Goal: Transaction & Acquisition: Purchase product/service

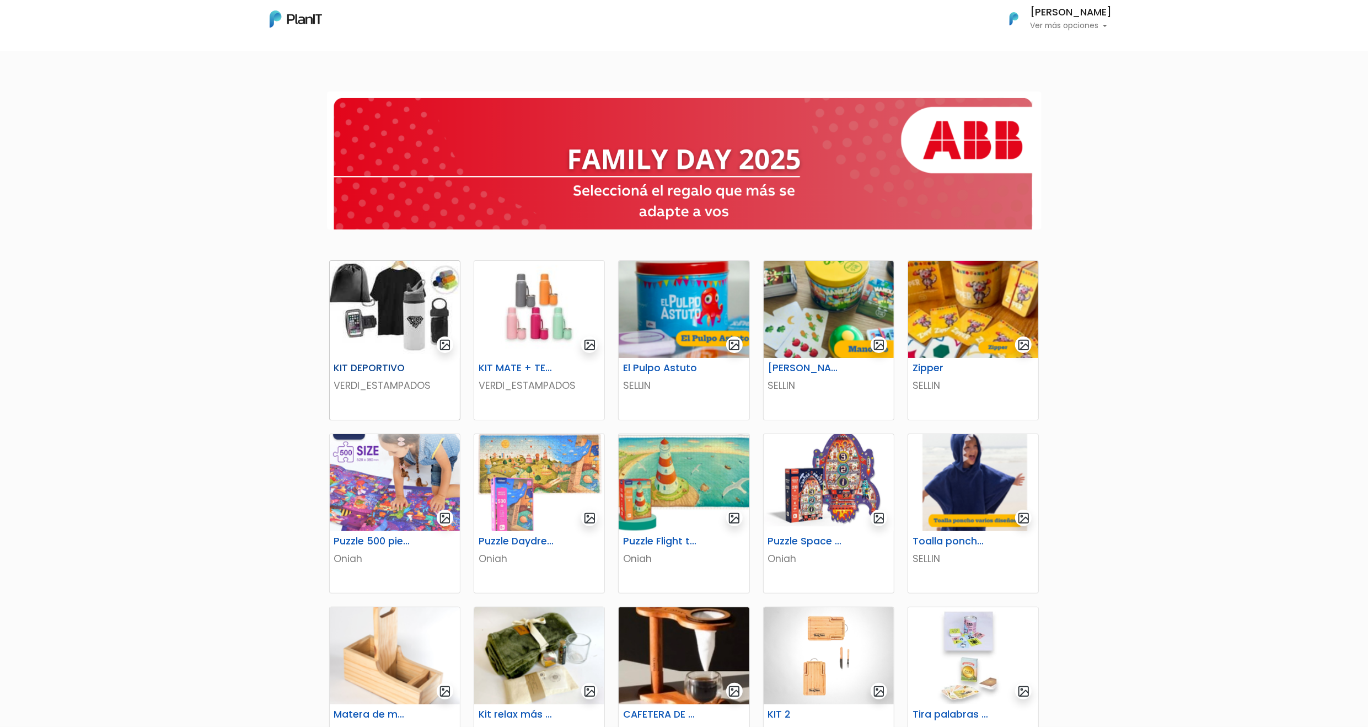
click at [400, 344] on img at bounding box center [395, 309] width 130 height 97
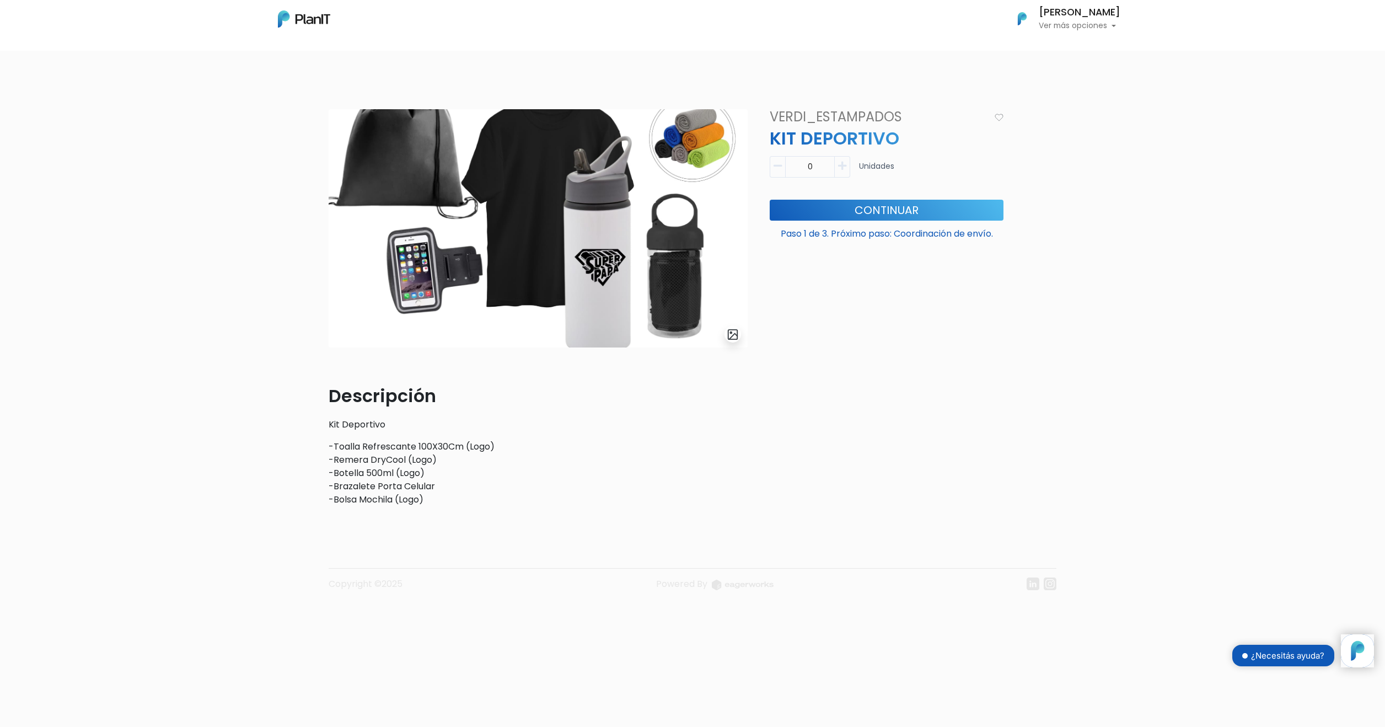
click at [845, 170] on icon "button" at bounding box center [842, 166] width 8 height 10
type input "1"
click at [851, 202] on button "Continuar" at bounding box center [887, 210] width 234 height 21
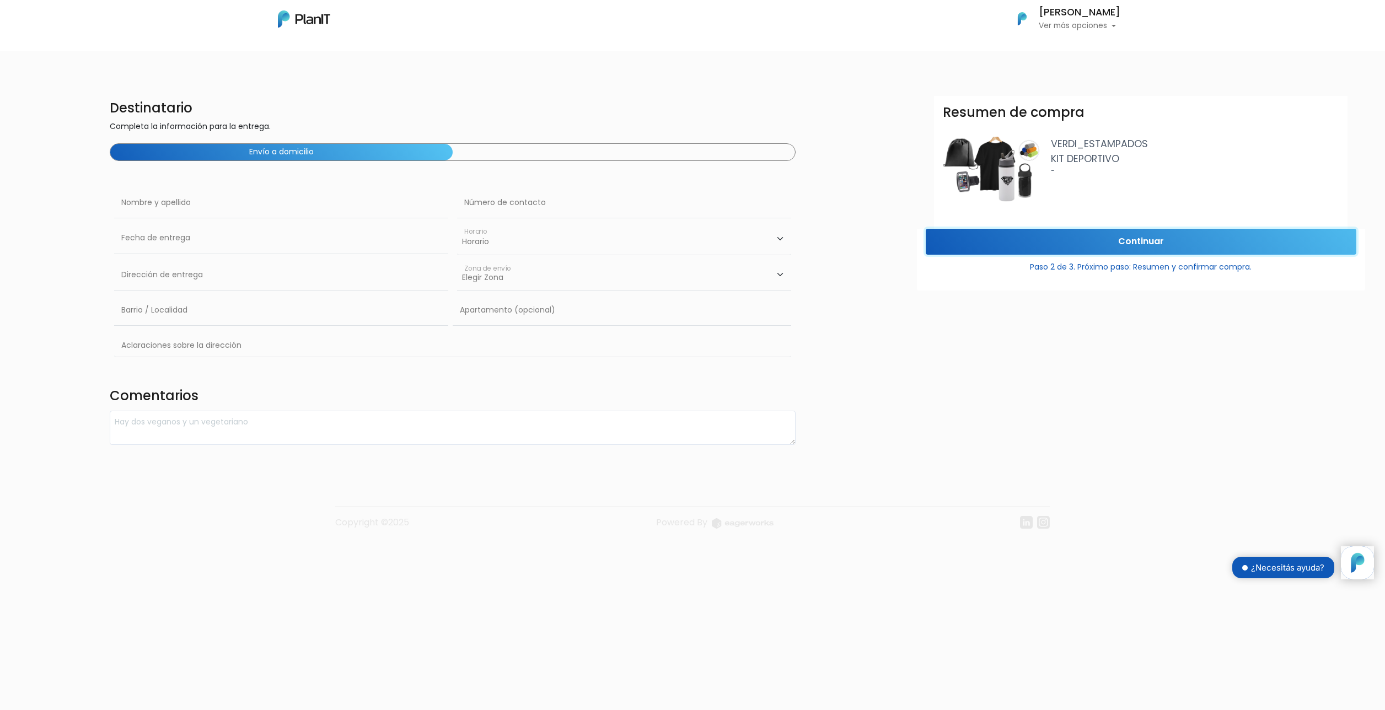
click at [1134, 235] on input "Continuar" at bounding box center [1141, 242] width 431 height 26
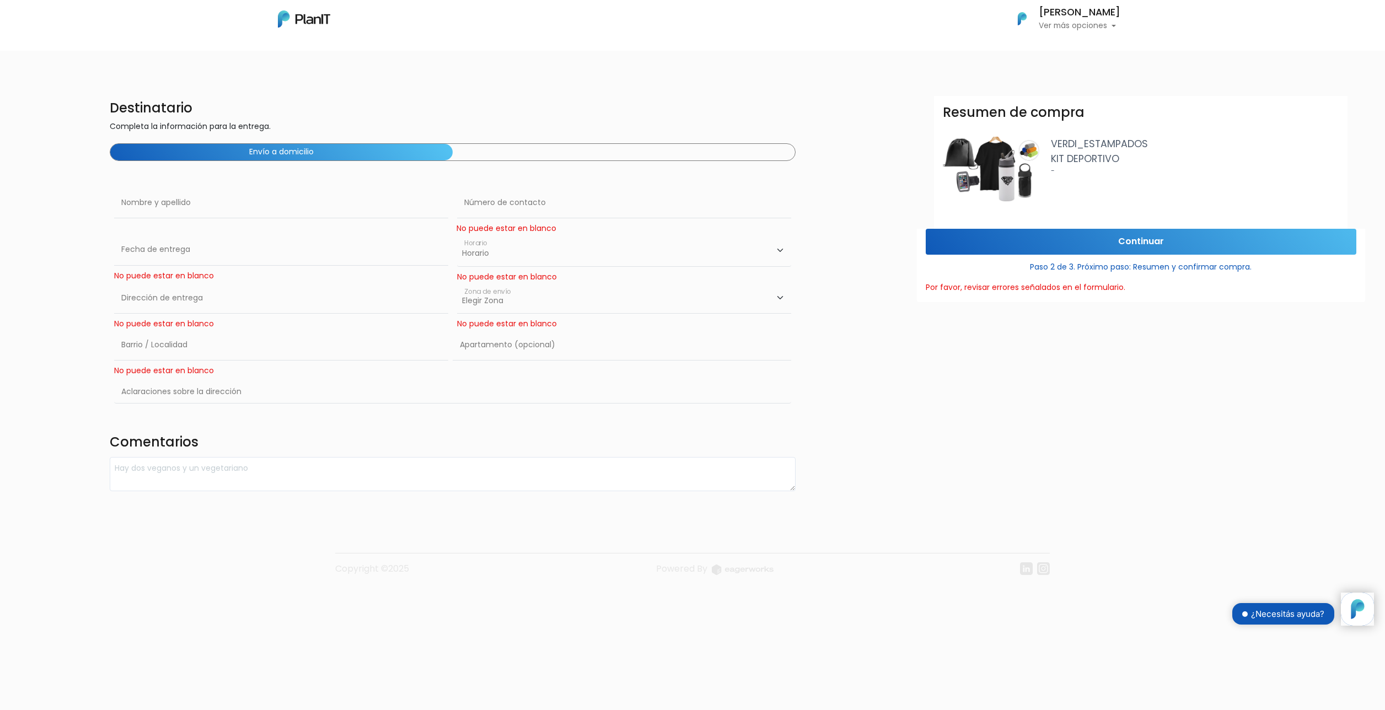
click at [614, 246] on select "Horario 08:00 - 10:00 10:00 - 12:00 14:00 - 16:00 16:00 - 18:00" at bounding box center [624, 250] width 334 height 32
click at [300, 23] on img at bounding box center [304, 18] width 52 height 17
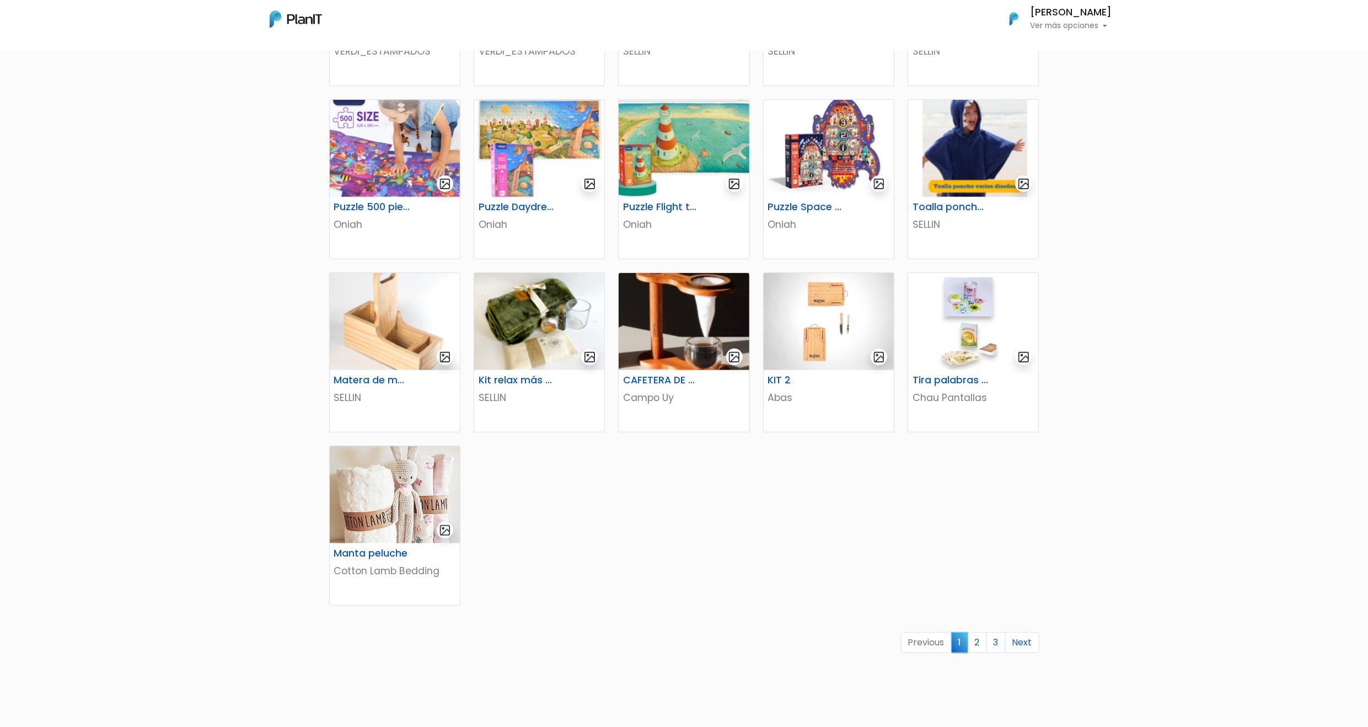
scroll to position [341, 0]
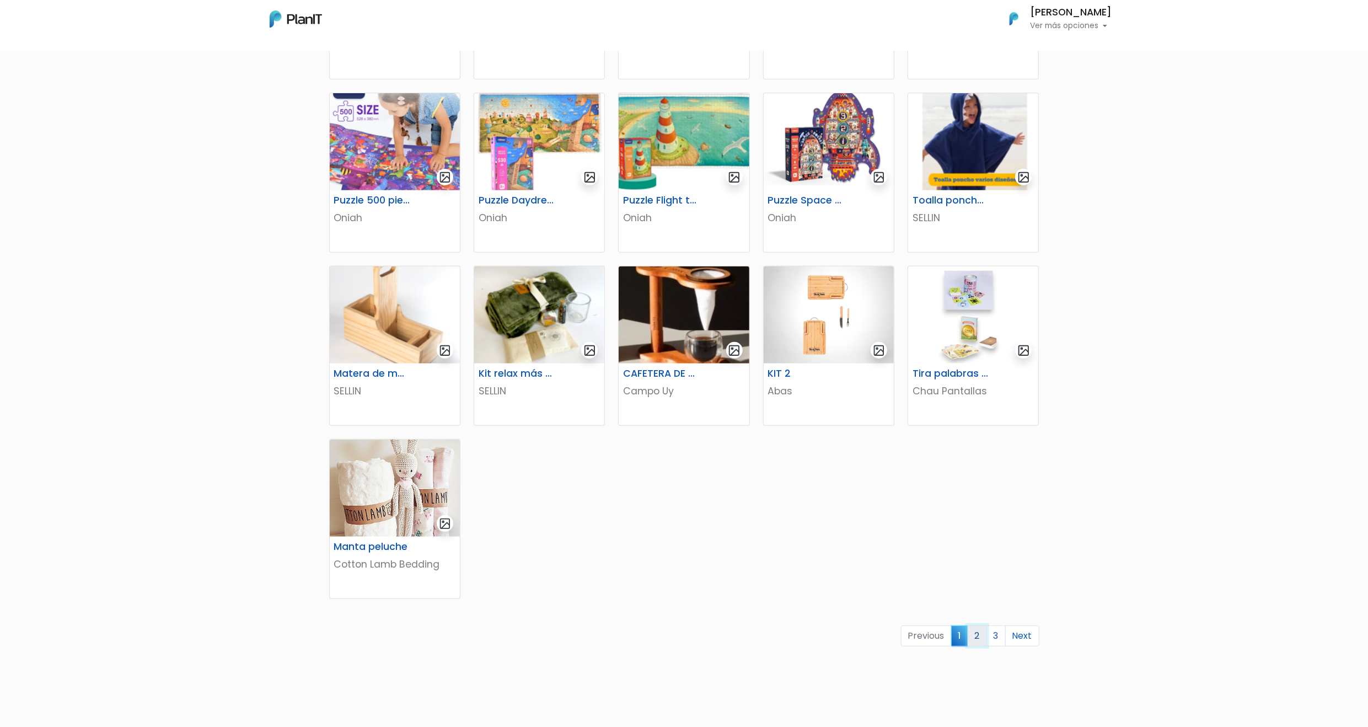
click at [972, 628] on link "2" at bounding box center [976, 635] width 19 height 21
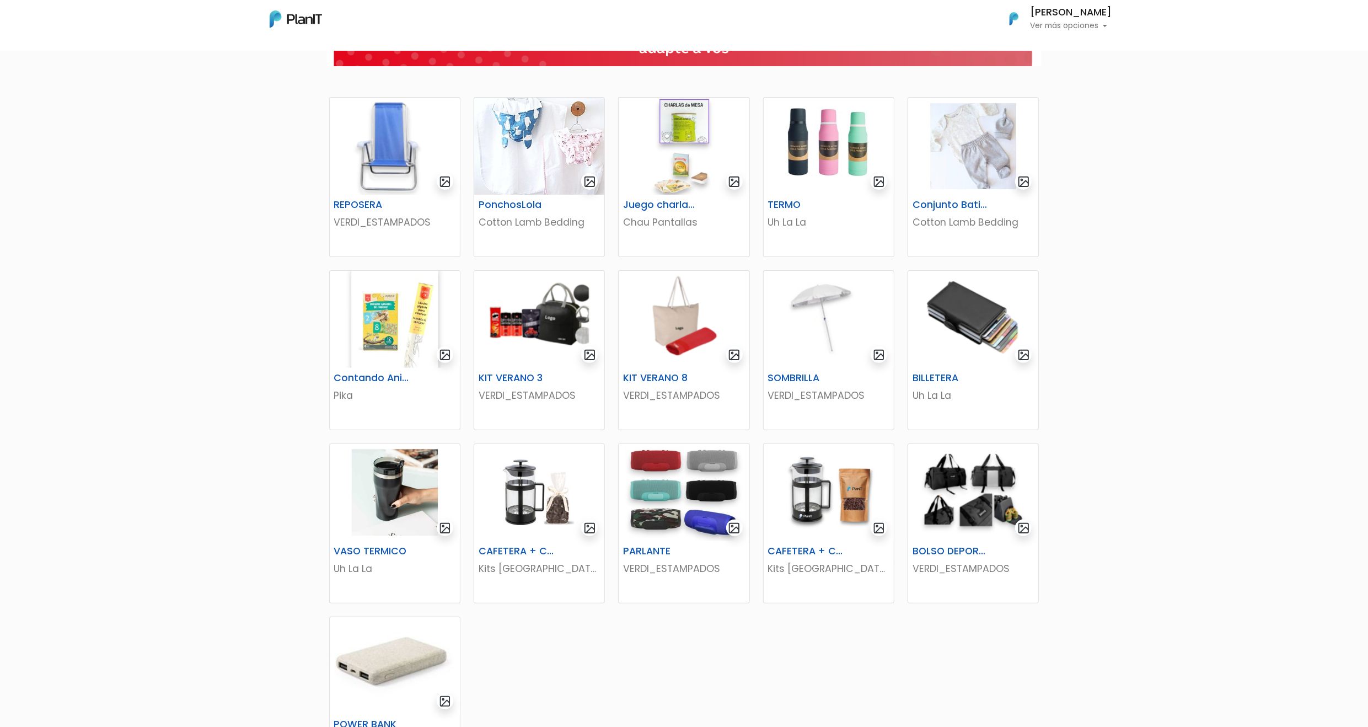
scroll to position [166, 0]
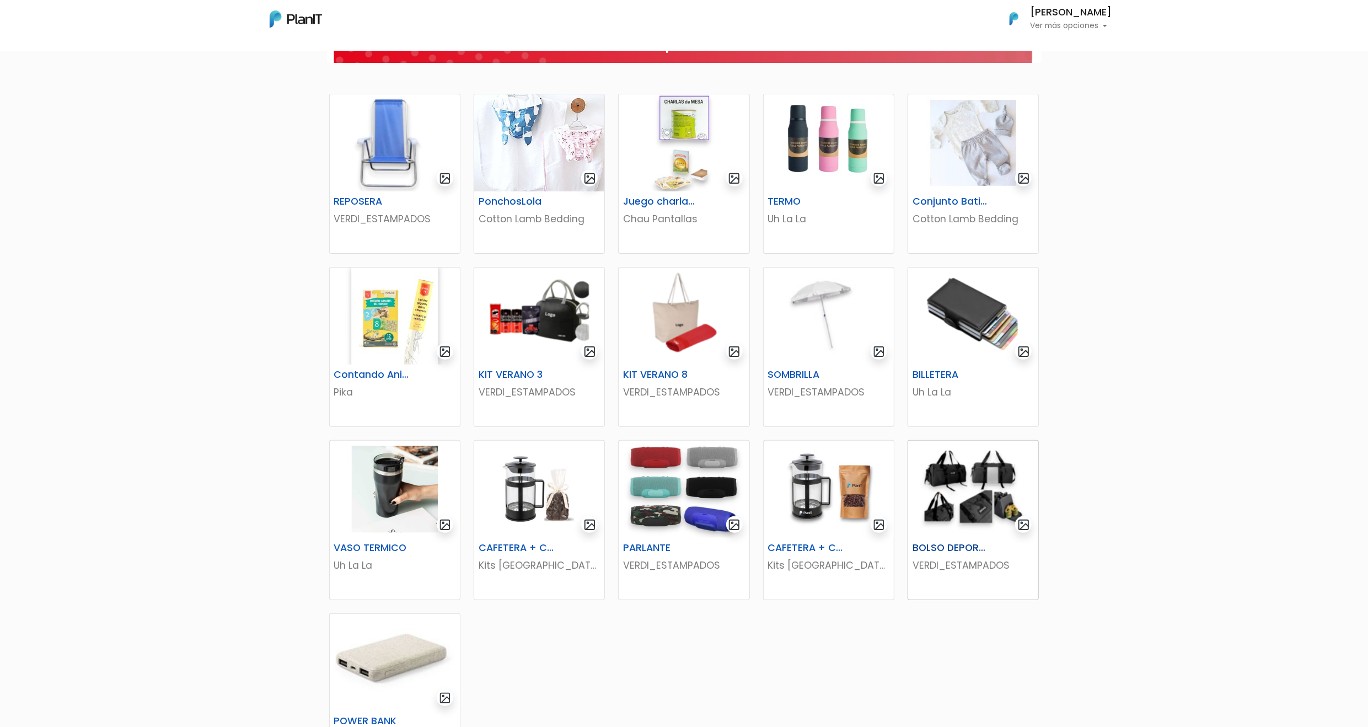
click at [992, 495] on img at bounding box center [973, 488] width 130 height 97
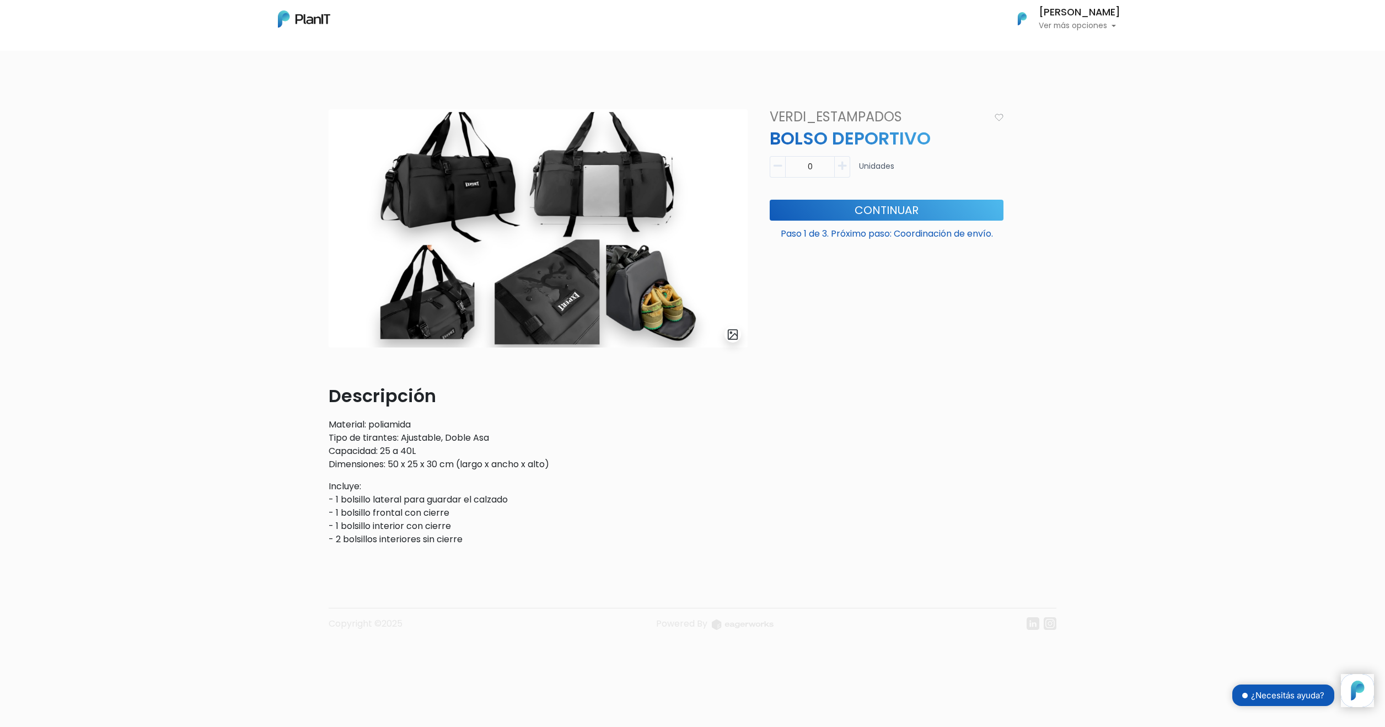
click at [846, 169] on icon "button" at bounding box center [842, 166] width 8 height 10
type input "1"
click at [857, 211] on button "Continuar" at bounding box center [887, 210] width 234 height 21
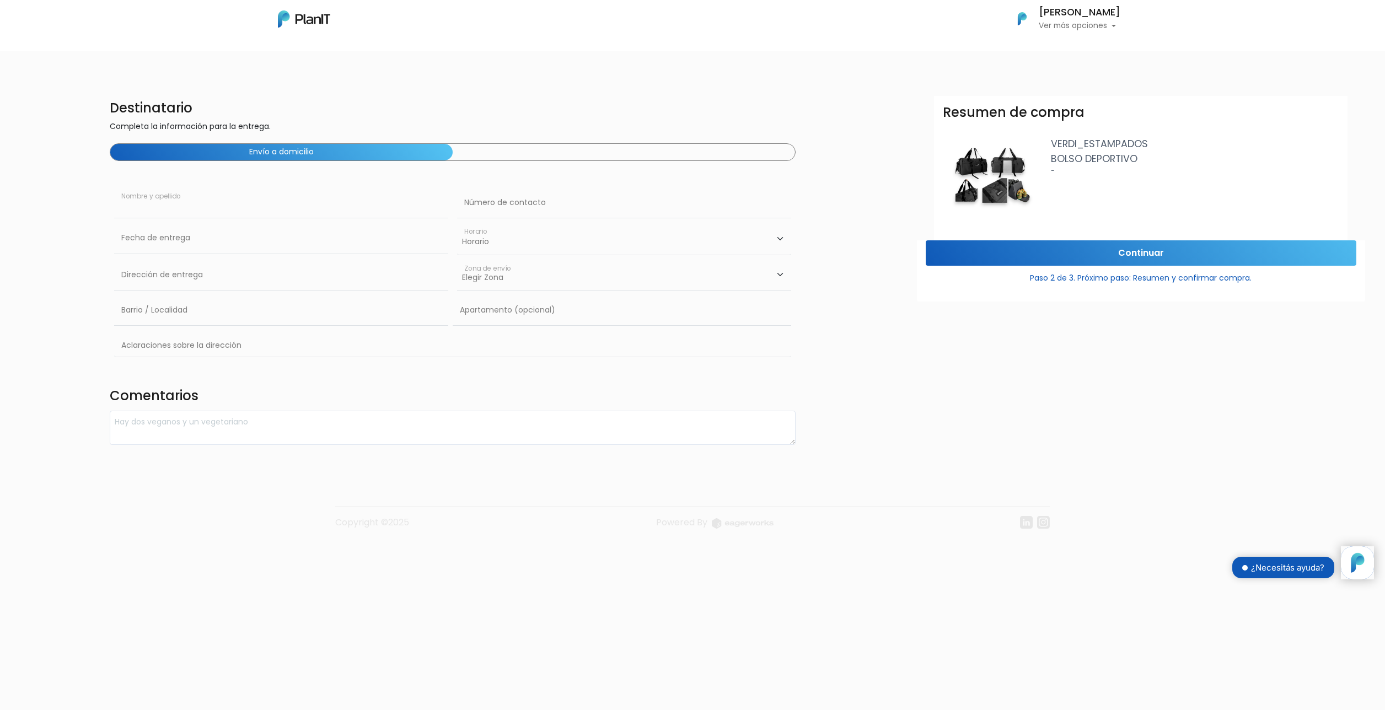
click at [239, 187] on input "text" at bounding box center [281, 202] width 334 height 31
type input "[PERSON_NAME]"
type input "095410087"
type input "Constituyente"
click at [210, 328] on td "19" at bounding box center [208, 332] width 17 height 17
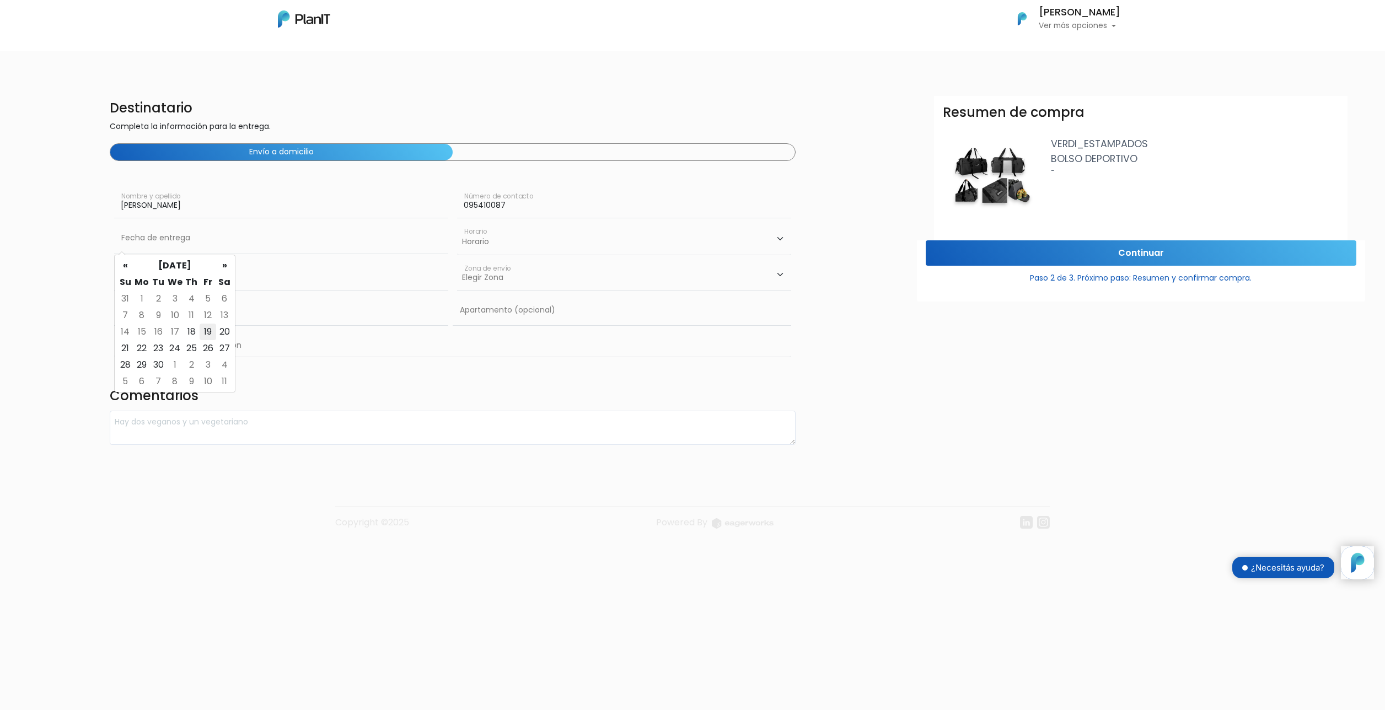
type input "[DATE]"
click at [566, 233] on select "Horario 08:00 - 10:00 10:00 - 12:00 14:00 - 16:00 16:00 - 18:00" at bounding box center [624, 239] width 334 height 32
click at [546, 394] on h4 "Comentarios" at bounding box center [453, 397] width 686 height 18
click at [578, 245] on select "Horario 08:00 - 10:00 10:00 - 12:00 14:00 - 16:00 16:00 - 18:00" at bounding box center [624, 239] width 334 height 32
select select "3"
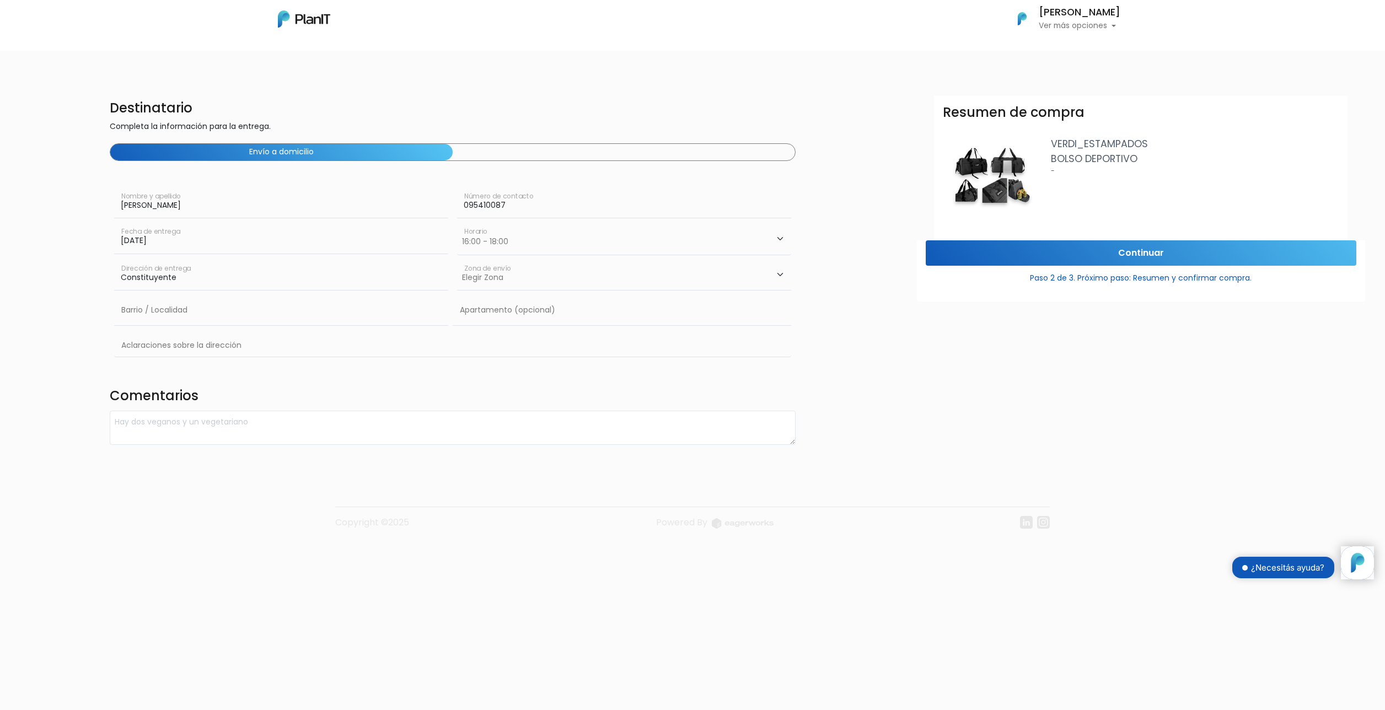
click at [457, 223] on select "Horario 08:00 - 10:00 10:00 - 12:00 14:00 - 16:00 16:00 - 18:00" at bounding box center [624, 239] width 334 height 32
click at [558, 275] on select "Elegir Zona Zona américa Oficina Montevideo" at bounding box center [624, 275] width 334 height 31
click at [606, 92] on div "Destinatario Completa la información para la entrega. Envío a domicilio Gustavo…" at bounding box center [692, 254] width 1385 height 397
click at [262, 308] on input "text" at bounding box center [281, 310] width 334 height 31
type input "Parque Rodo"
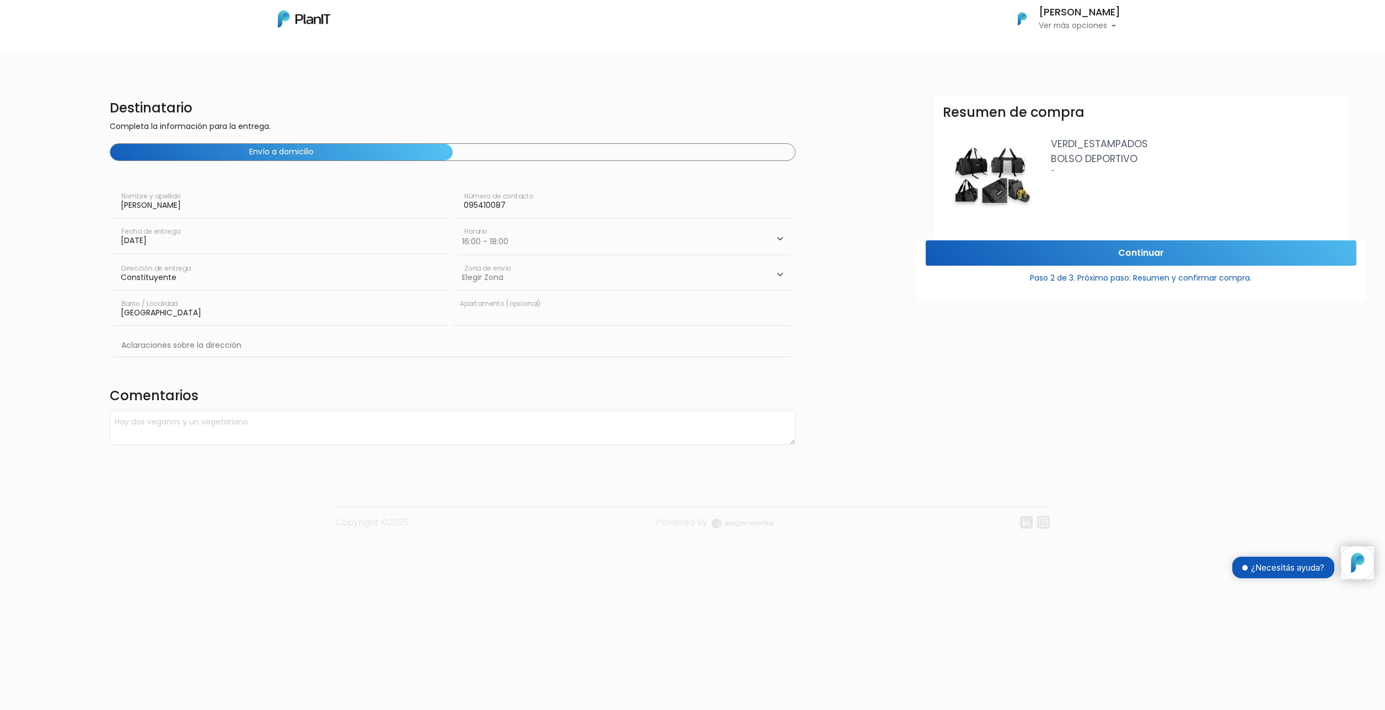
click at [549, 321] on input "text" at bounding box center [622, 310] width 338 height 31
type input "626"
click at [685, 271] on select "Elegir Zona Zona américa Oficina Montevideo" at bounding box center [624, 275] width 334 height 31
select select "8"
click at [457, 260] on select "Elegir Zona Zona américa Oficina Montevideo" at bounding box center [624, 275] width 334 height 31
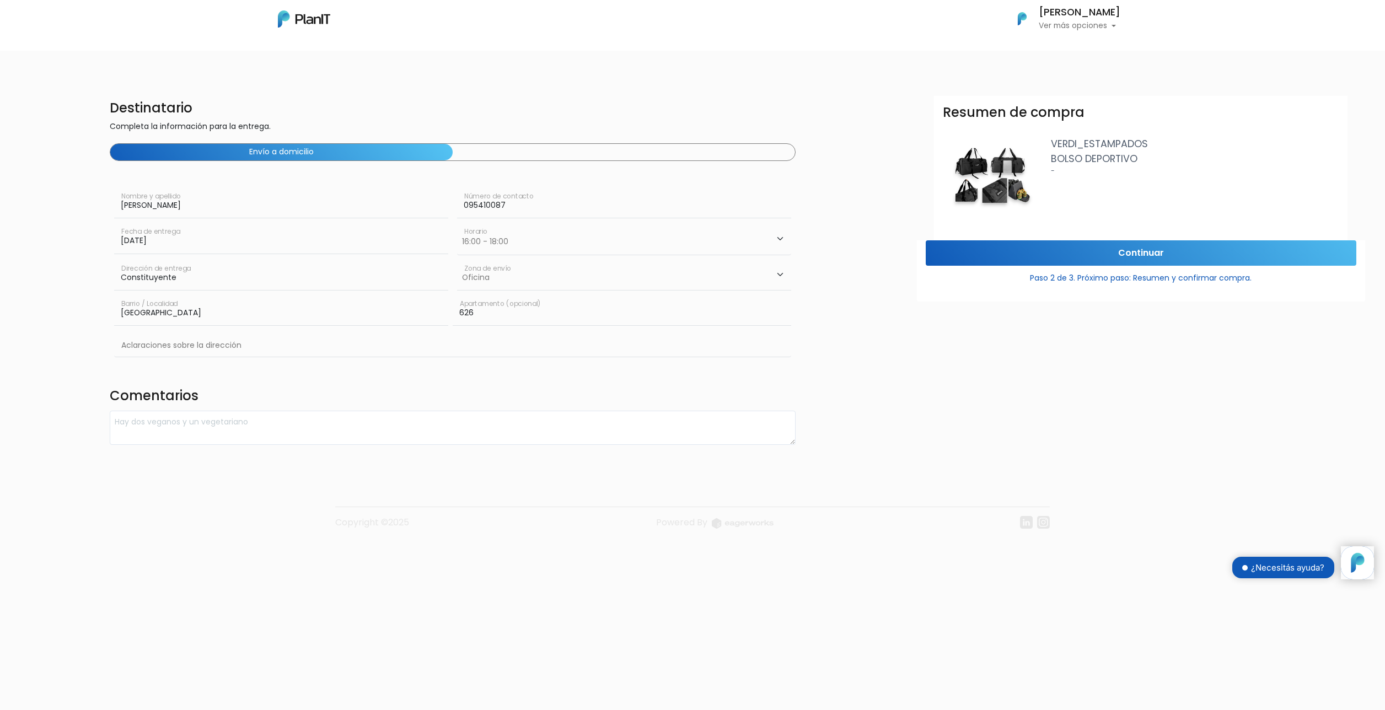
click at [281, 277] on input "Constituyente" at bounding box center [281, 275] width 334 height 31
click at [303, 317] on input "Parque Rodo" at bounding box center [281, 310] width 334 height 31
drag, startPoint x: 303, startPoint y: 317, endPoint x: -13, endPoint y: 354, distance: 318.0
click at [0, 354] on html "Mis Compras Mi Lista Editar Información Cerrar Sesión Gustavo Scayola Ver más o…" at bounding box center [692, 355] width 1385 height 710
type input "Cordon"
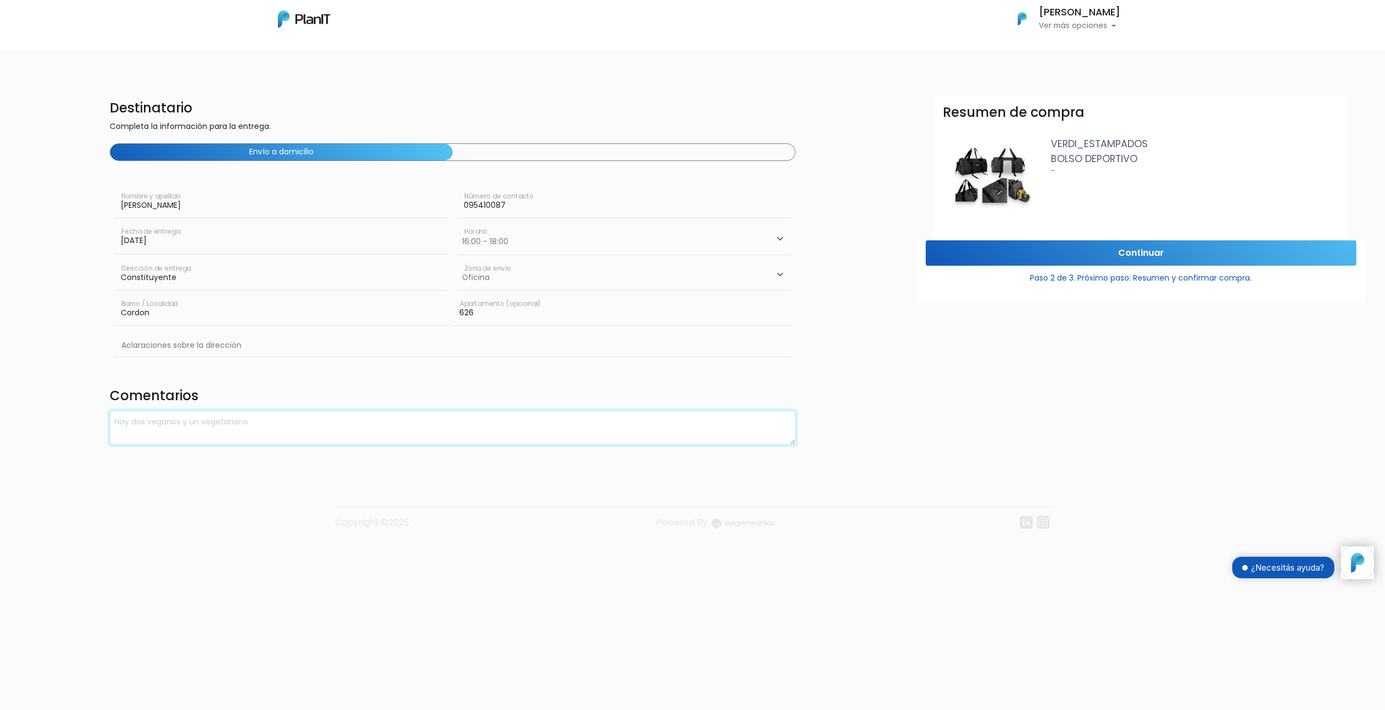
click at [542, 429] on textarea at bounding box center [453, 428] width 686 height 35
click at [1200, 254] on input "Continuar" at bounding box center [1141, 253] width 431 height 26
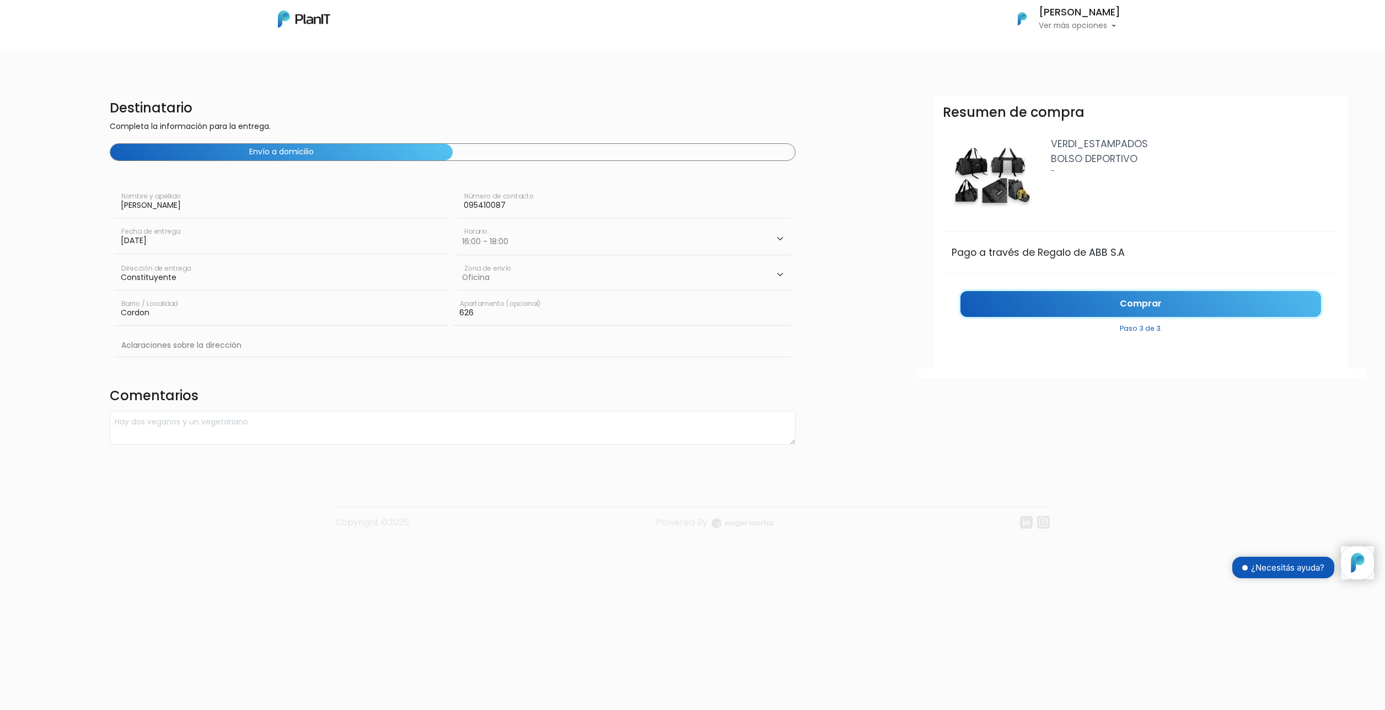
click at [1178, 299] on link "Comprar" at bounding box center [1140, 304] width 361 height 26
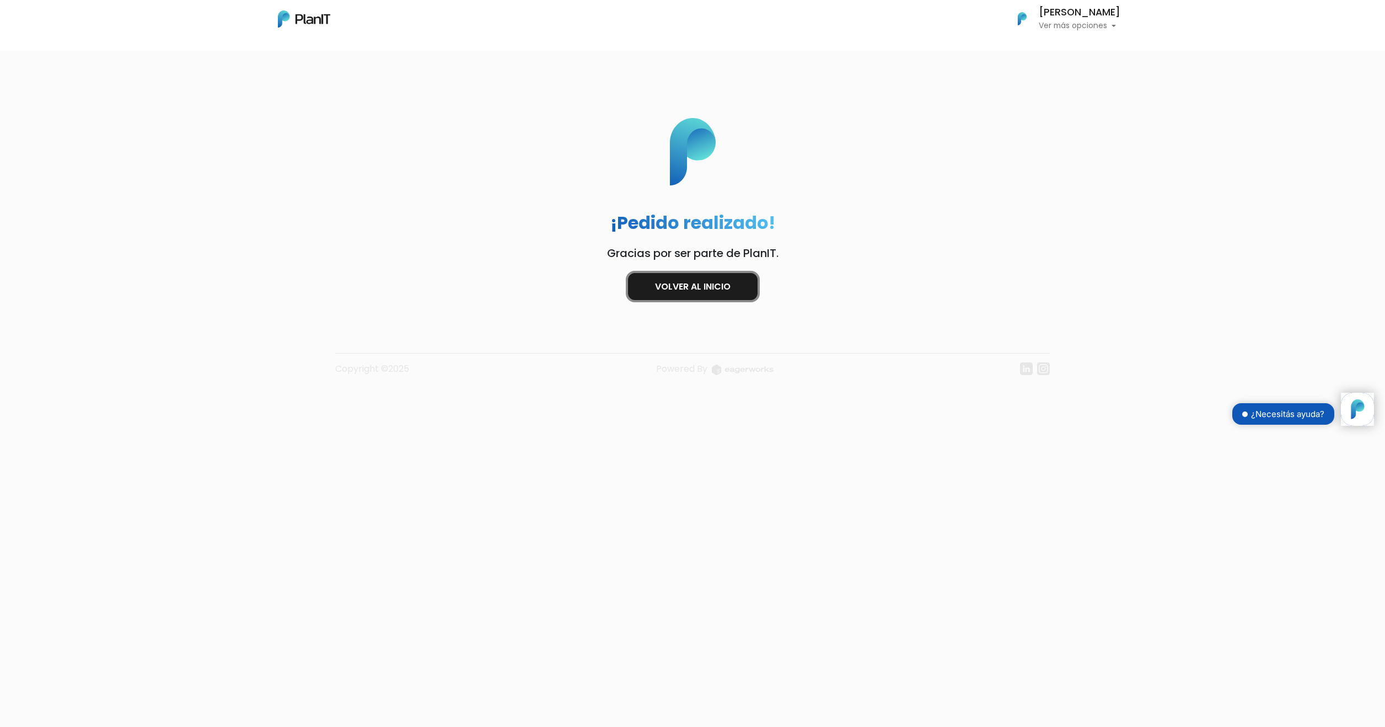
click at [722, 276] on link "Volver al inicio" at bounding box center [693, 286] width 130 height 27
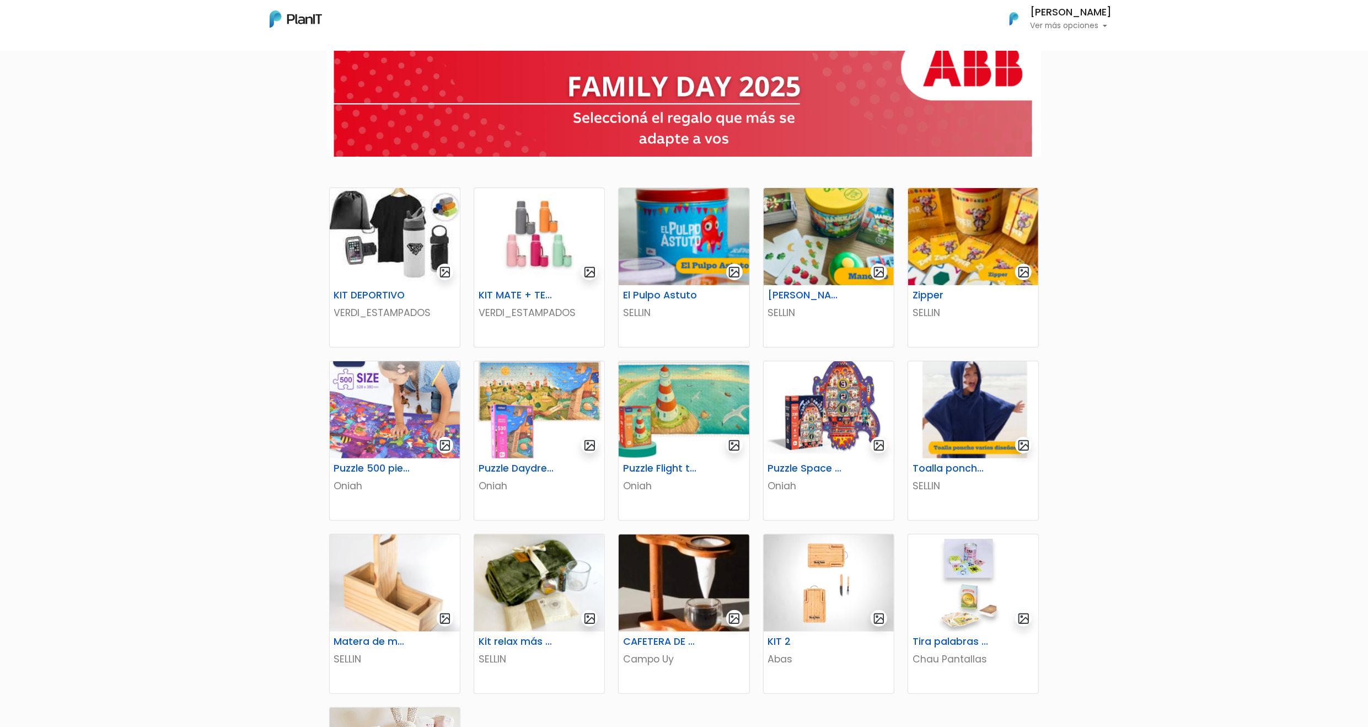
scroll to position [71, 0]
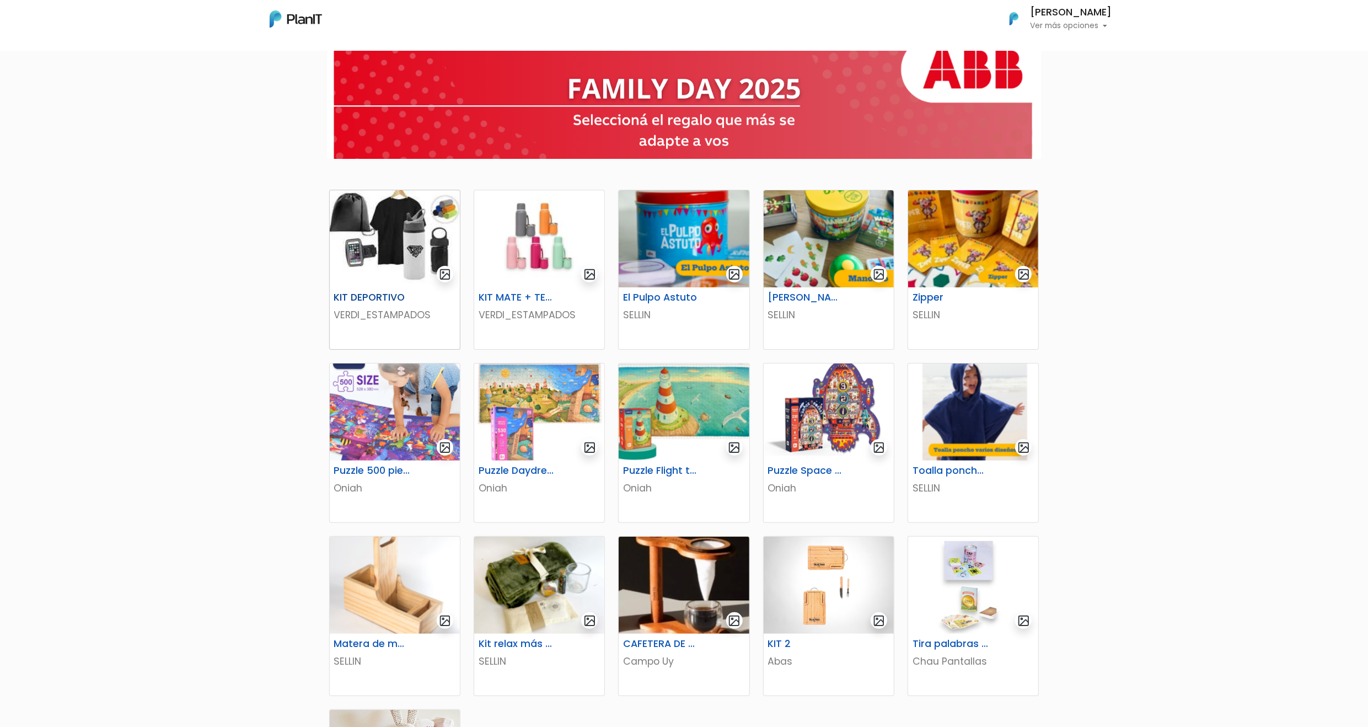
click at [427, 241] on img at bounding box center [395, 238] width 130 height 97
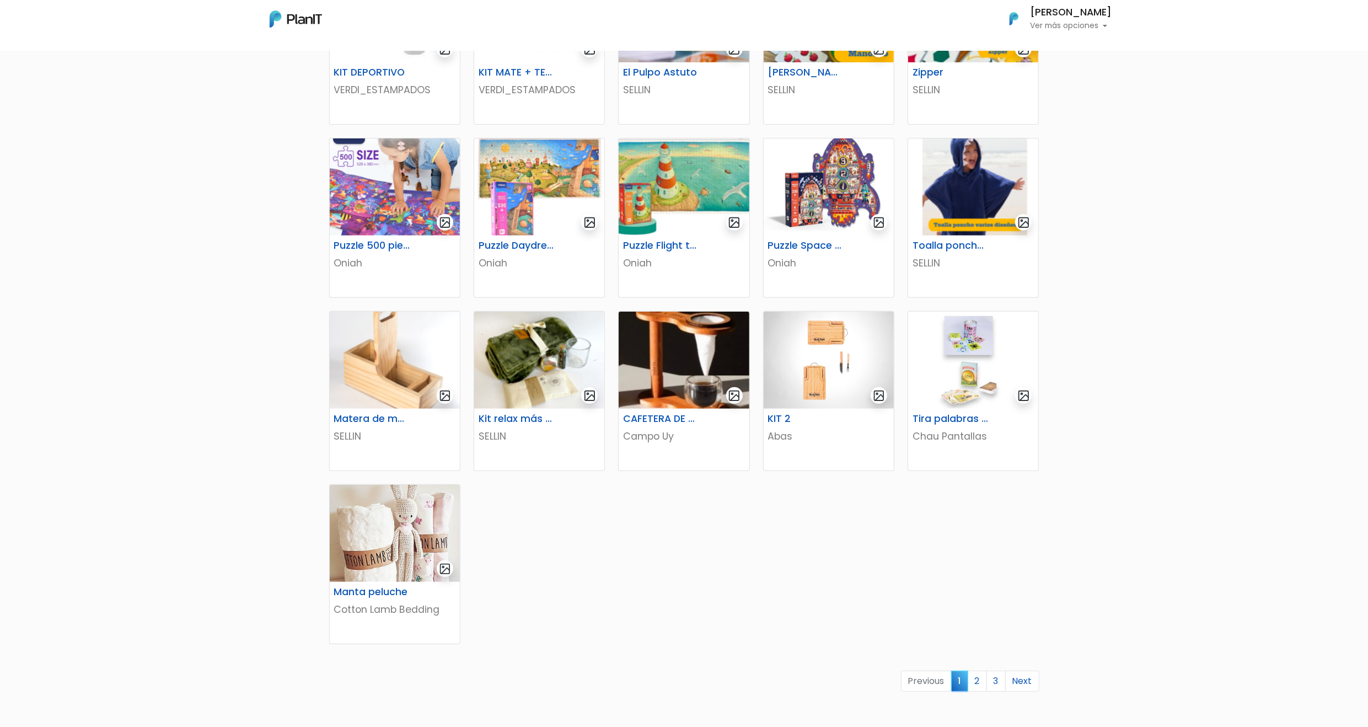
scroll to position [302, 0]
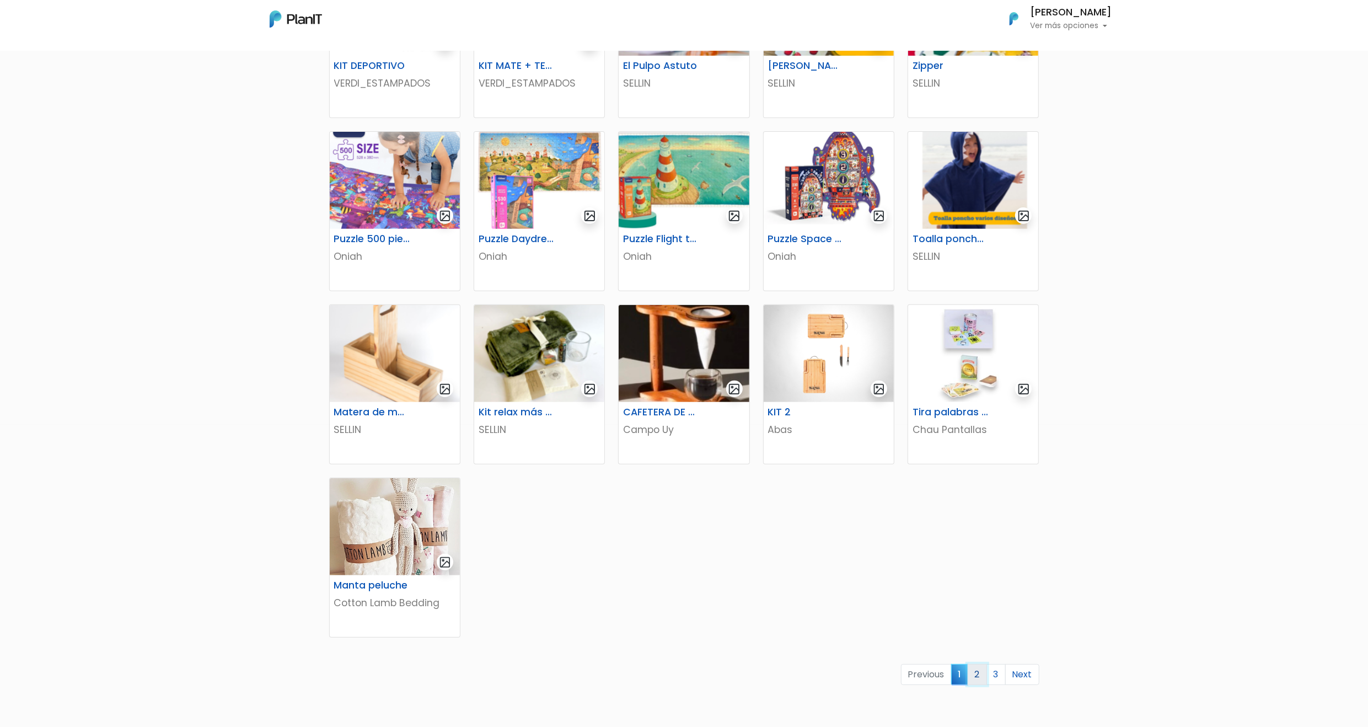
click at [977, 674] on link "2" at bounding box center [976, 674] width 19 height 21
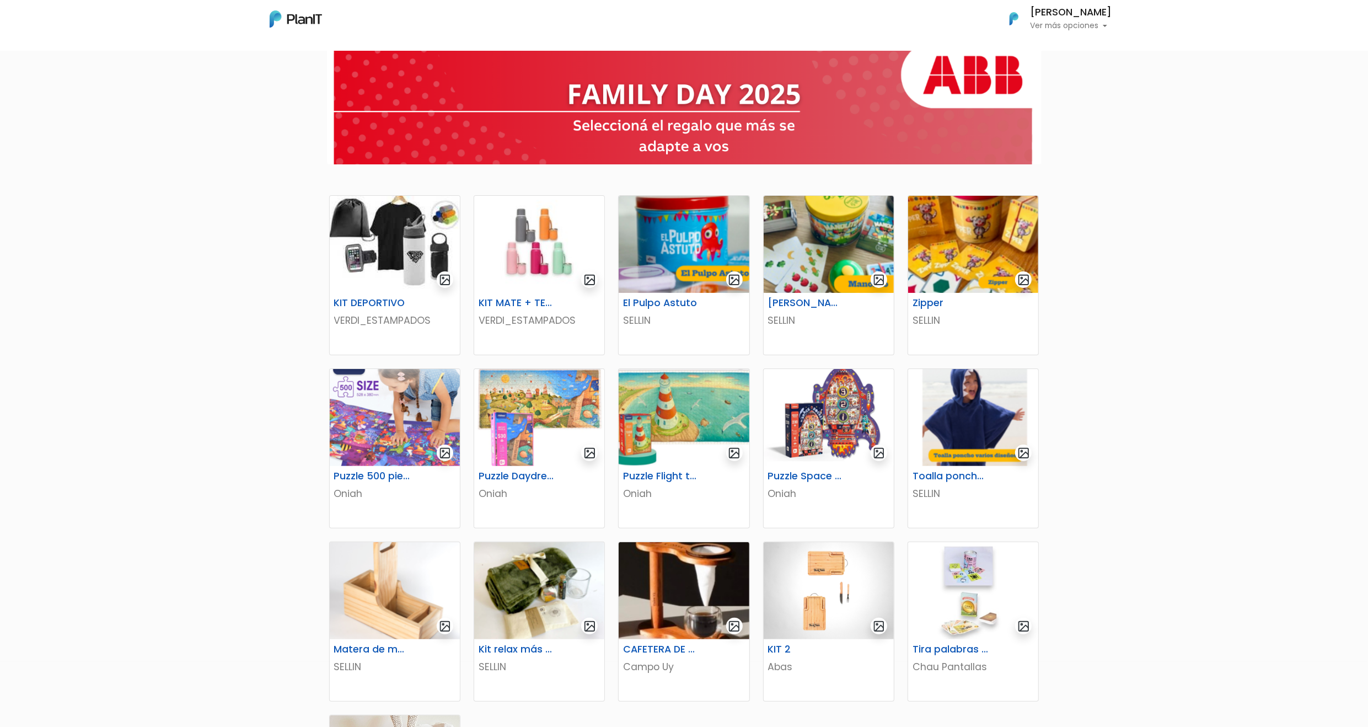
scroll to position [0, 0]
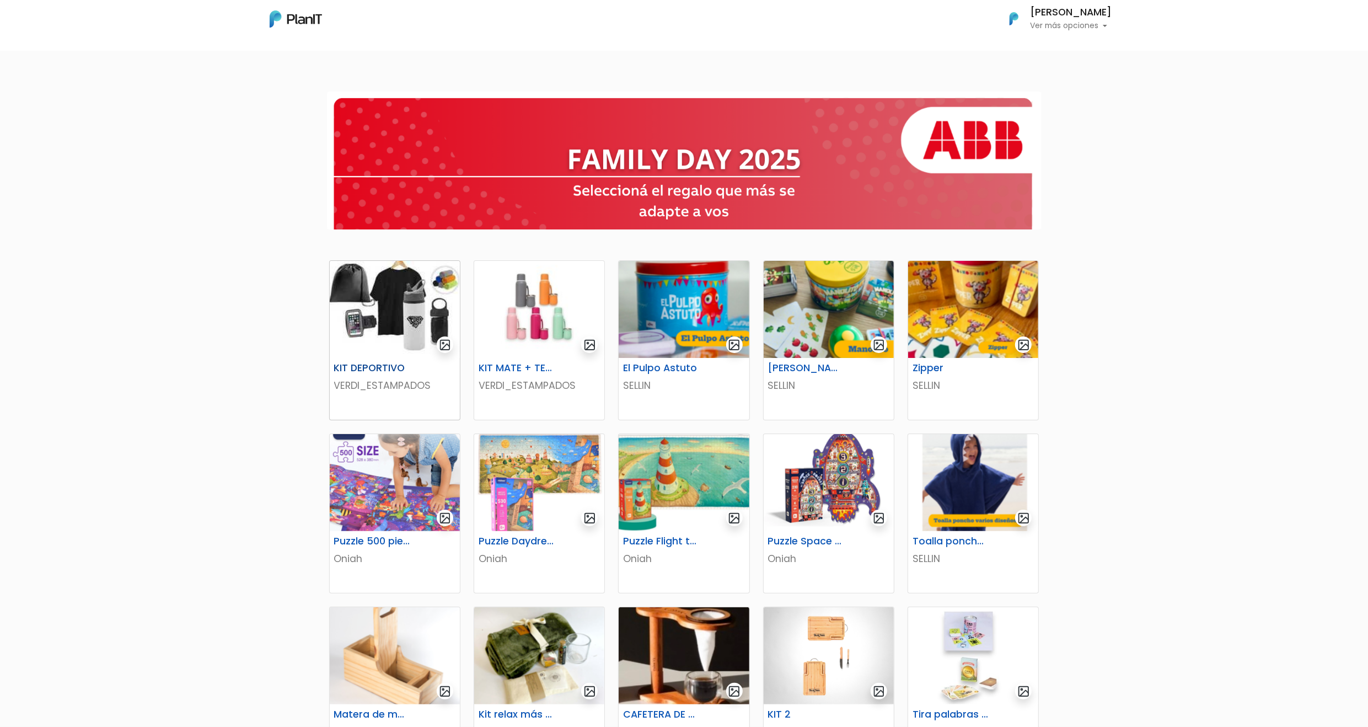
click at [391, 298] on img at bounding box center [395, 309] width 130 height 97
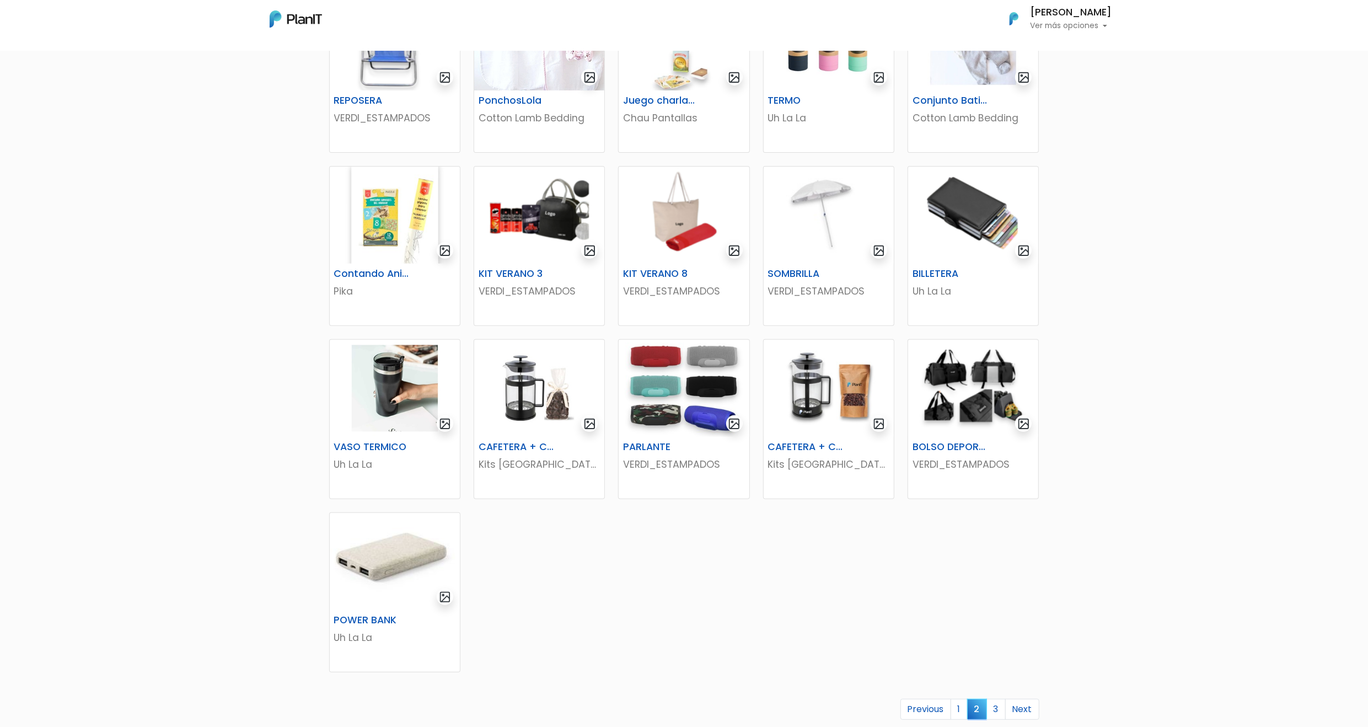
scroll to position [288, 0]
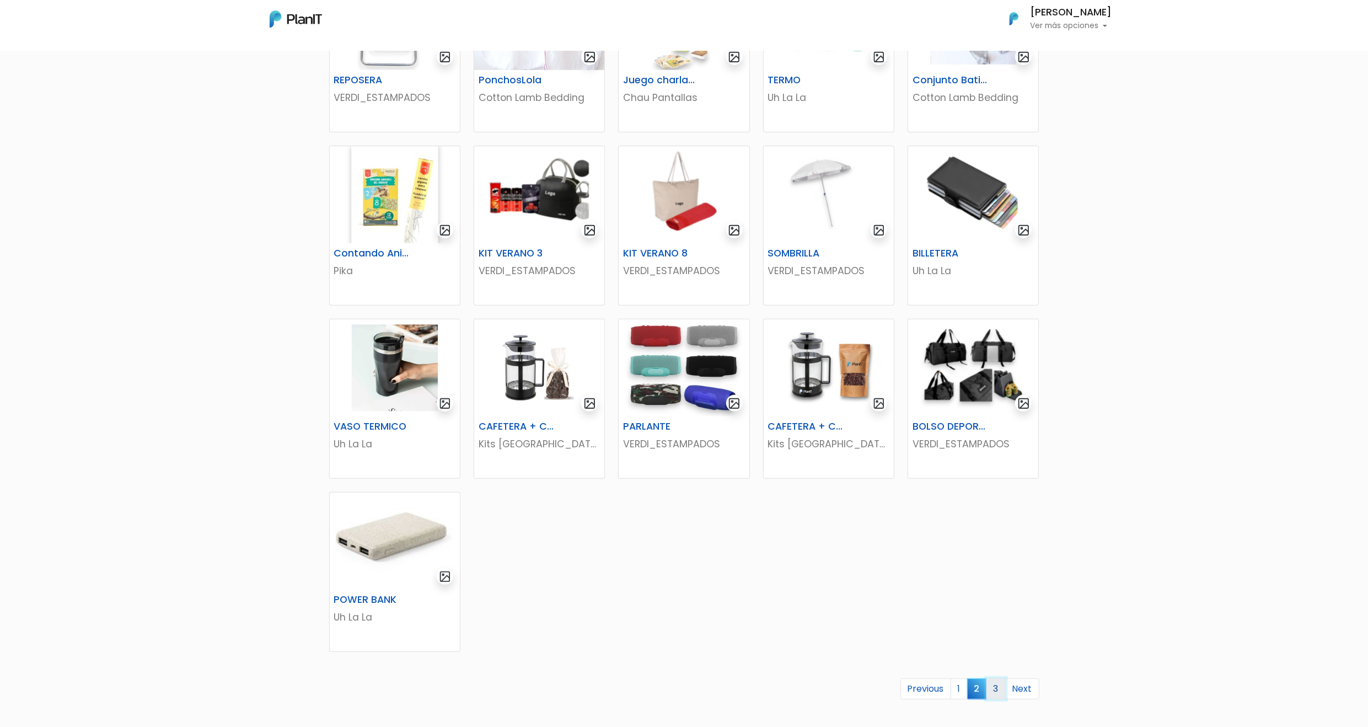
click at [994, 689] on link "3" at bounding box center [995, 688] width 19 height 21
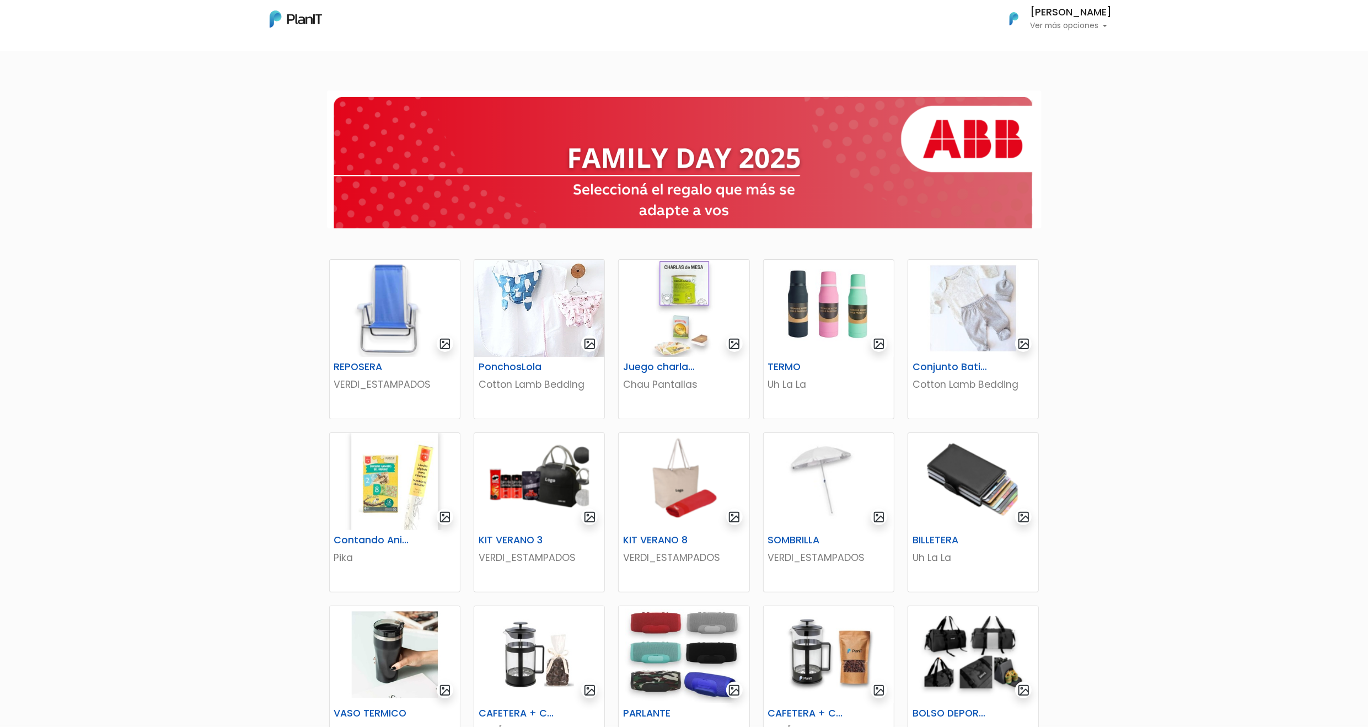
scroll to position [0, 0]
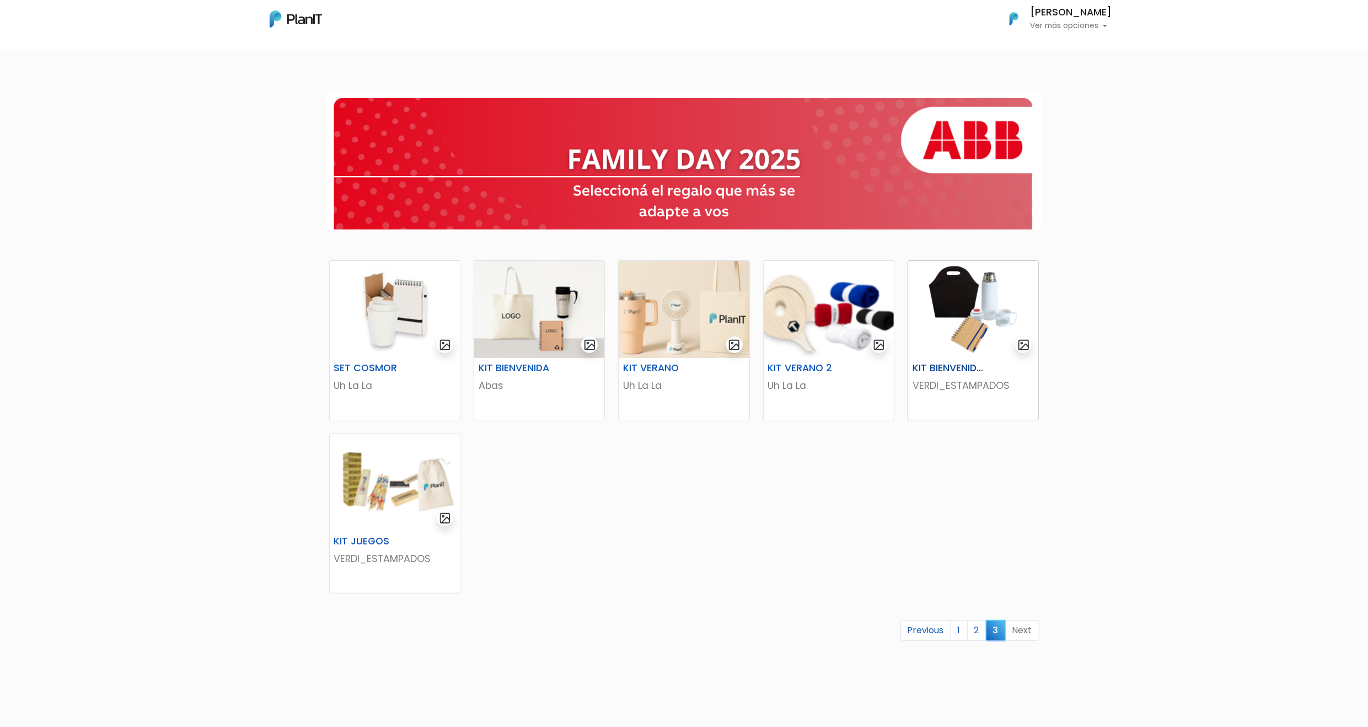
click at [975, 291] on img at bounding box center [973, 309] width 130 height 97
click at [686, 341] on img at bounding box center [683, 309] width 130 height 97
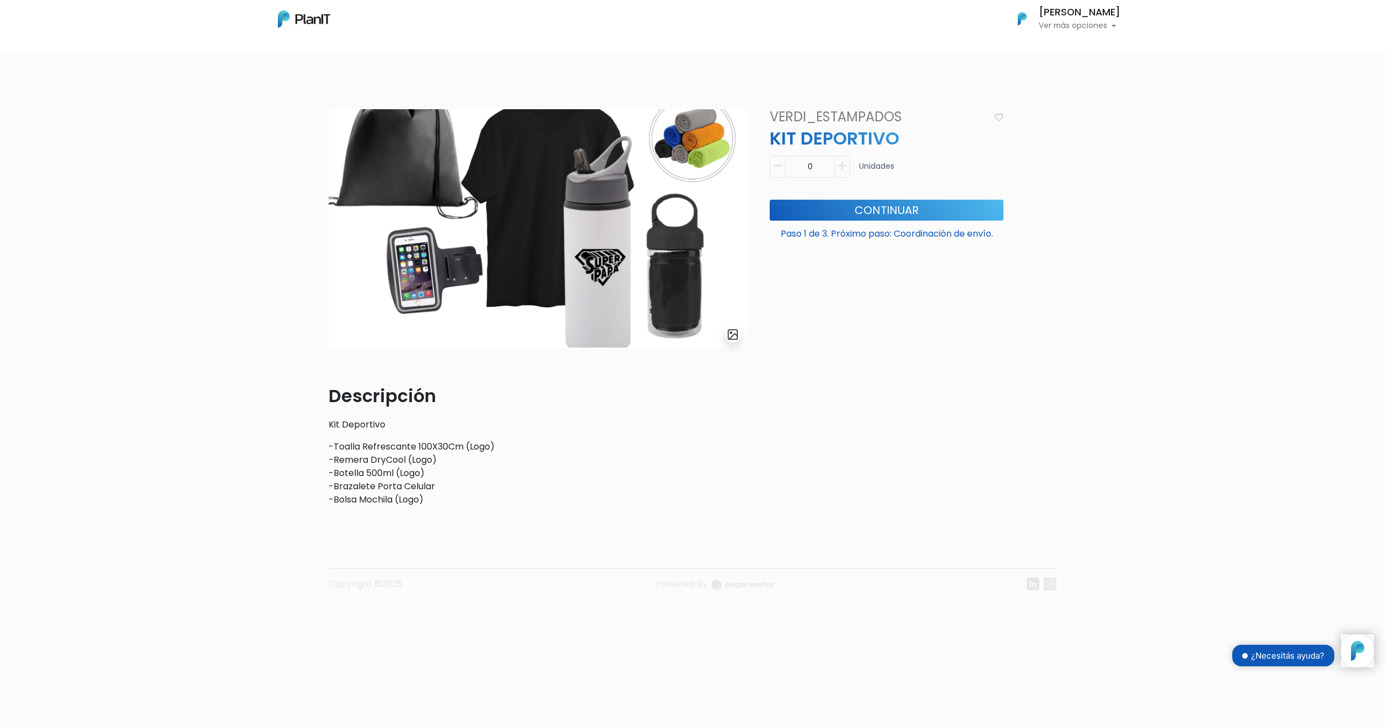
click at [846, 161] on icon "button" at bounding box center [842, 166] width 8 height 10
type input "1"
click at [854, 211] on button "Continuar" at bounding box center [887, 210] width 234 height 21
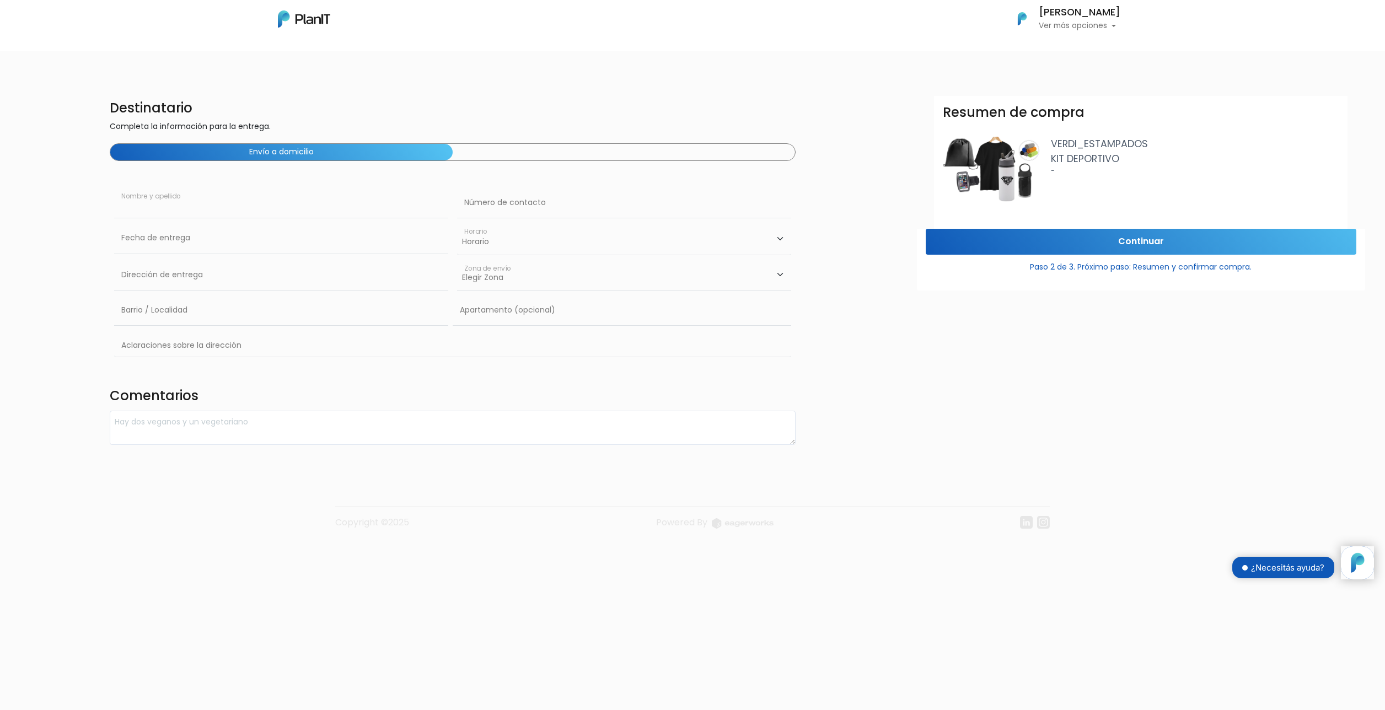
click at [320, 191] on input "text" at bounding box center [281, 202] width 334 height 31
type input "[PERSON_NAME]"
type input "Constituyente"
type input "Cordon"
type input "626"
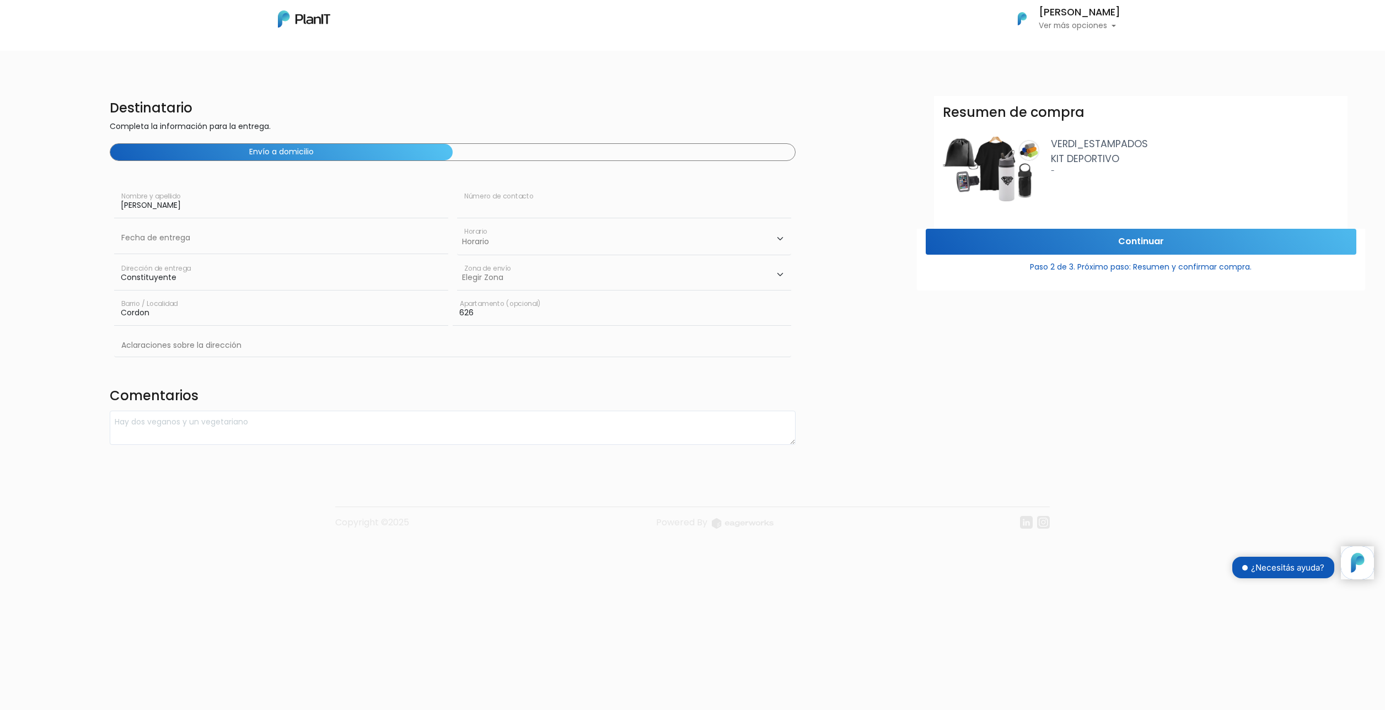
click at [561, 205] on input "text" at bounding box center [624, 202] width 334 height 31
type input "095410087"
type input "Constituyente"
click at [368, 249] on input "text" at bounding box center [281, 238] width 334 height 31
click at [208, 332] on td "19" at bounding box center [208, 332] width 17 height 17
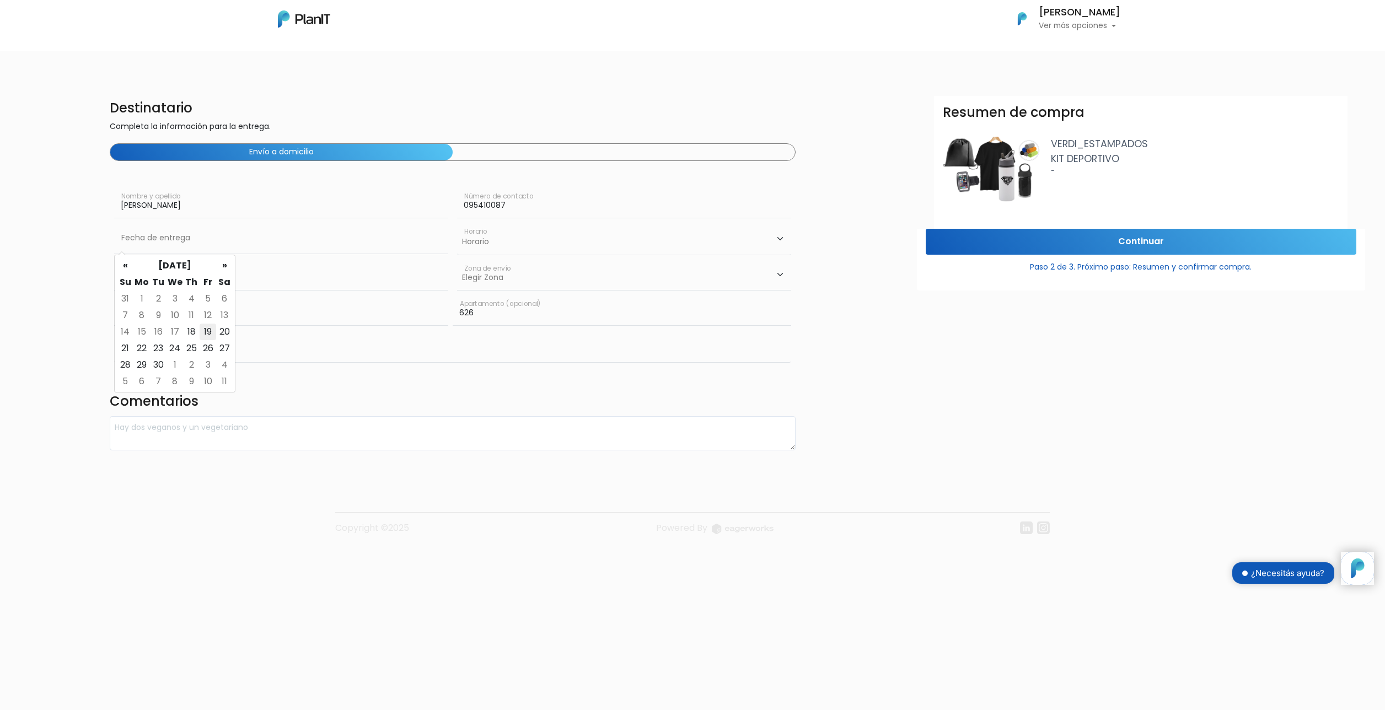
type input "19/09/2025"
click at [576, 240] on select "Horario 08:00 - 10:00 10:00 - 12:00 14:00 - 16:00 16:00 - 18:00" at bounding box center [624, 239] width 334 height 32
select select "3"
click at [457, 223] on select "Horario 08:00 - 10:00 10:00 - 12:00 14:00 - 16:00 16:00 - 18:00" at bounding box center [624, 239] width 334 height 32
click select "Elegir Zona Zona américa Oficina Montevideo"
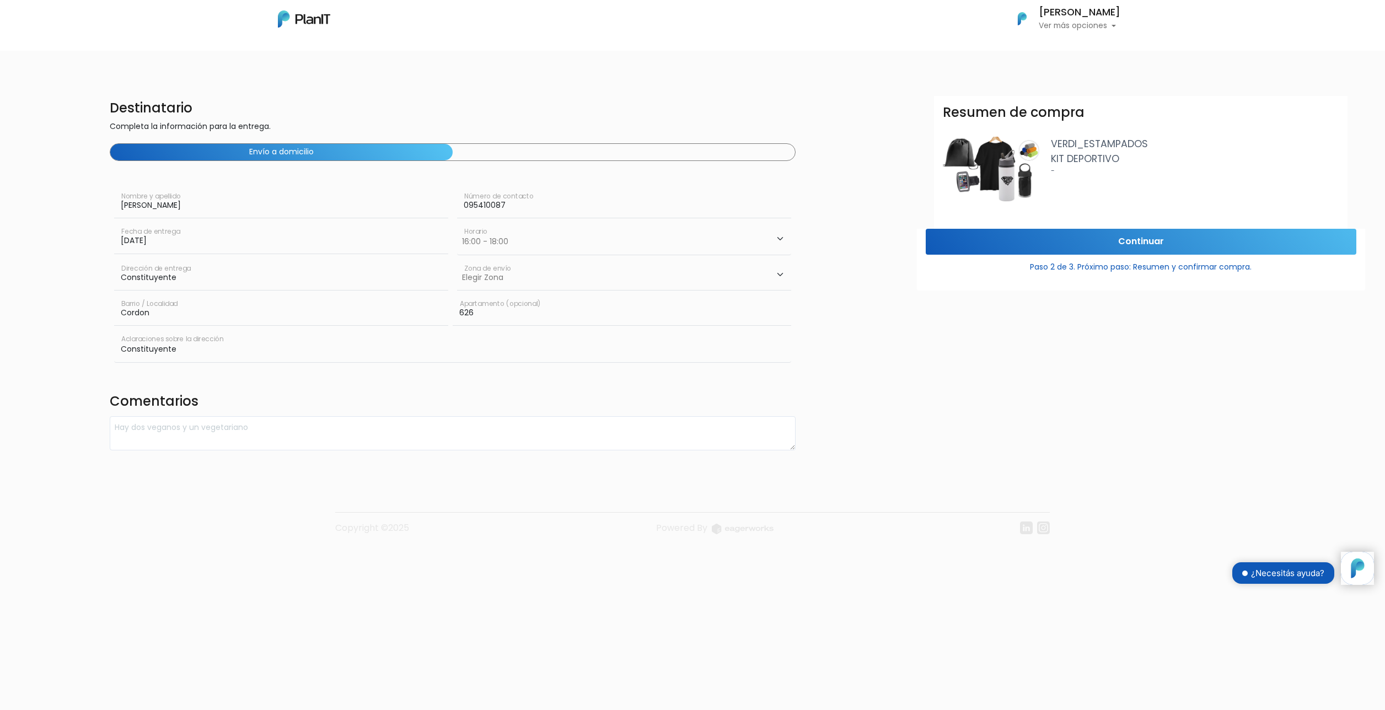
select select "8"
click select "Elegir Zona Zona américa Oficina Montevideo"
click input "Continuar"
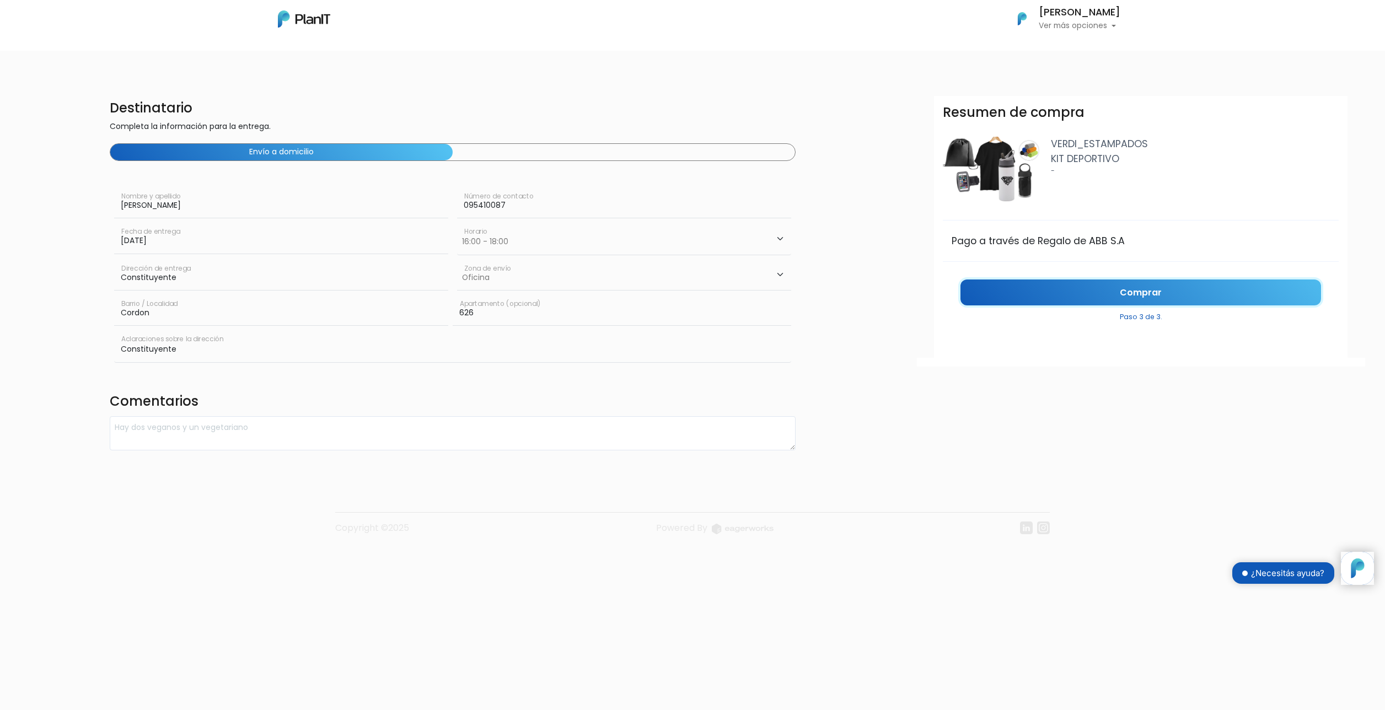
click link "Comprar"
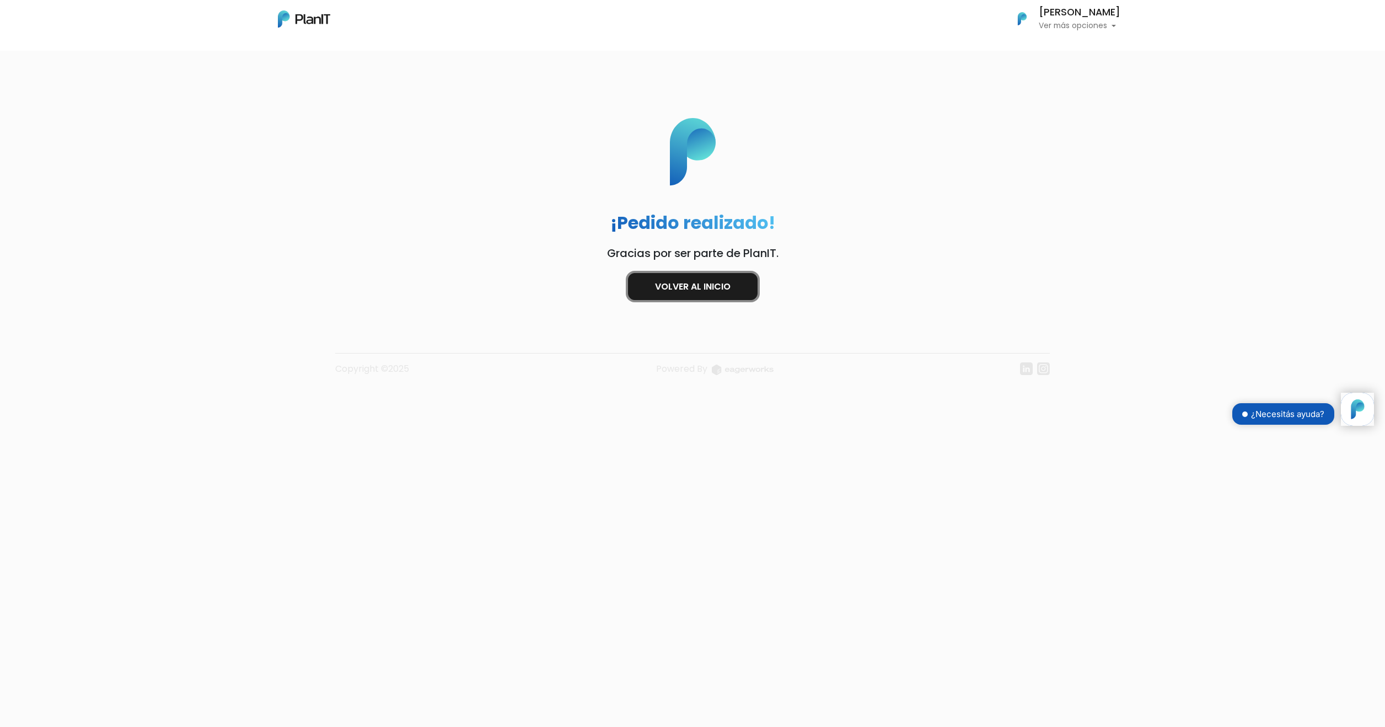
click at [697, 286] on link "Volver al inicio" at bounding box center [693, 286] width 130 height 27
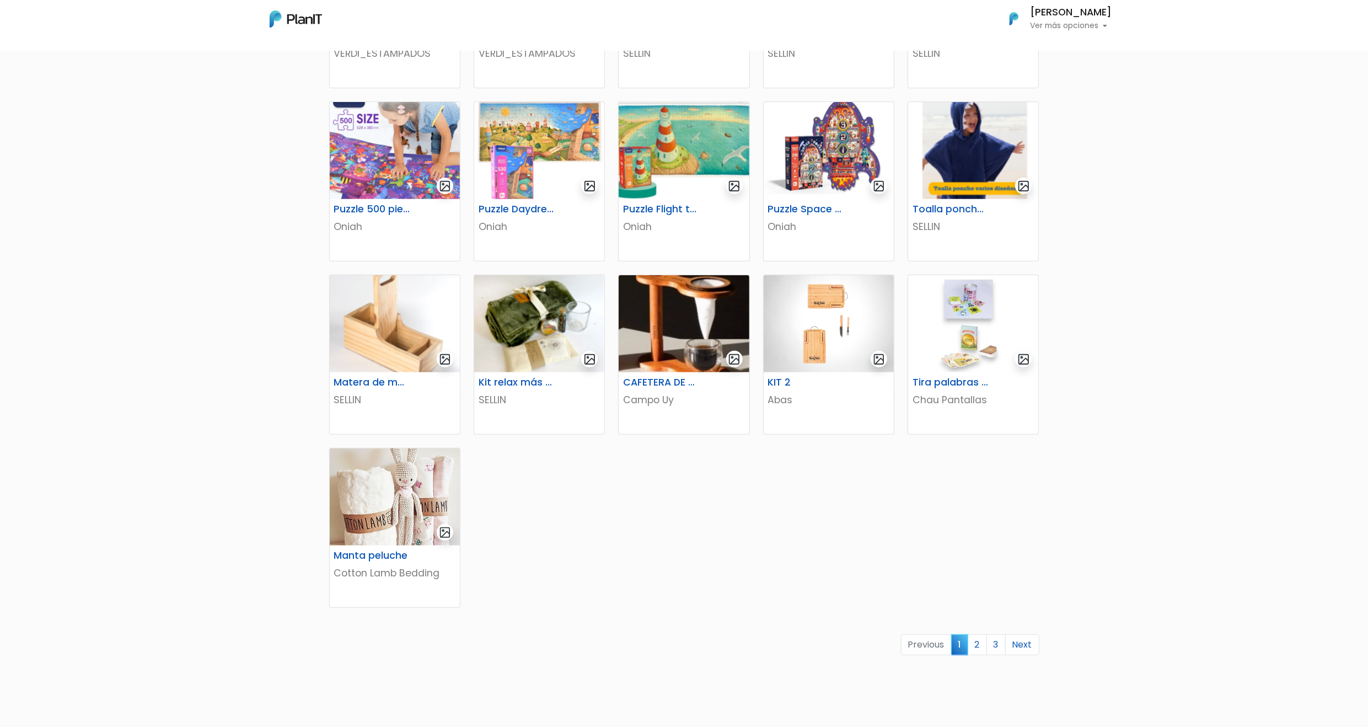
scroll to position [333, 0]
click at [983, 646] on link "2" at bounding box center [976, 643] width 19 height 21
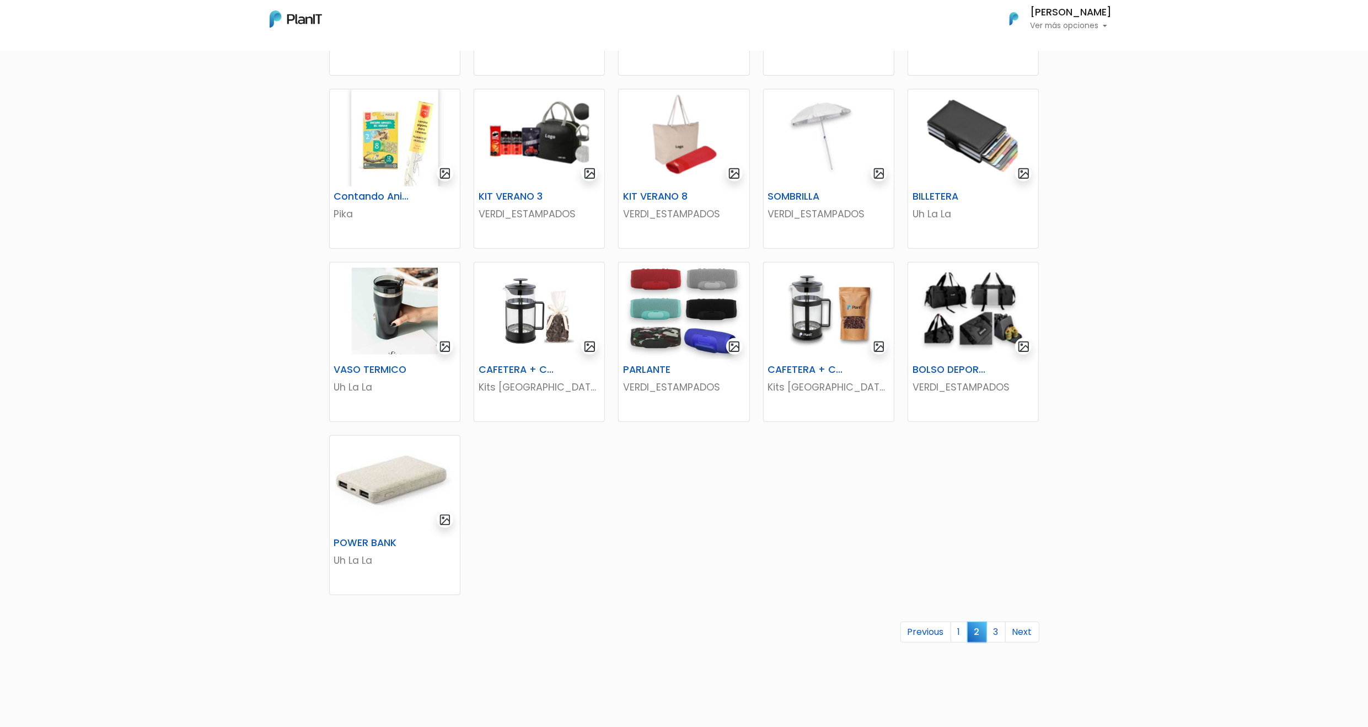
scroll to position [364, 0]
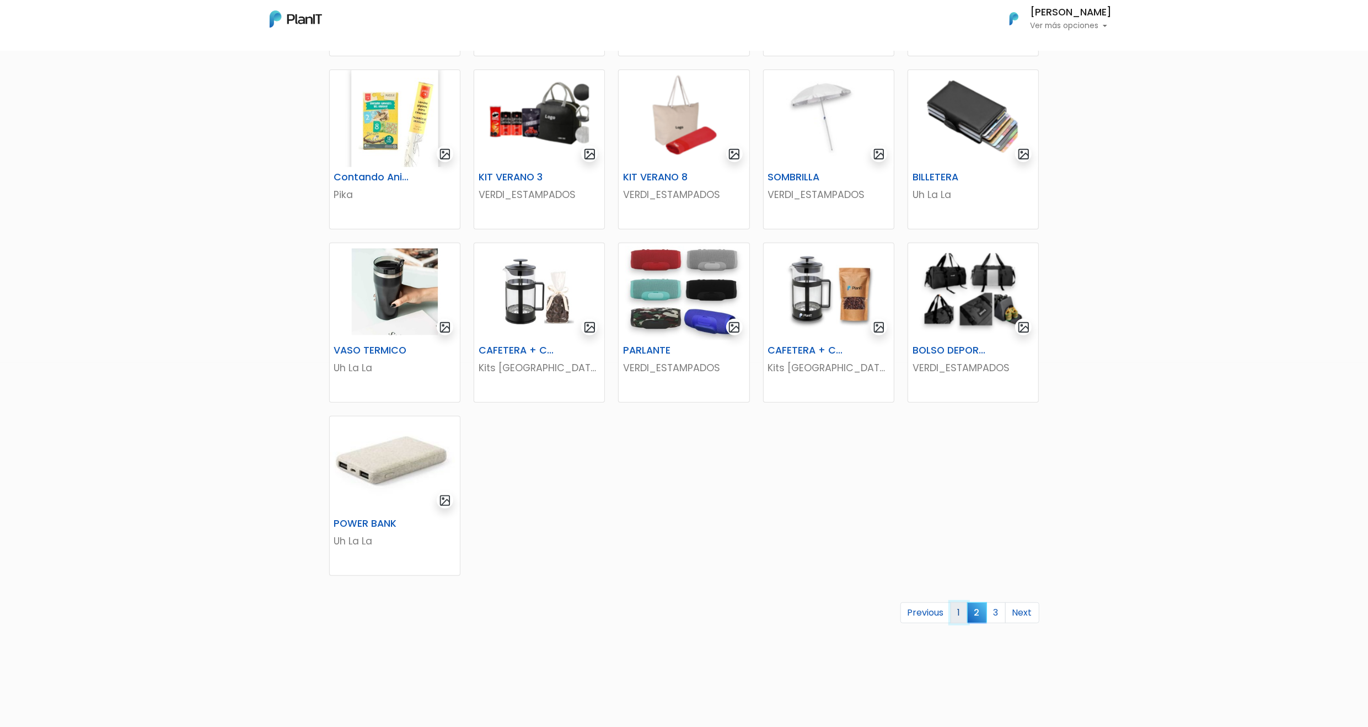
click at [957, 615] on link "1" at bounding box center [958, 612] width 17 height 21
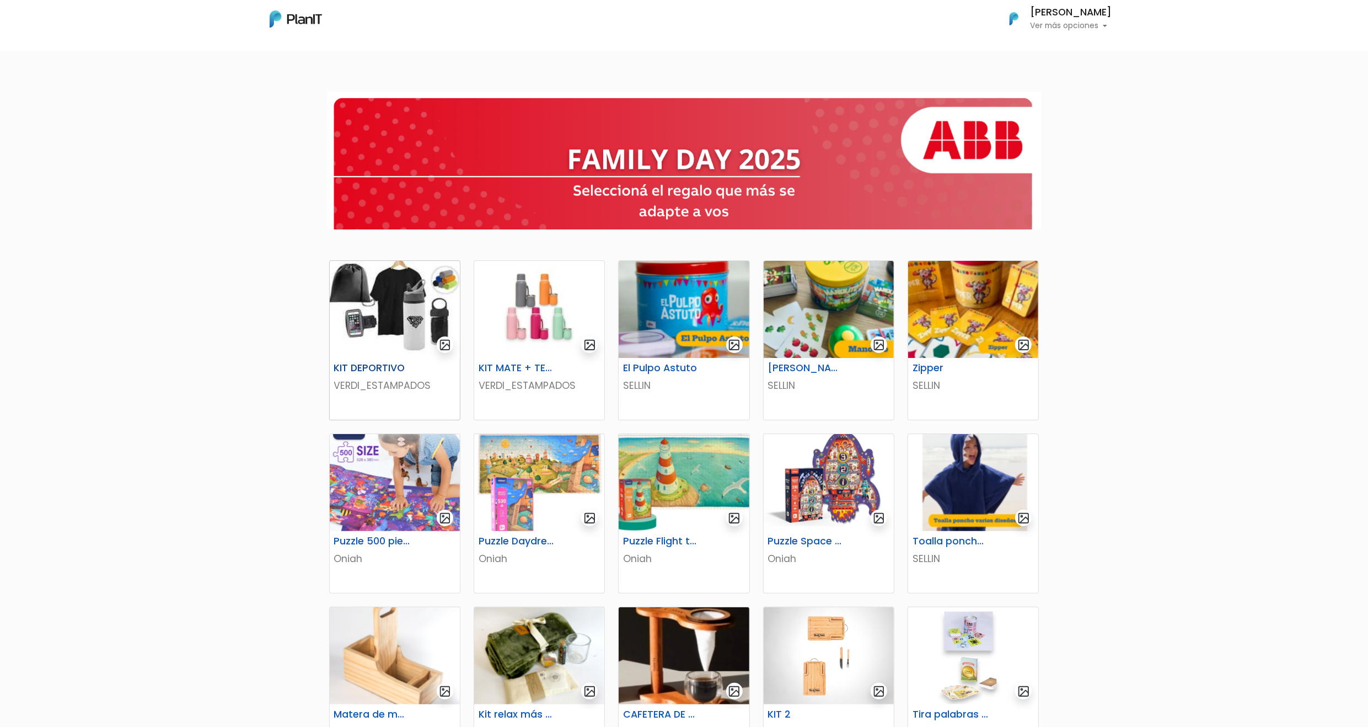
click at [386, 313] on img at bounding box center [395, 309] width 130 height 97
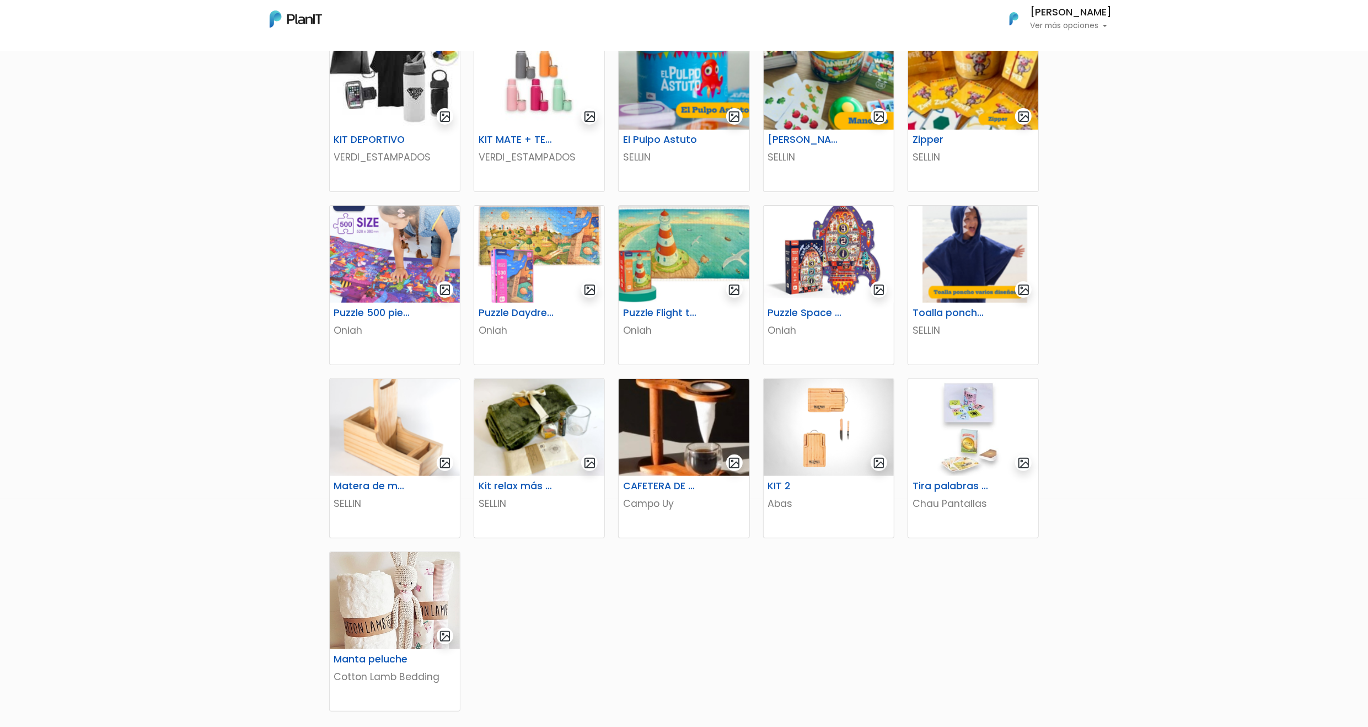
scroll to position [352, 0]
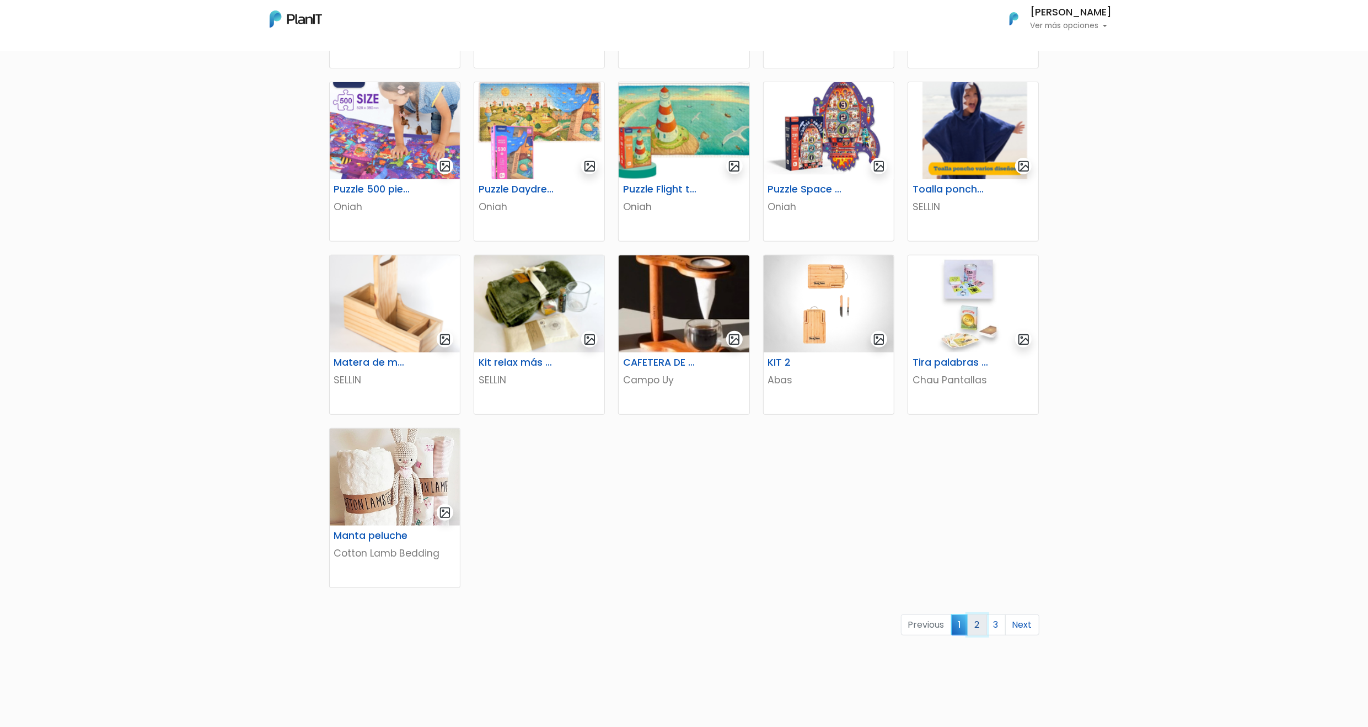
click at [975, 630] on link "2" at bounding box center [976, 624] width 19 height 21
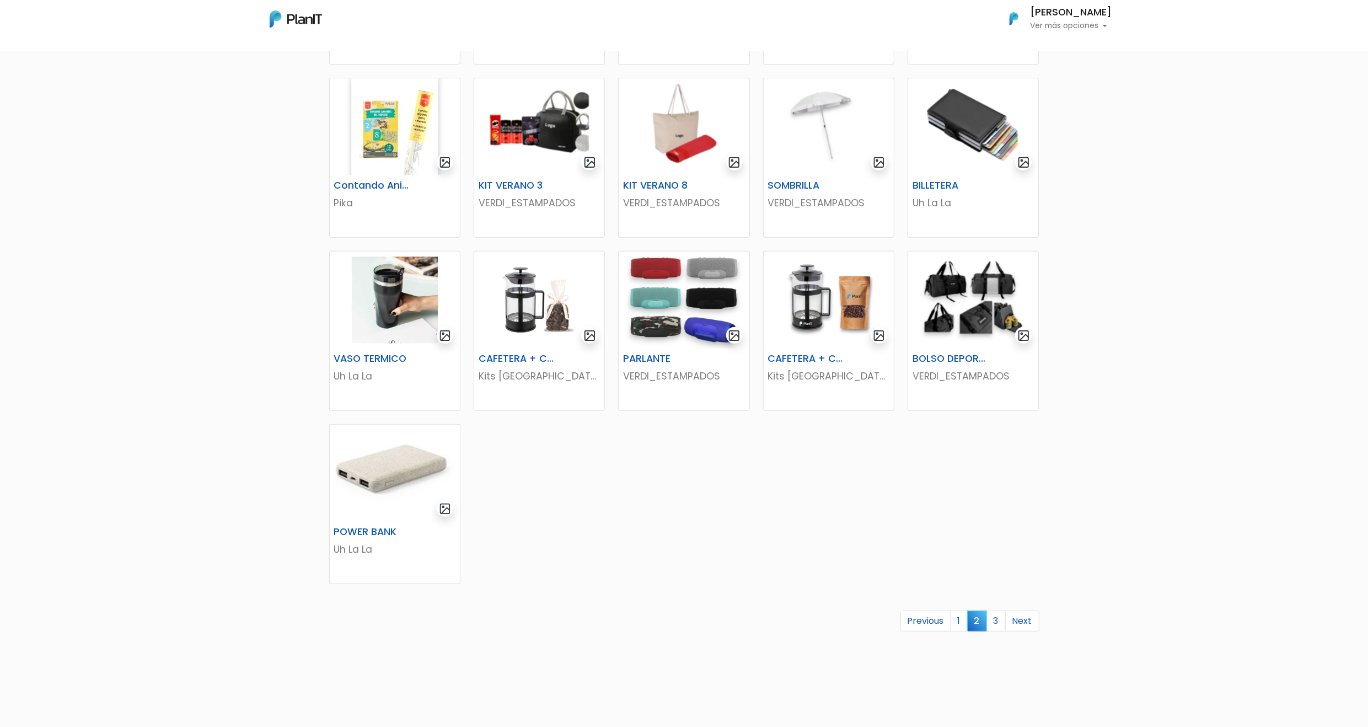
scroll to position [368, 0]
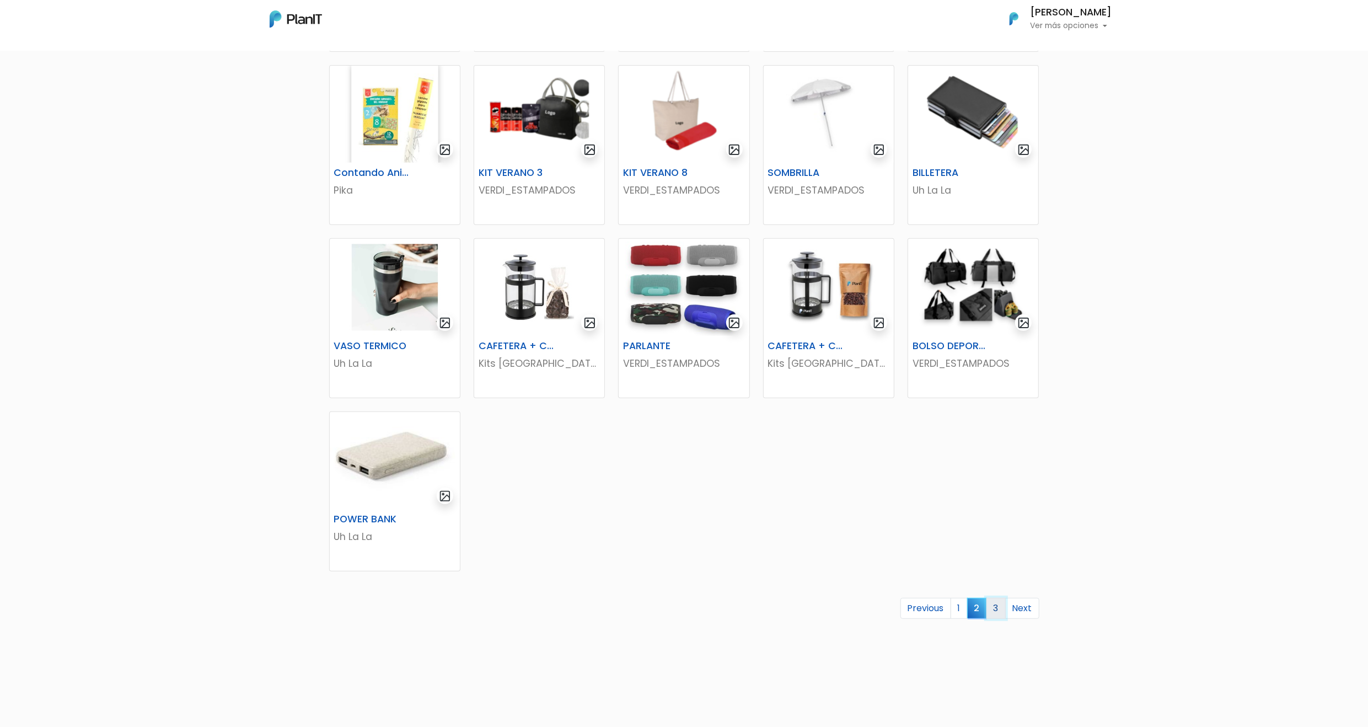
click at [1001, 611] on link "3" at bounding box center [995, 608] width 19 height 21
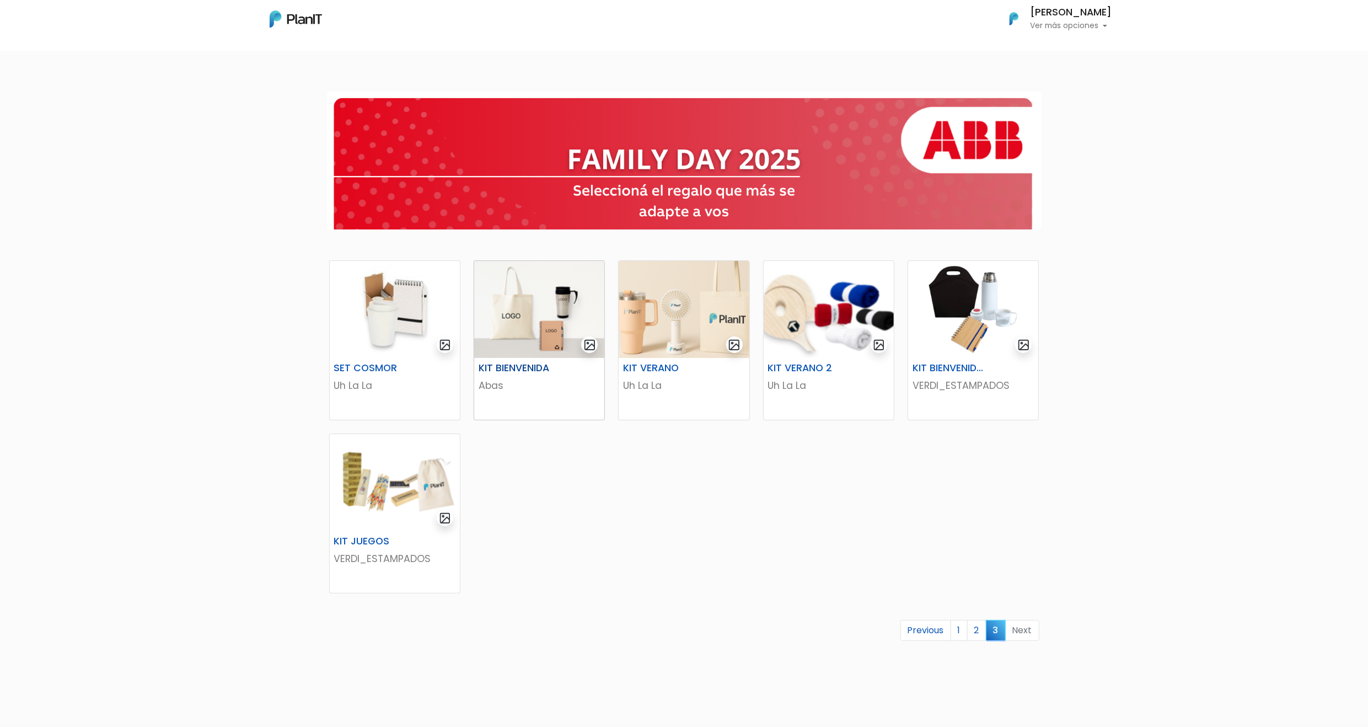
click at [537, 315] on img at bounding box center [539, 309] width 130 height 97
click at [973, 630] on link "2" at bounding box center [976, 630] width 19 height 21
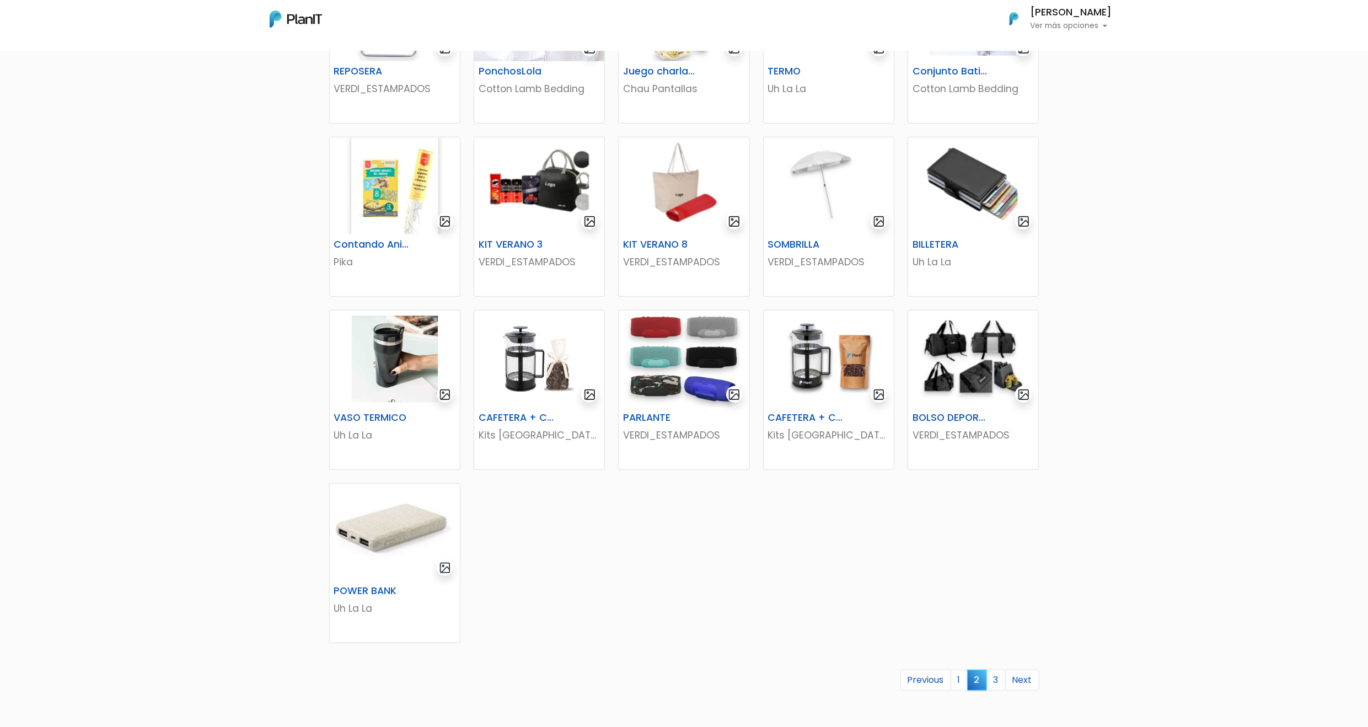
scroll to position [299, 0]
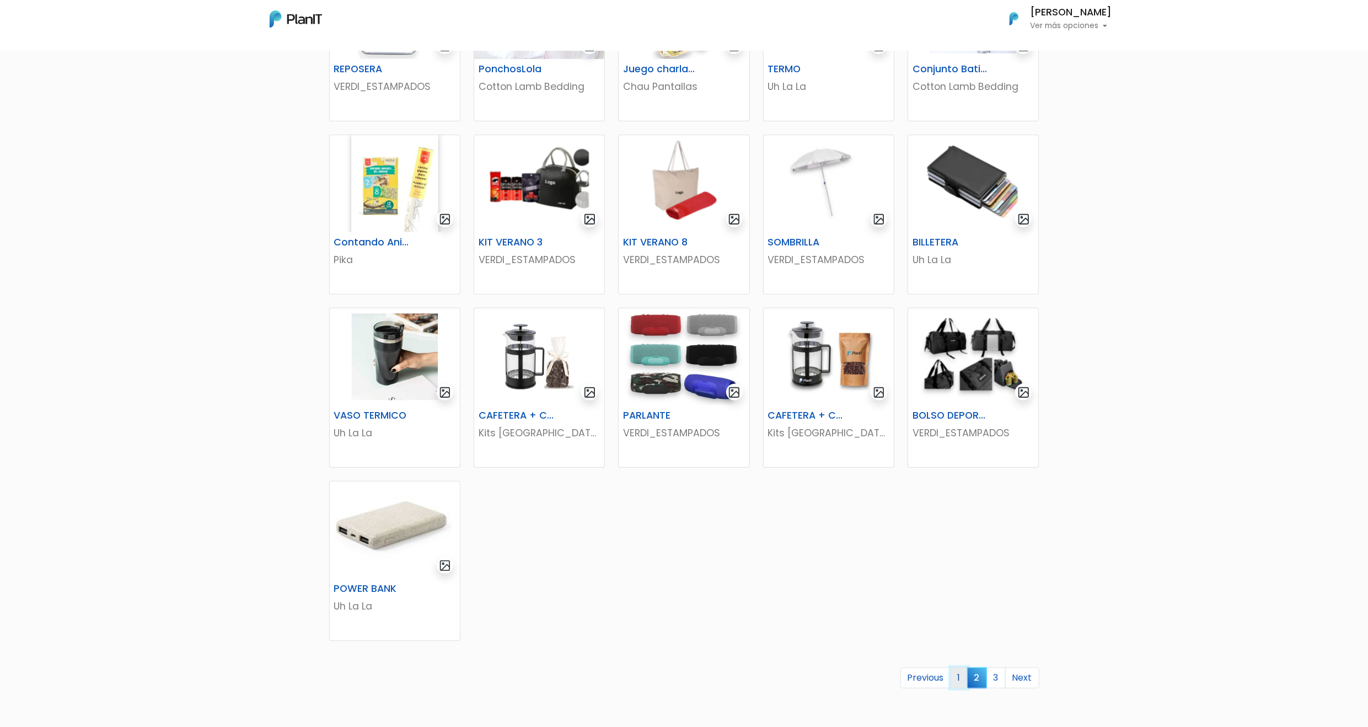
click at [955, 683] on link "1" at bounding box center [958, 677] width 17 height 21
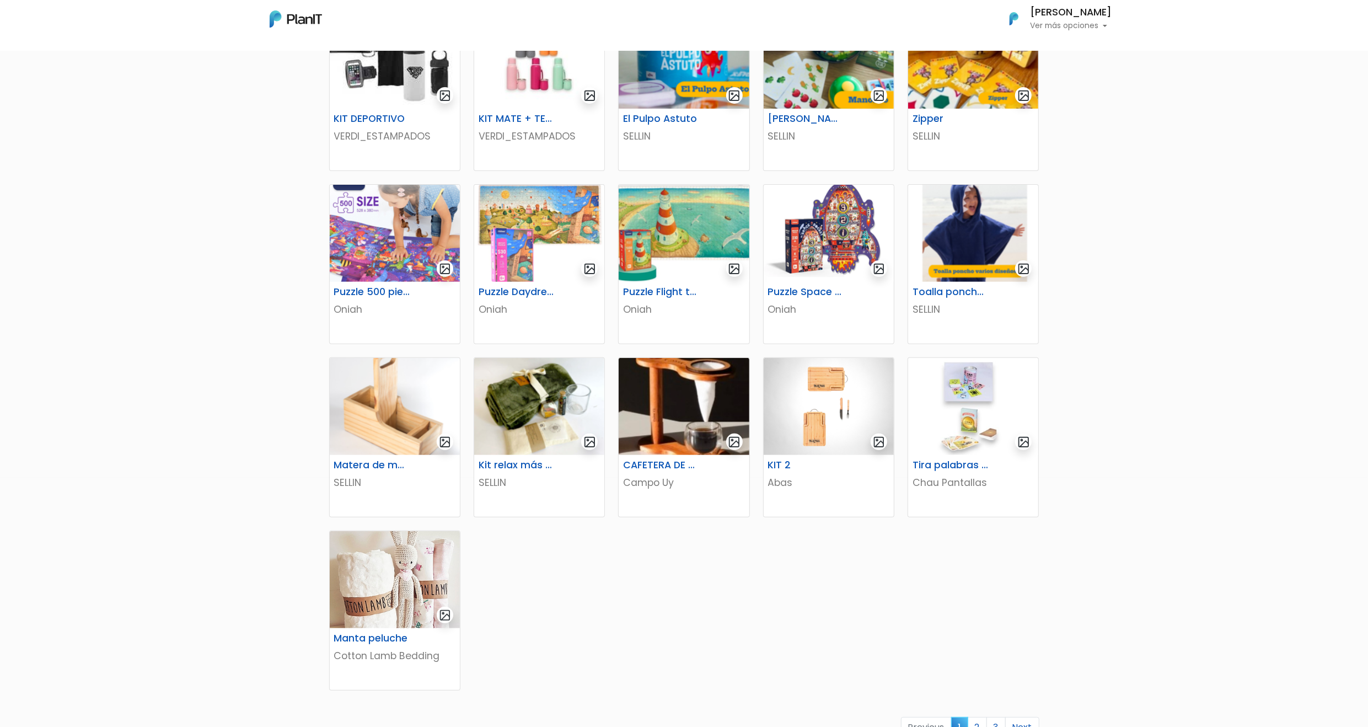
scroll to position [267, 0]
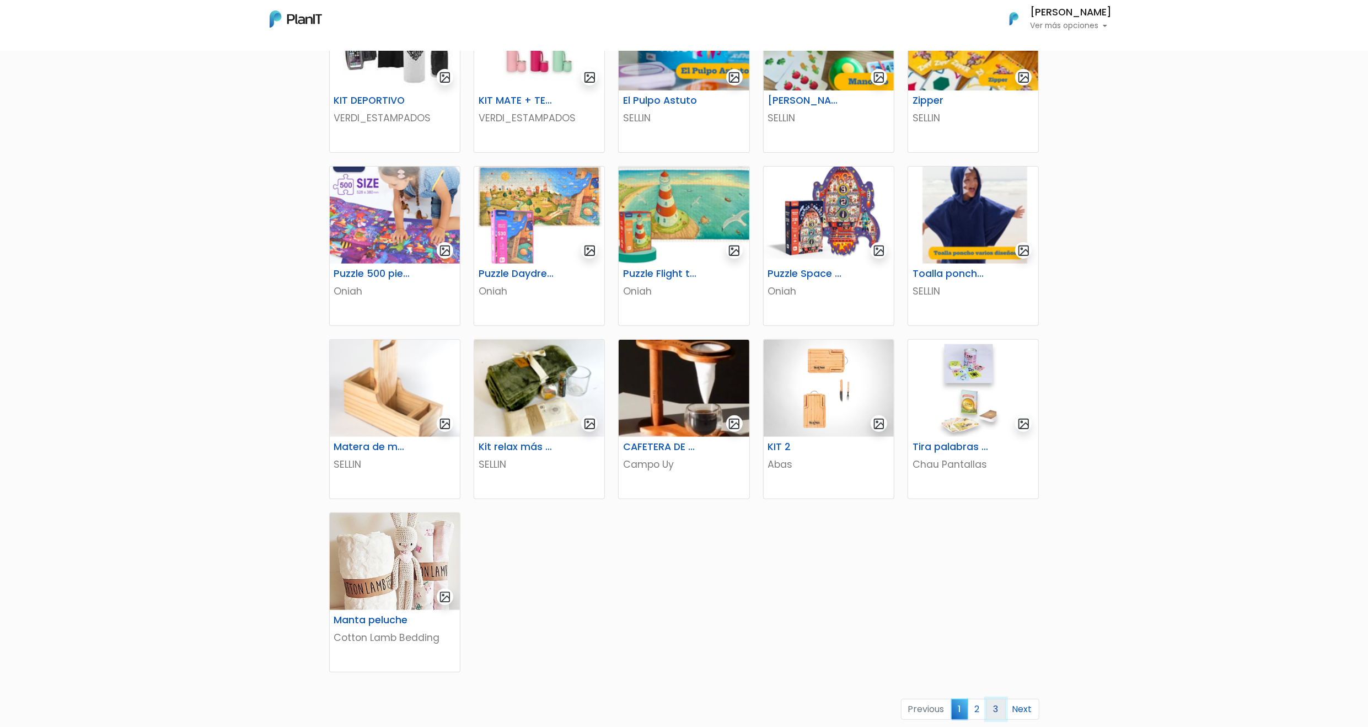
click at [997, 702] on link "3" at bounding box center [995, 708] width 19 height 21
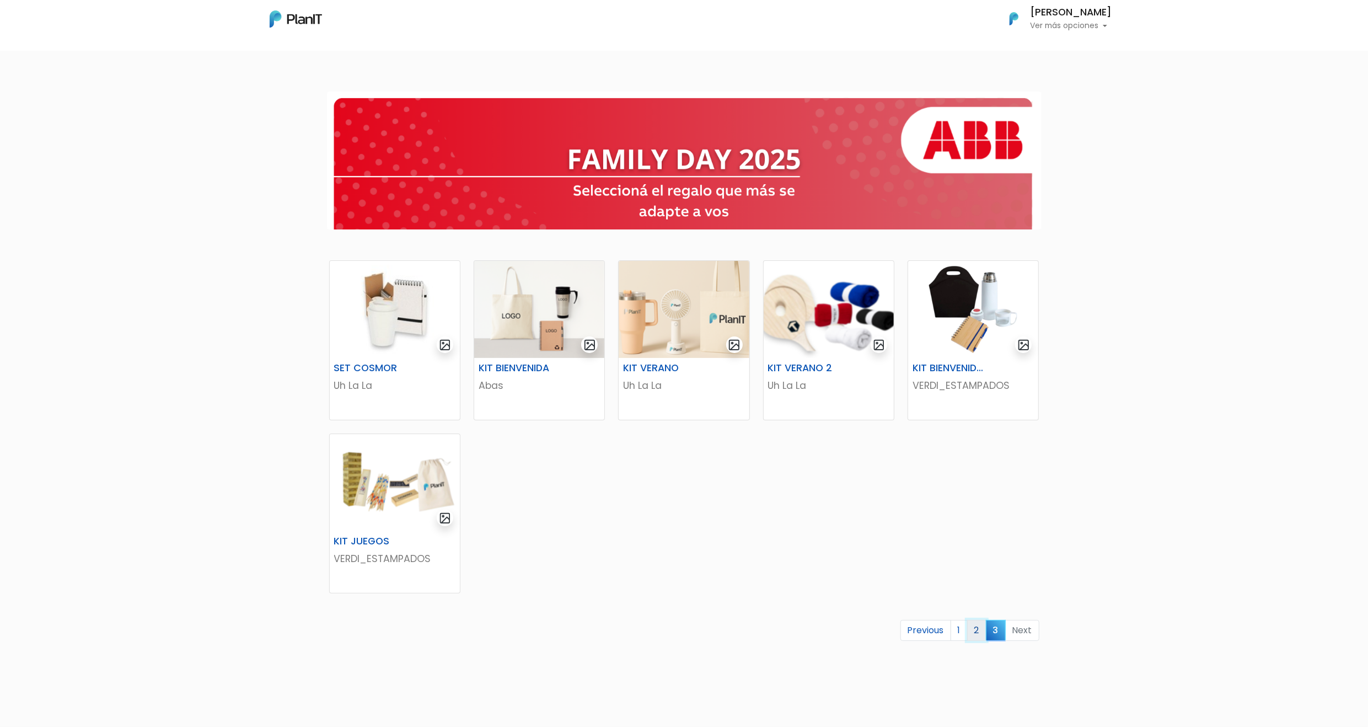
click at [971, 636] on link "2" at bounding box center [976, 630] width 19 height 21
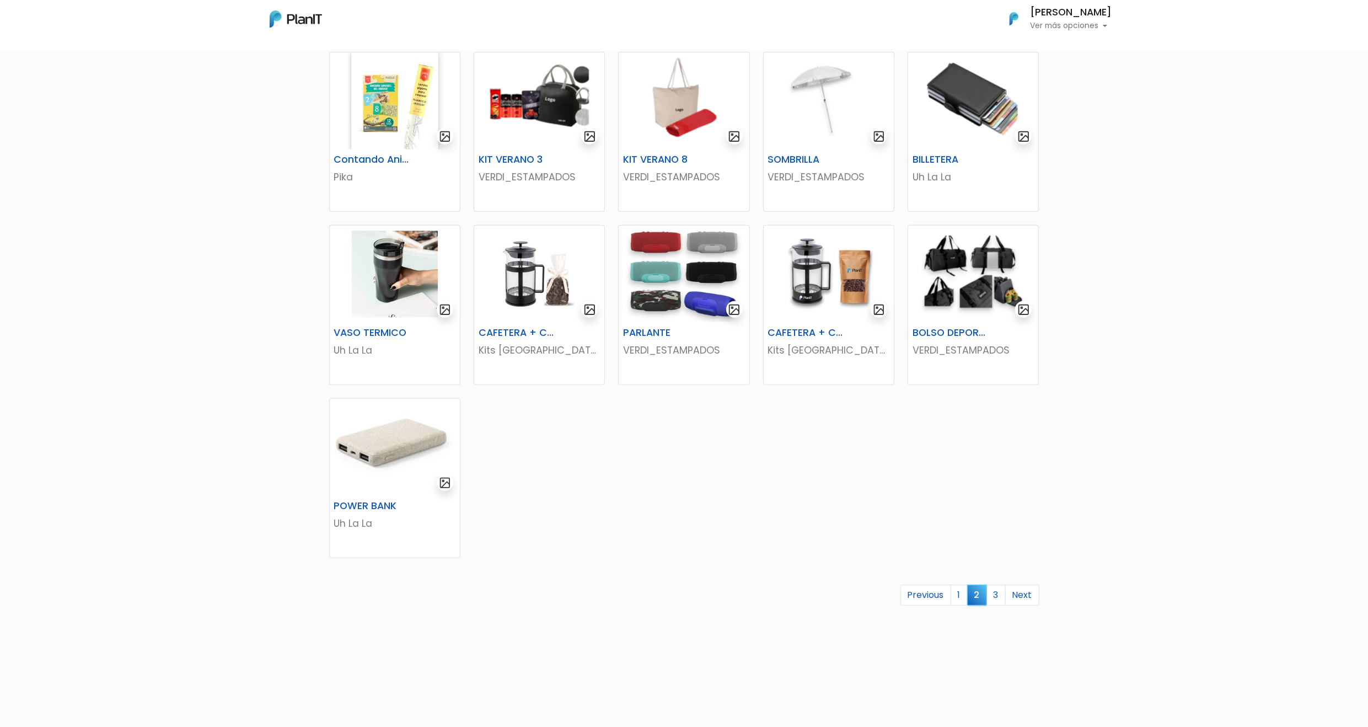
scroll to position [432, 0]
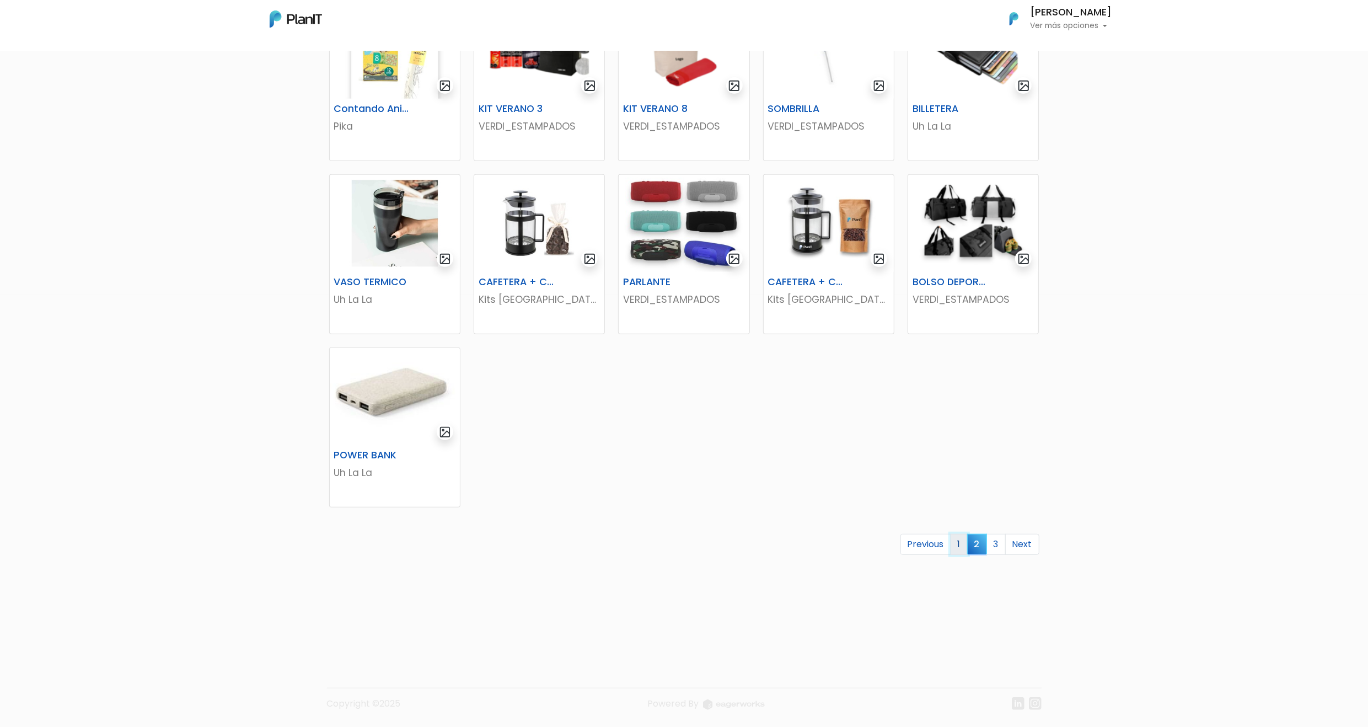
click at [959, 538] on link "1" at bounding box center [958, 544] width 17 height 21
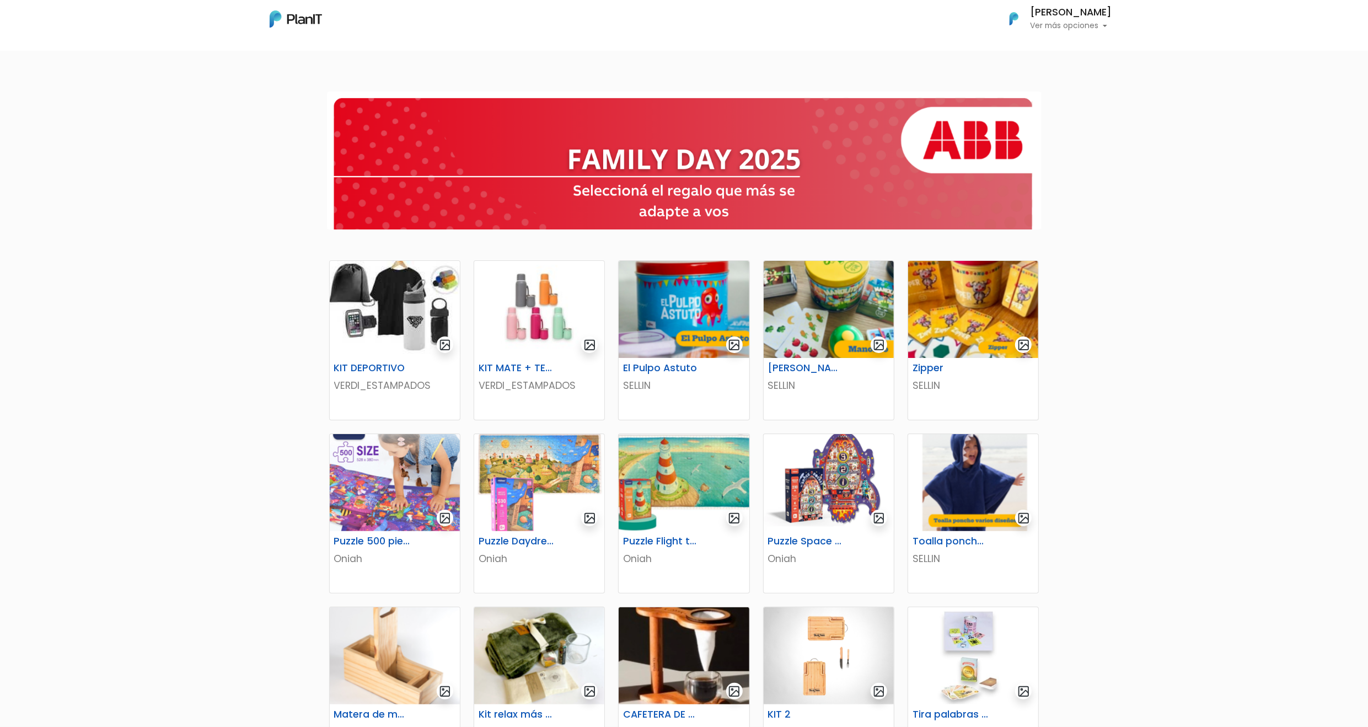
scroll to position [432, 0]
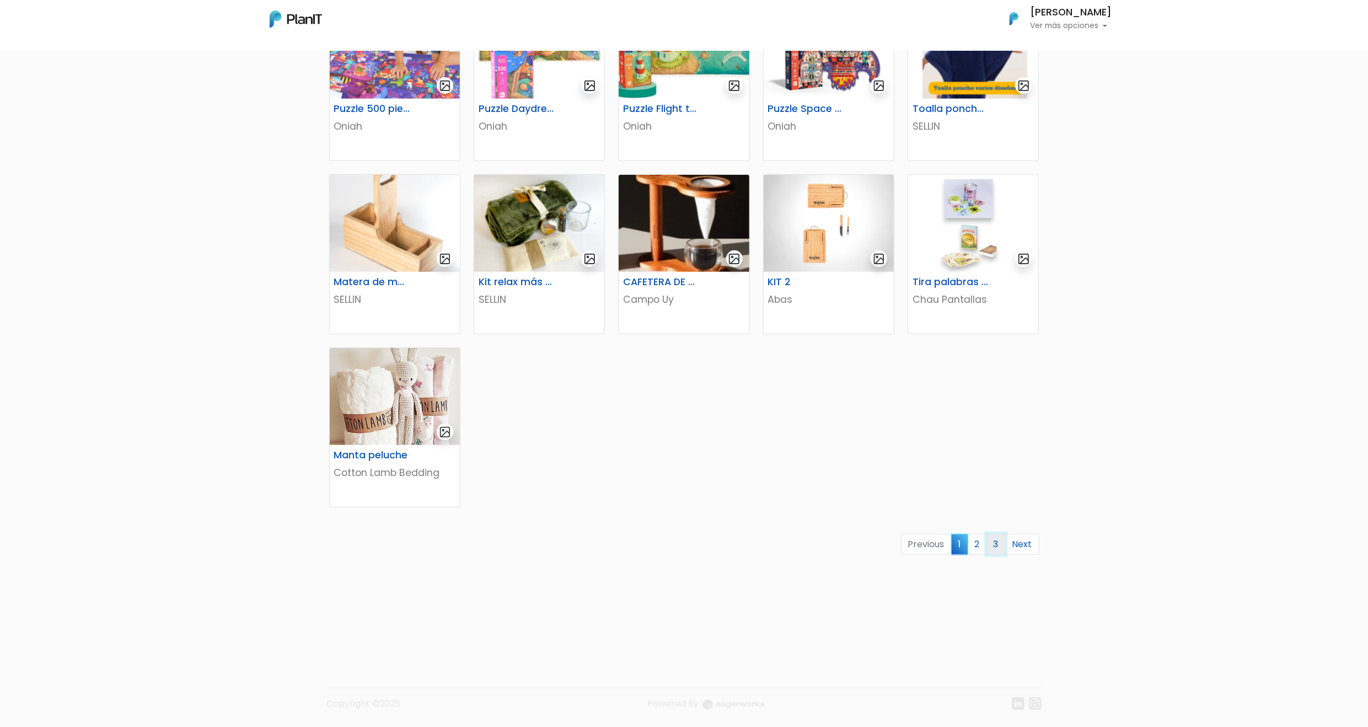
click at [999, 541] on link "3" at bounding box center [995, 544] width 19 height 21
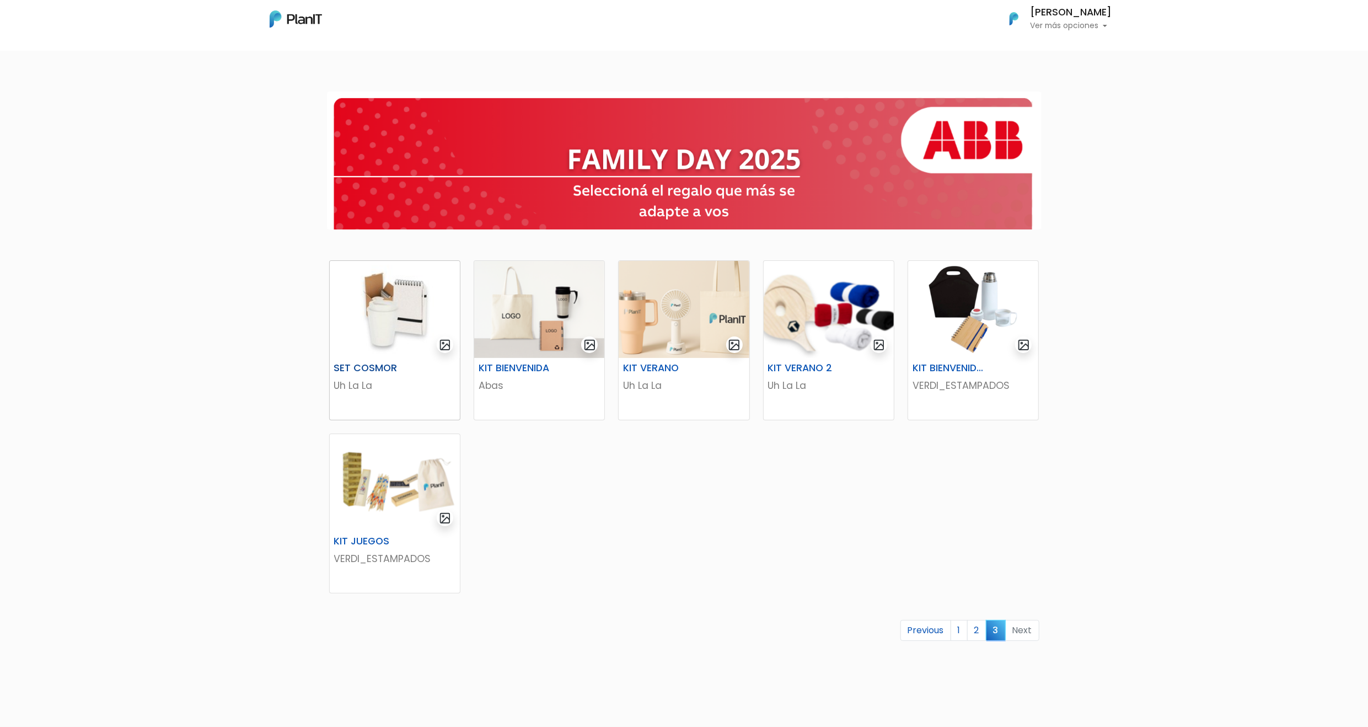
click at [379, 326] on img at bounding box center [395, 309] width 130 height 97
click at [964, 631] on link "1" at bounding box center [958, 630] width 17 height 21
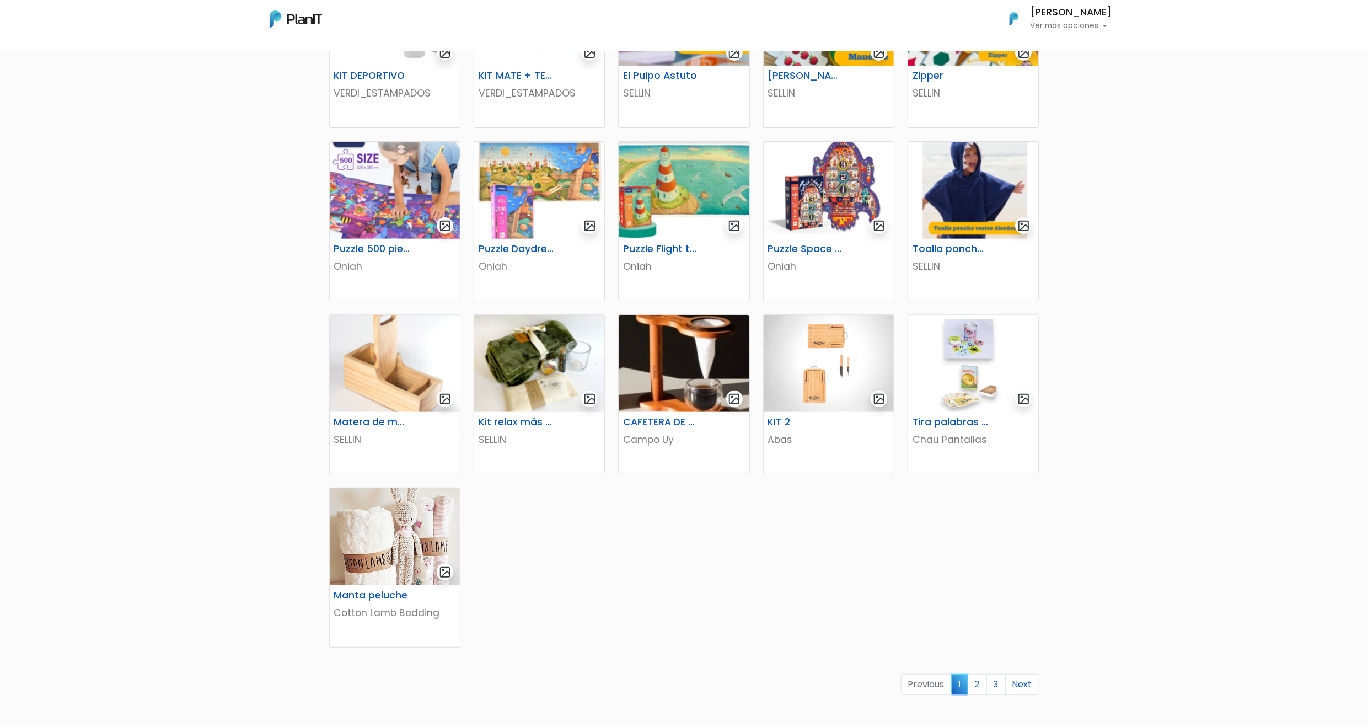
scroll to position [329, 0]
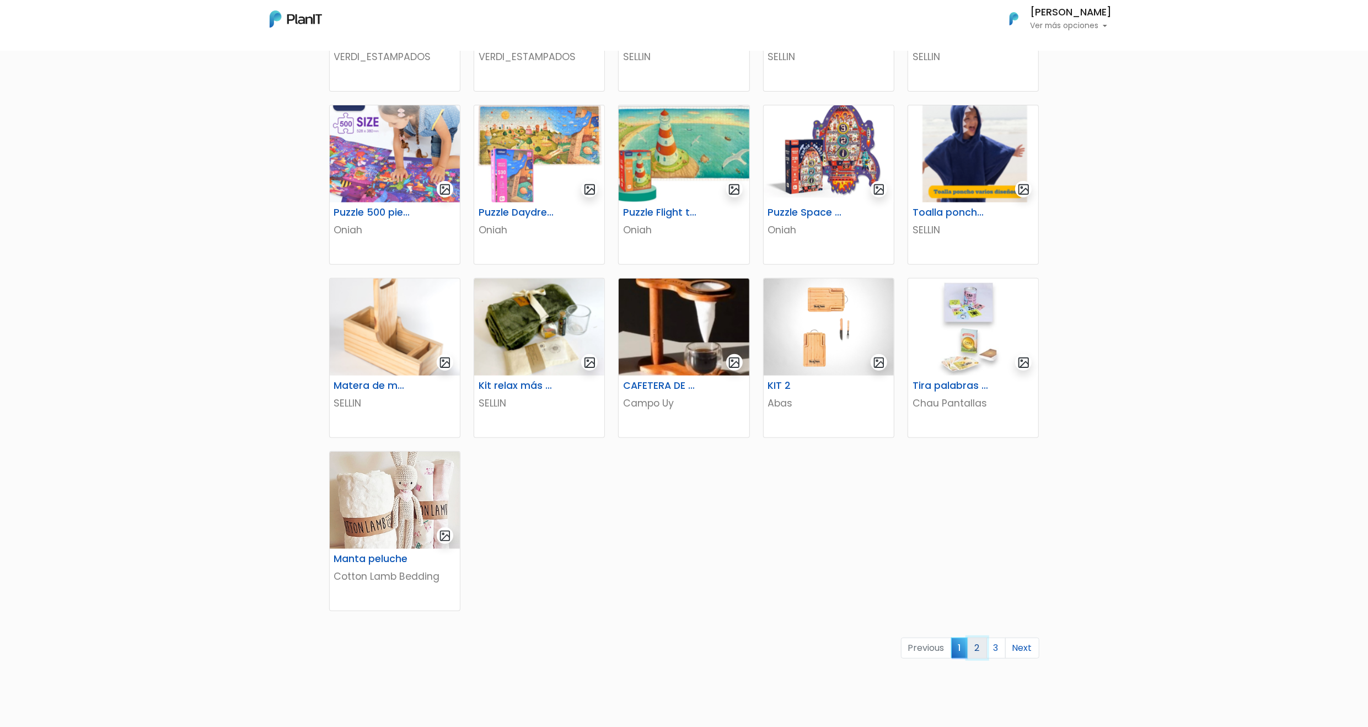
click at [975, 653] on link "2" at bounding box center [976, 647] width 19 height 21
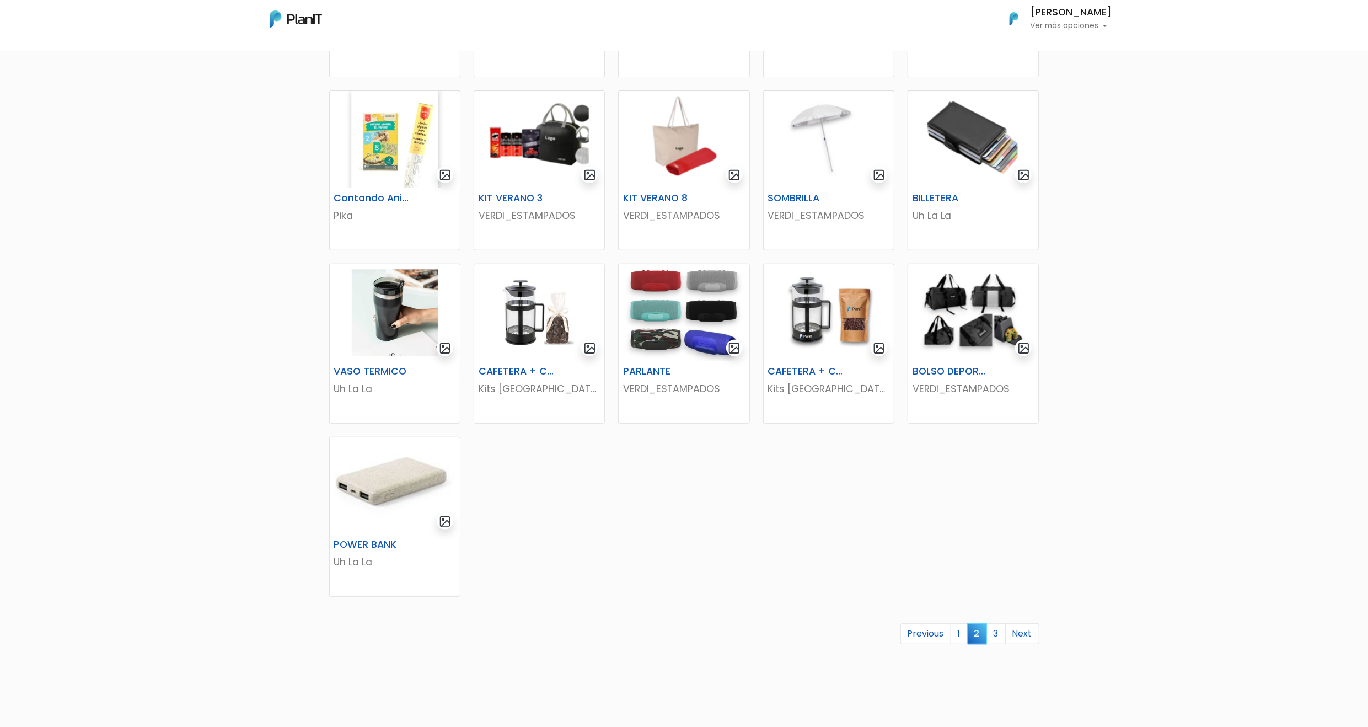
scroll to position [368, 0]
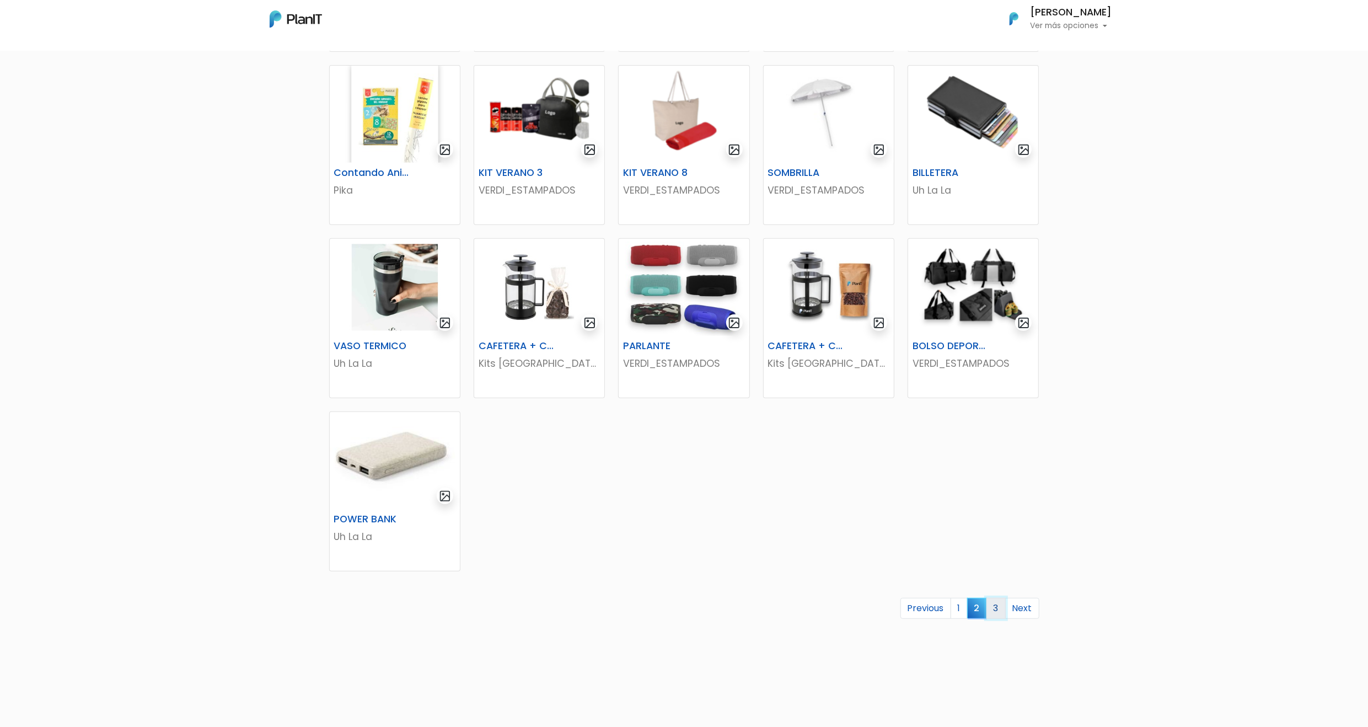
click at [1001, 608] on link "3" at bounding box center [995, 608] width 19 height 21
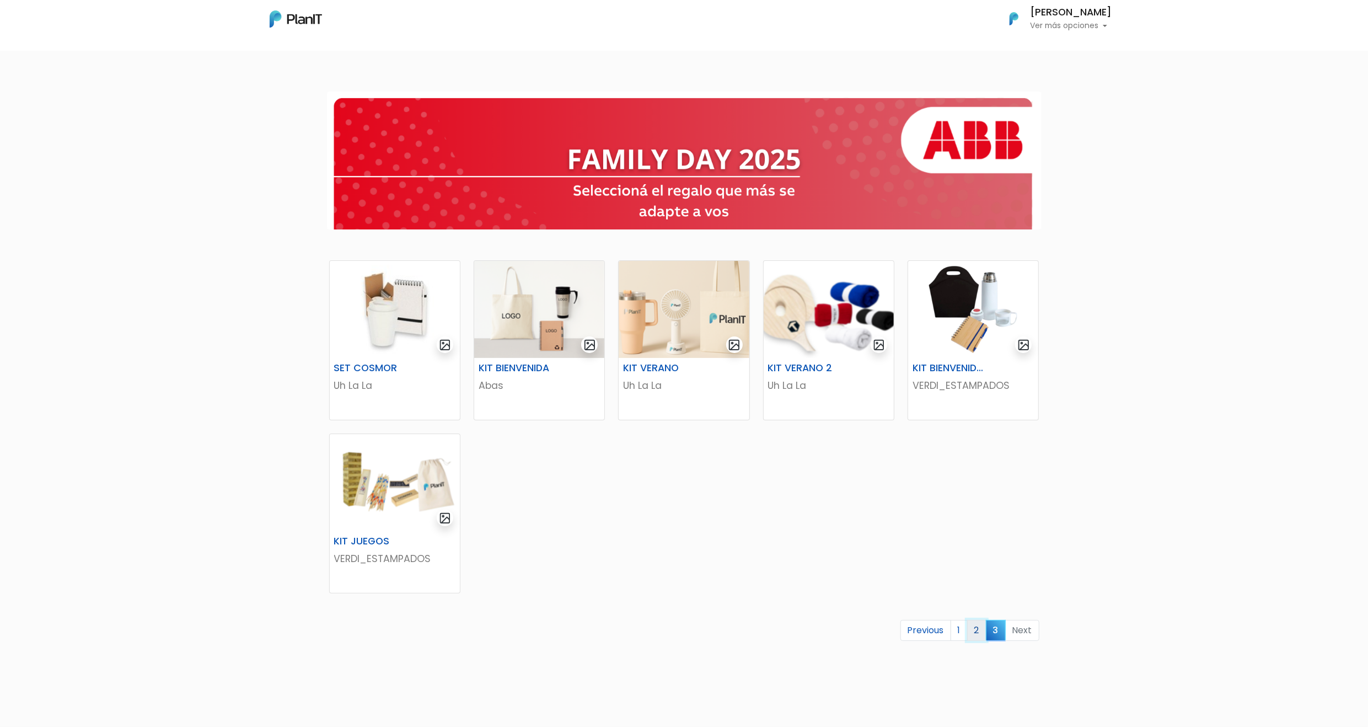
click at [983, 632] on link "2" at bounding box center [976, 630] width 19 height 21
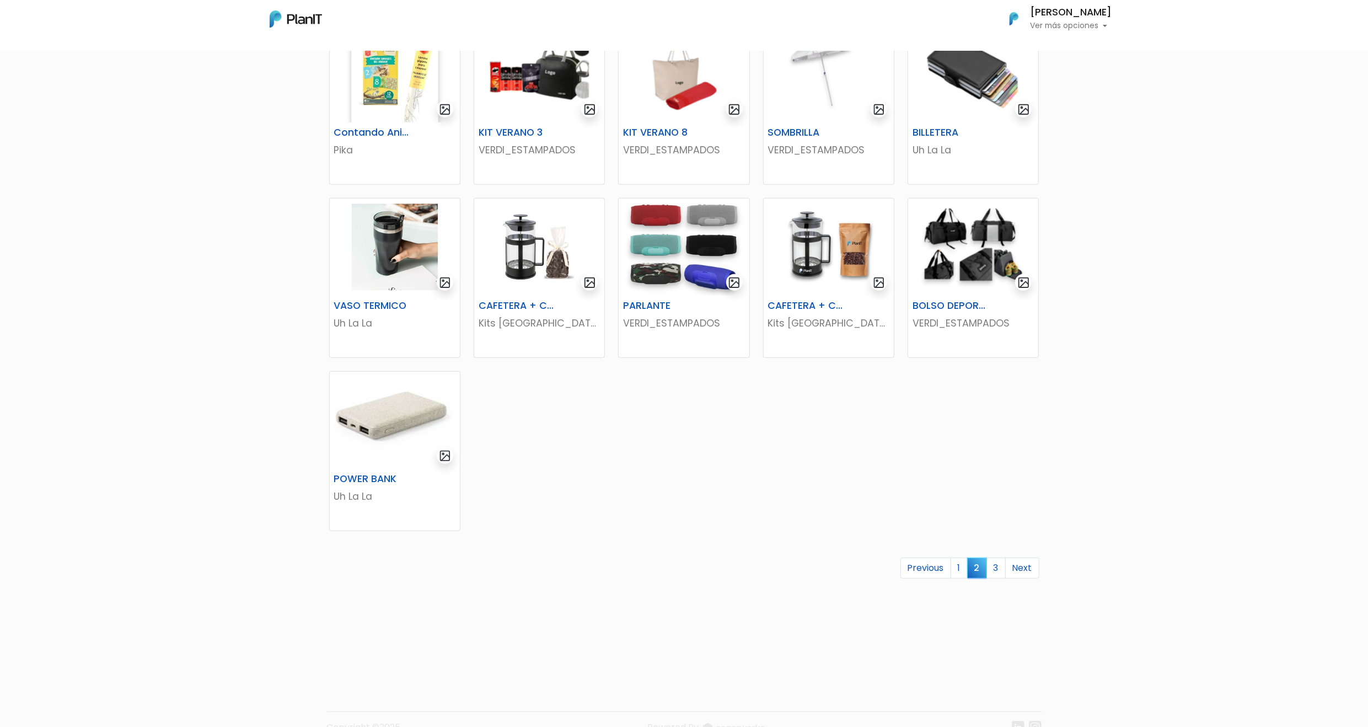
scroll to position [411, 0]
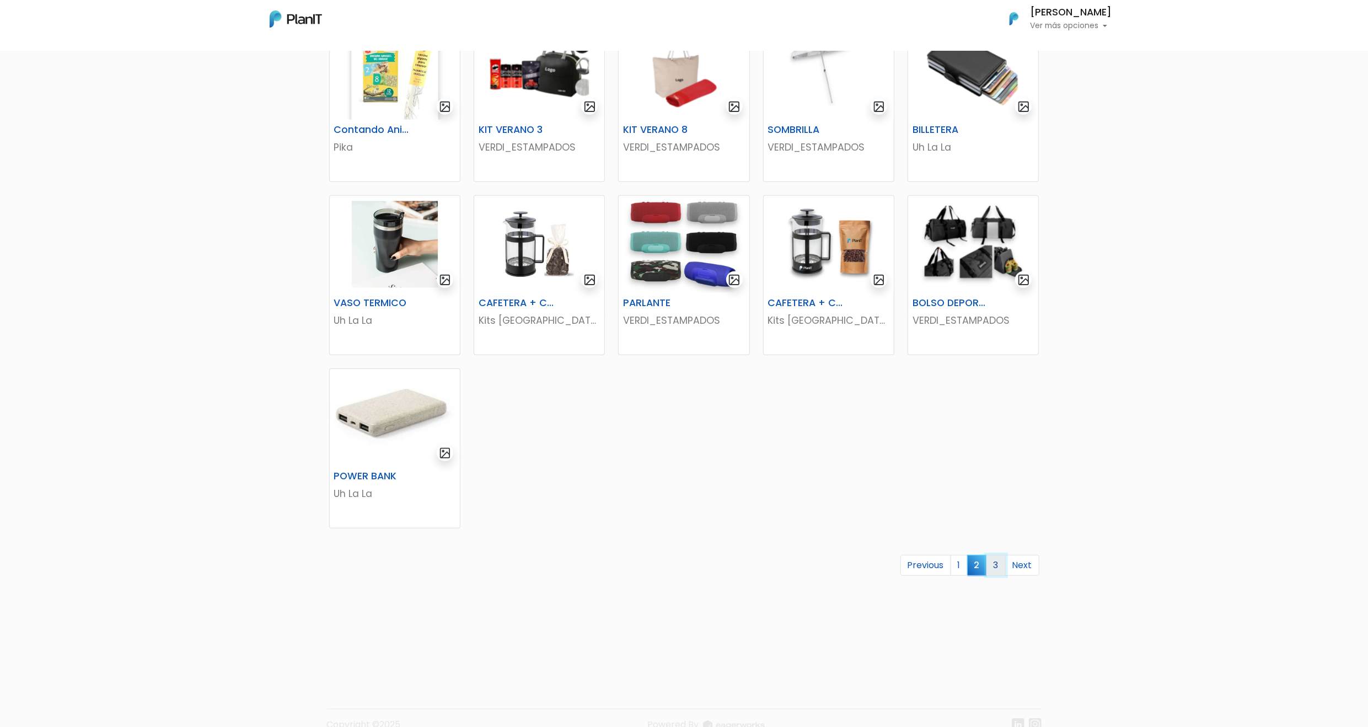
click at [993, 558] on link "3" at bounding box center [995, 565] width 19 height 21
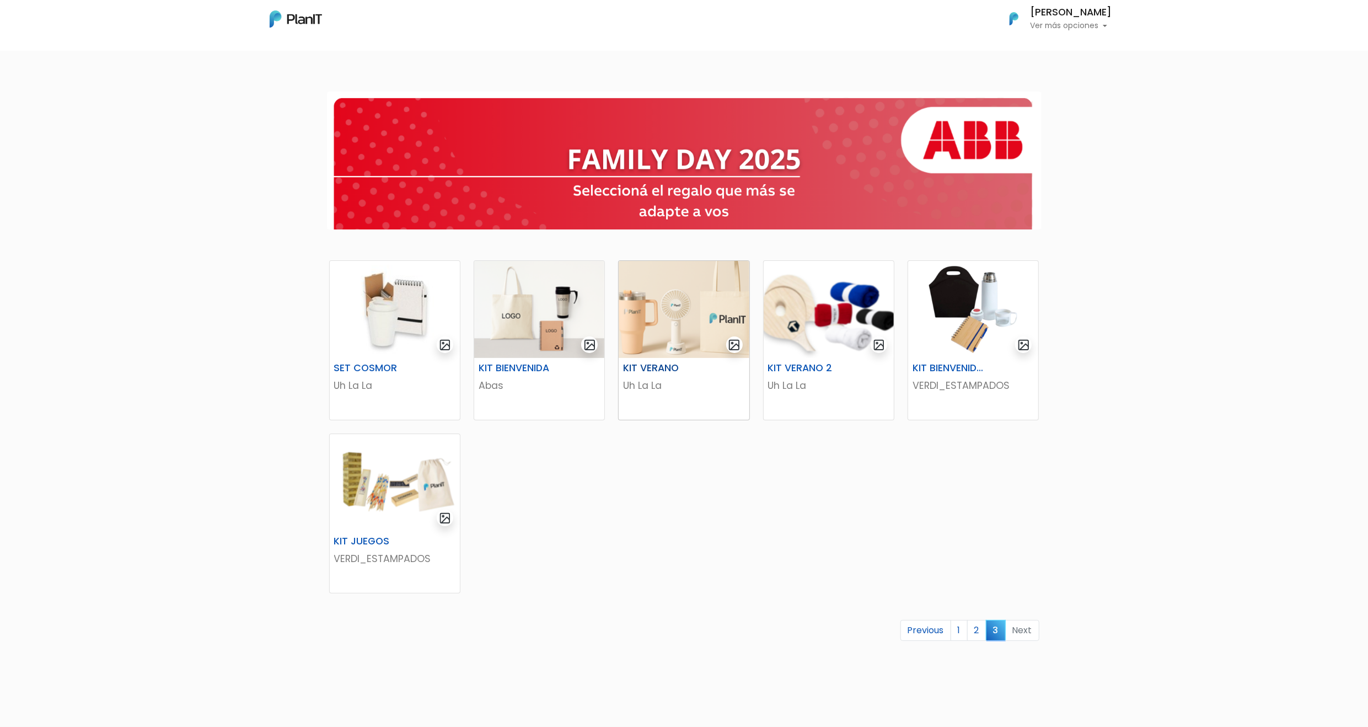
click at [675, 284] on img at bounding box center [683, 309] width 130 height 97
click at [975, 634] on link "2" at bounding box center [976, 630] width 19 height 21
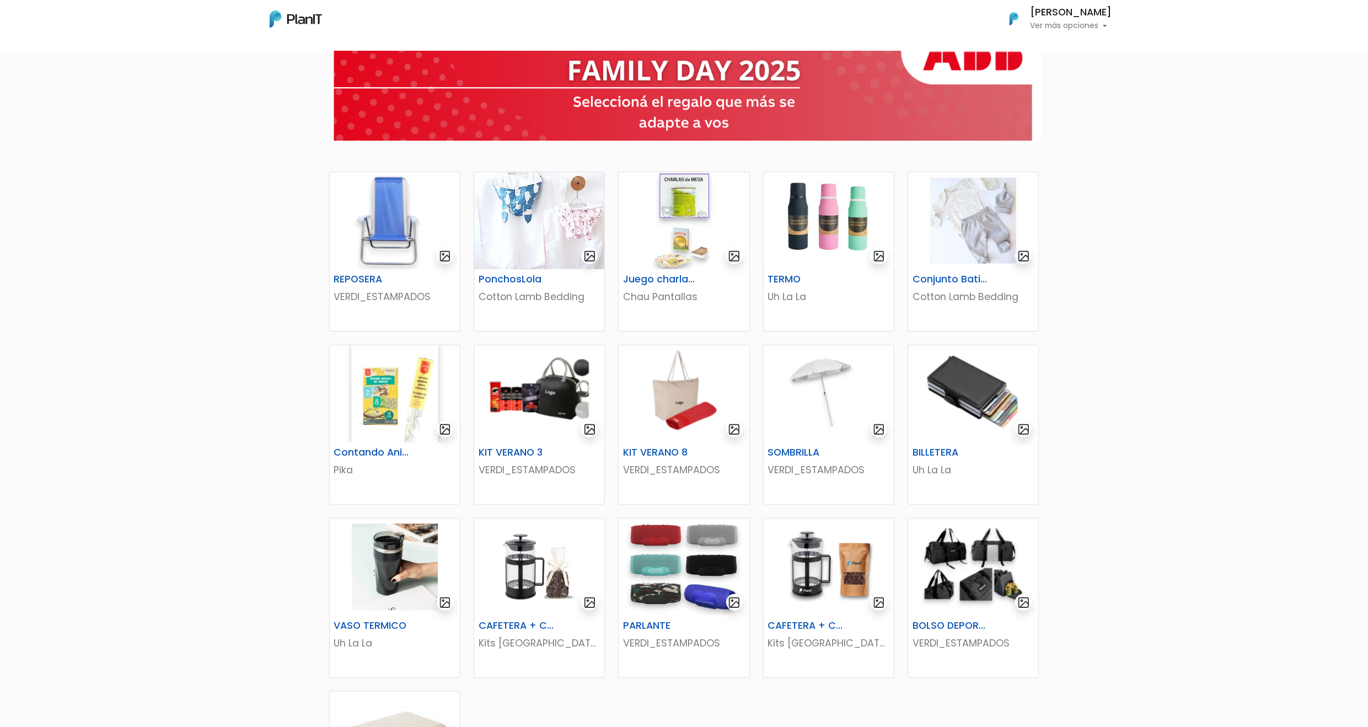
scroll to position [80, 0]
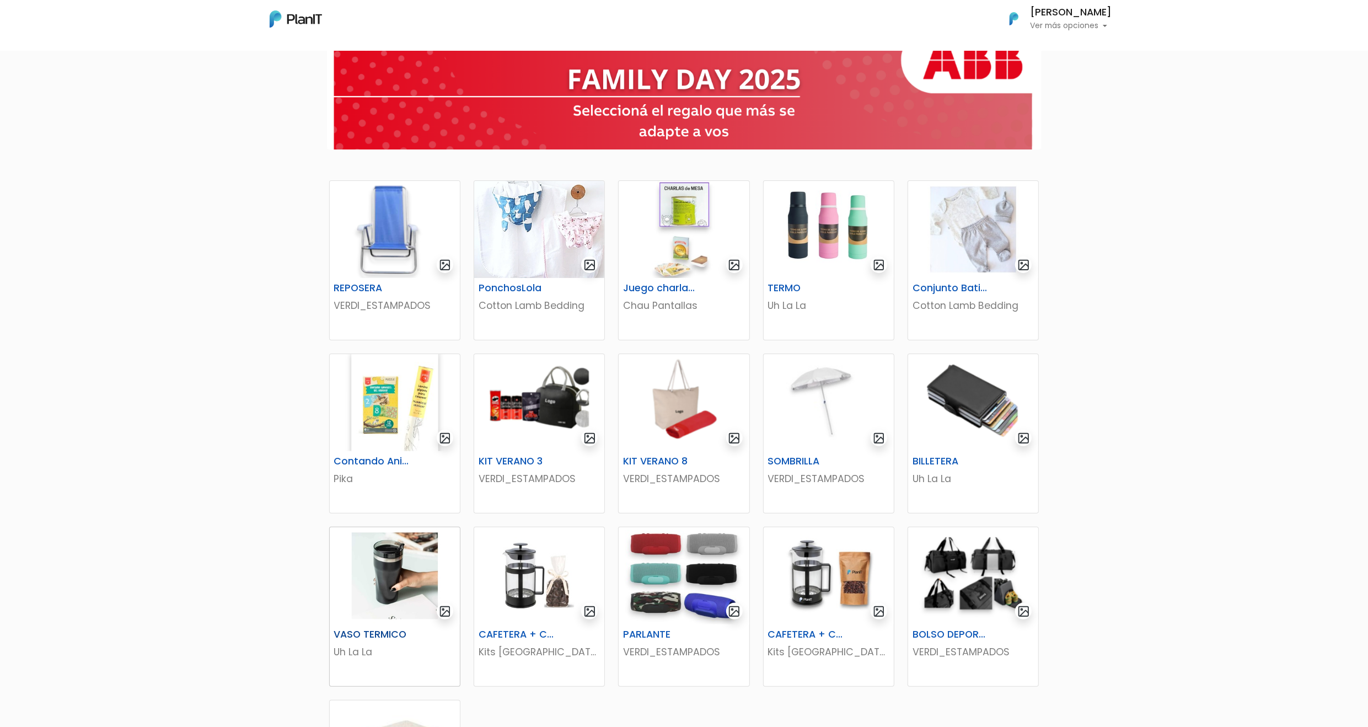
click at [375, 575] on img at bounding box center [395, 575] width 130 height 97
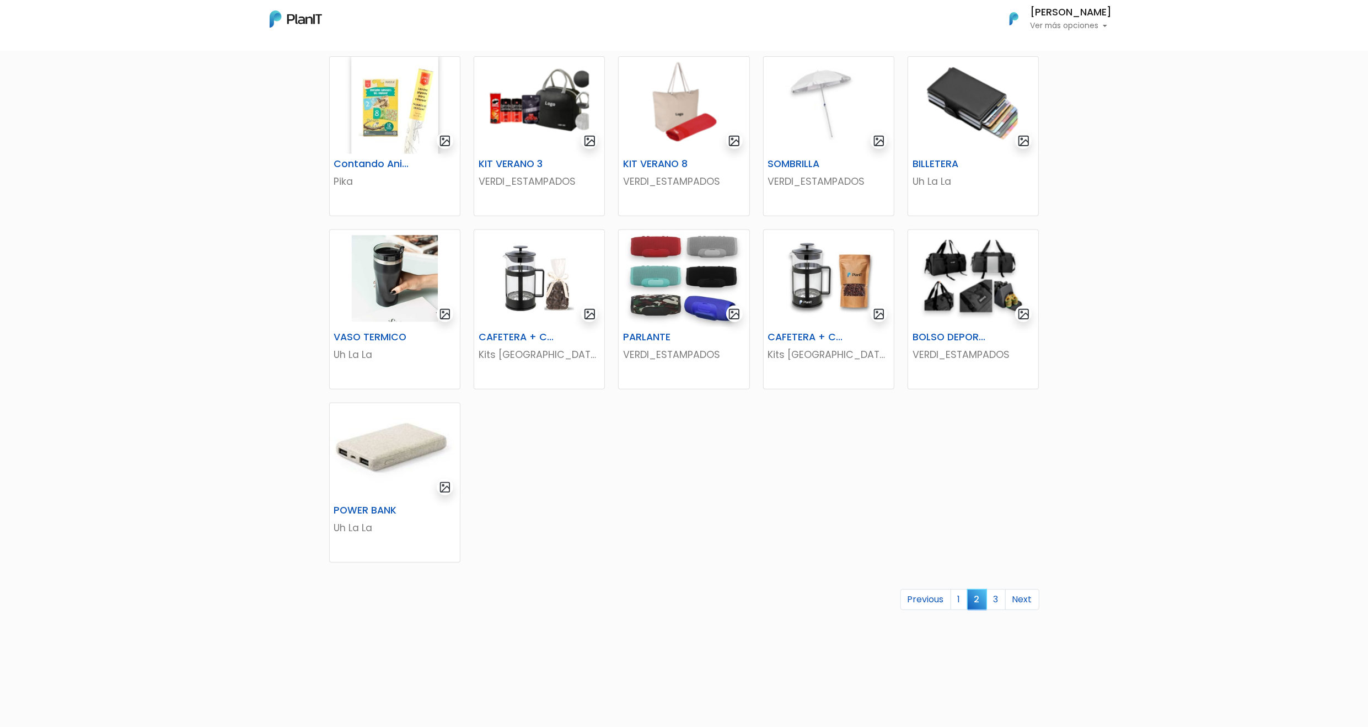
scroll to position [390, 0]
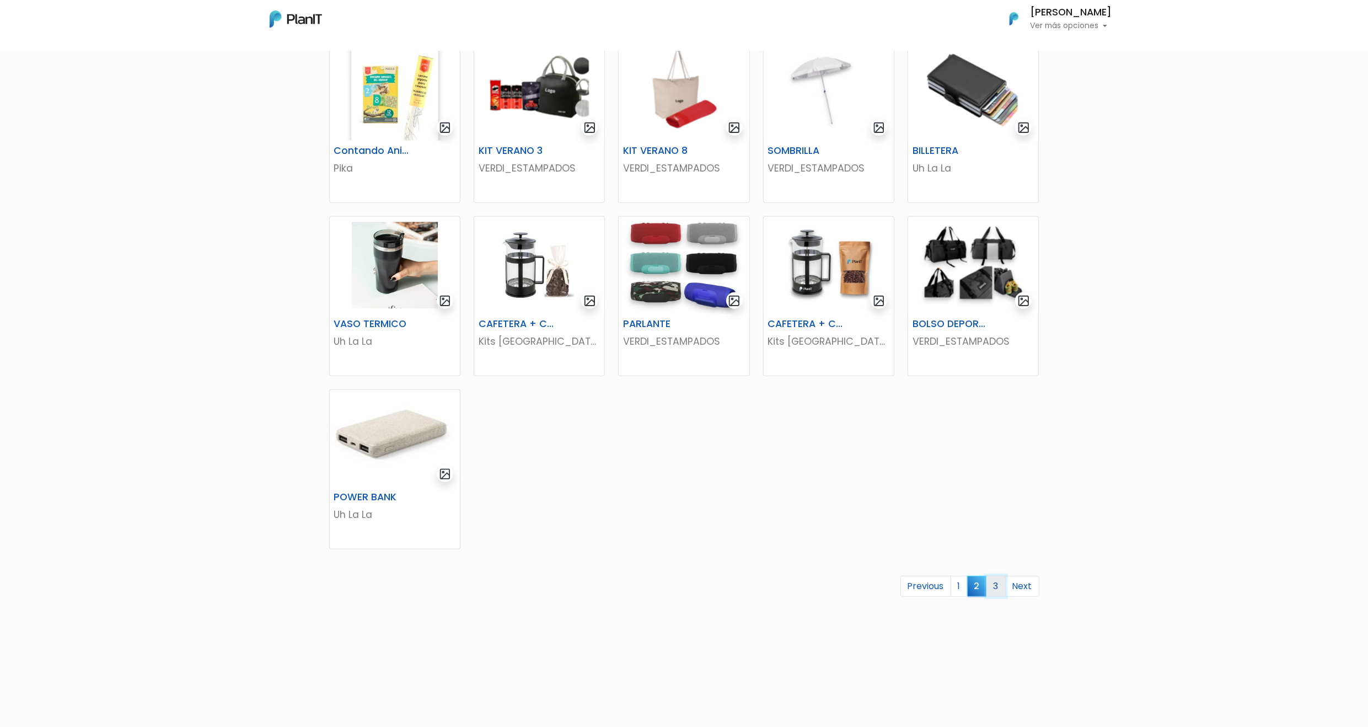
click at [992, 585] on link "3" at bounding box center [995, 586] width 19 height 21
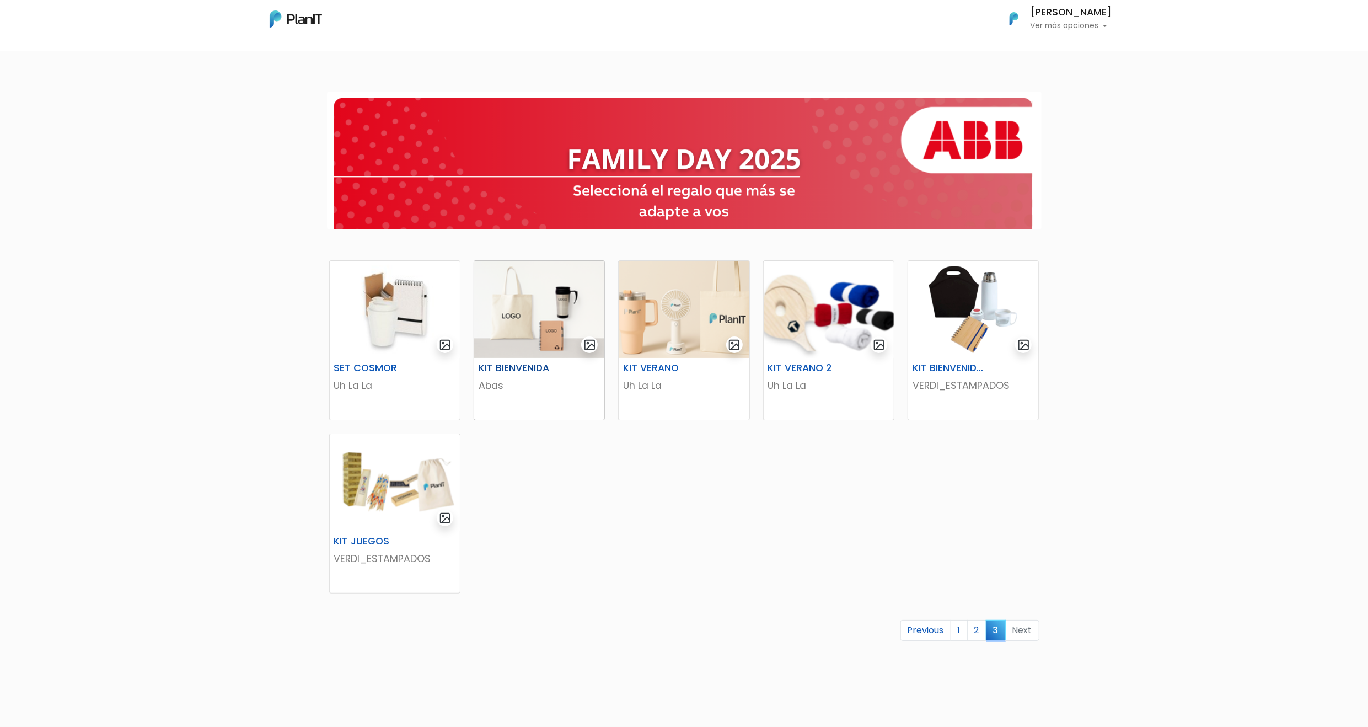
click at [570, 310] on img at bounding box center [539, 309] width 130 height 97
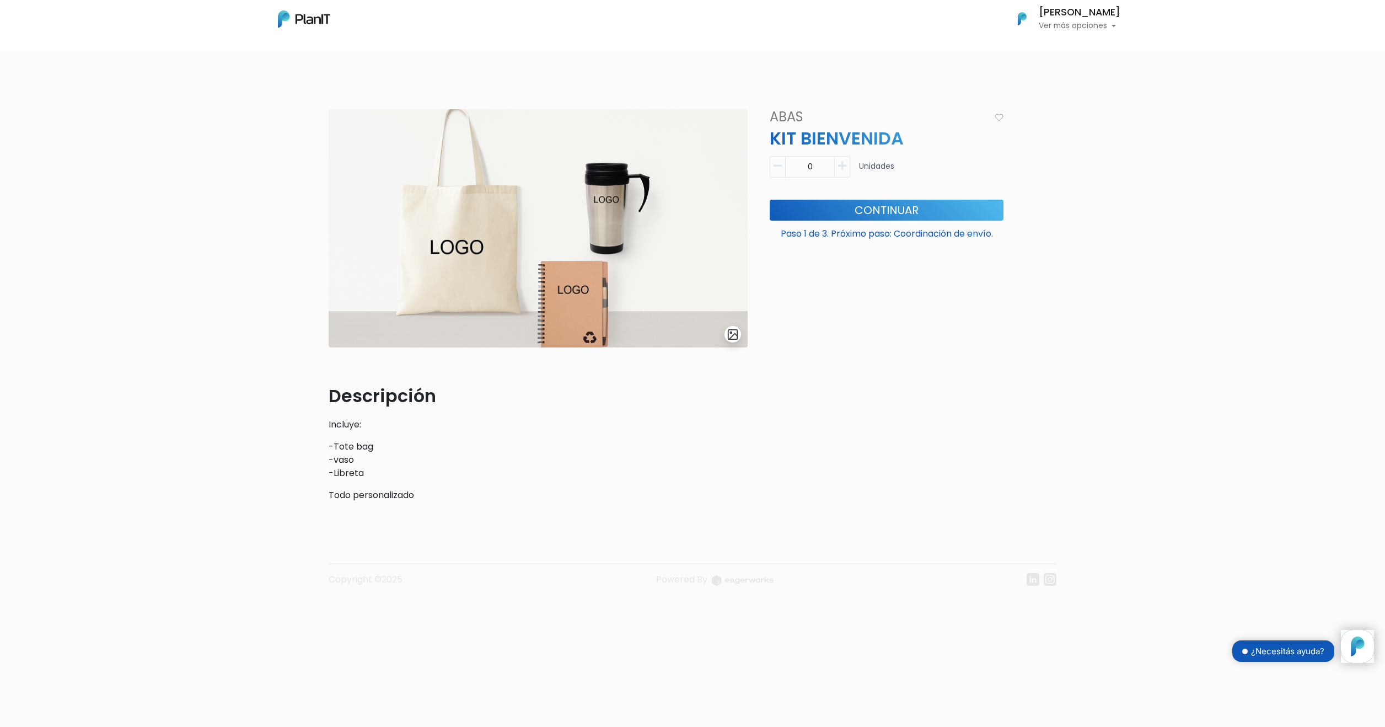
click at [843, 171] on button "button" at bounding box center [842, 166] width 15 height 21
type input "1"
click at [862, 207] on button "Continuar" at bounding box center [887, 210] width 234 height 21
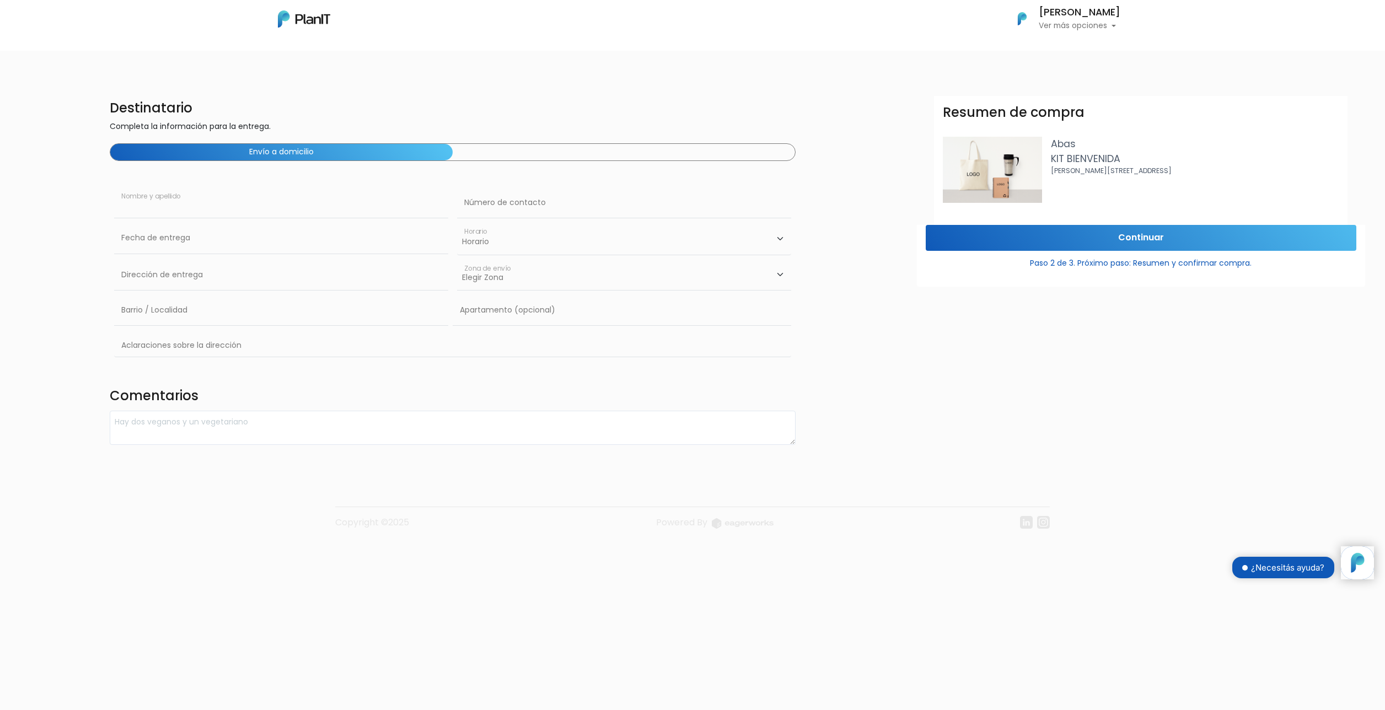
click at [245, 205] on input "text" at bounding box center [281, 202] width 334 height 31
type input "[PERSON_NAME]"
type input "Constituyente"
type input "Cordon"
type input "626"
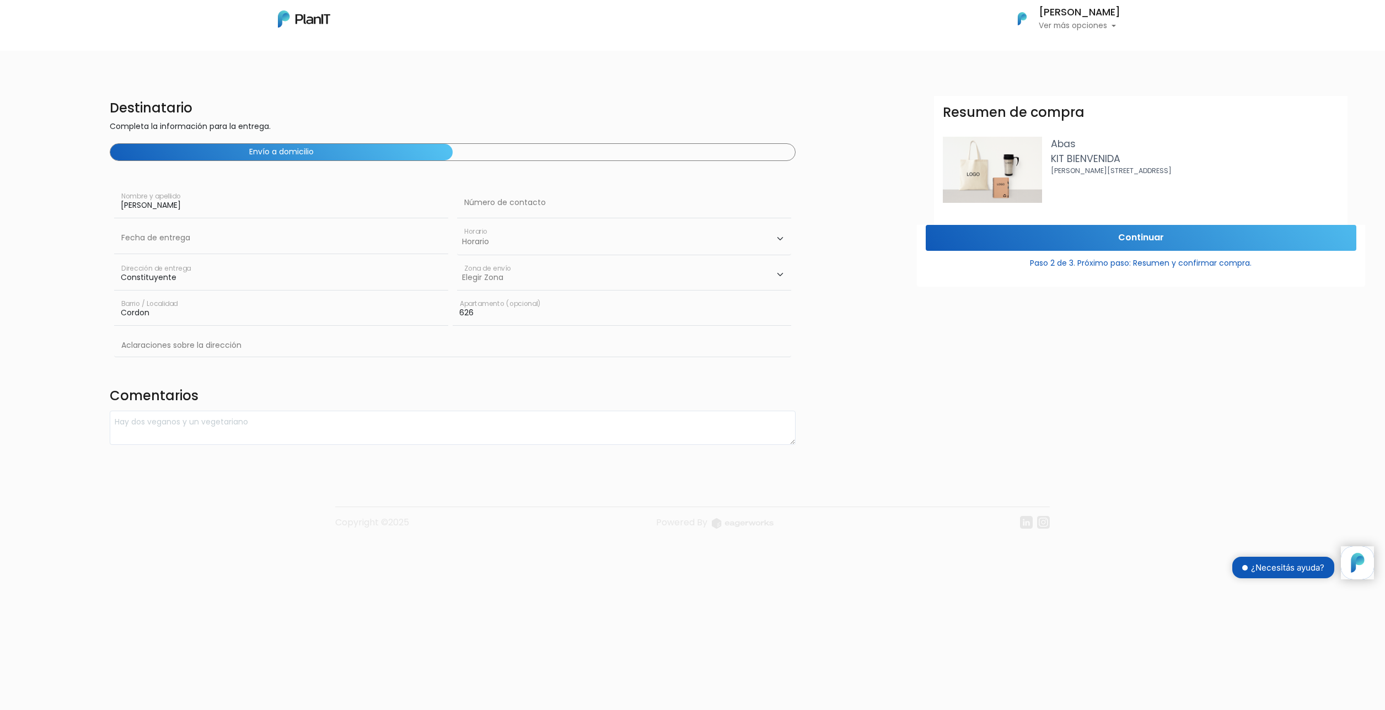
type input "Constituyente"
click at [532, 205] on input "text" at bounding box center [624, 202] width 334 height 31
type input "095410087"
click at [348, 238] on input "text" at bounding box center [281, 238] width 334 height 31
click at [207, 326] on td "19" at bounding box center [208, 332] width 17 height 17
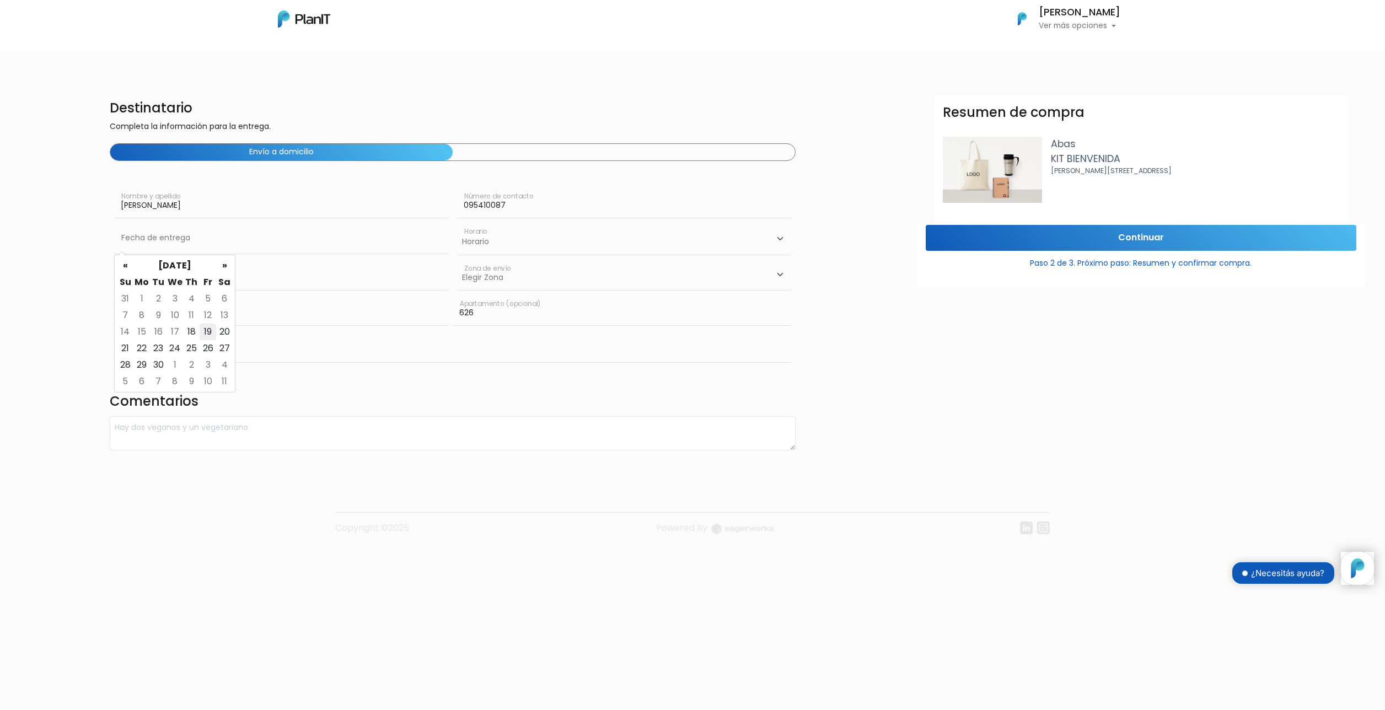
type input "19/09/2025"
click at [573, 226] on select "Horario 08:00 - 10:00 10:00 - 12:00 14:00 - 16:00 16:00 - 18:00" at bounding box center [624, 239] width 334 height 32
select select "3"
click at [457, 223] on select "Horario 08:00 - 10:00 10:00 - 12:00 14:00 - 16:00 16:00 - 18:00" at bounding box center [624, 239] width 334 height 32
click at [613, 284] on select "Elegir Zona Zona américa Oficina Montevideo" at bounding box center [624, 275] width 334 height 31
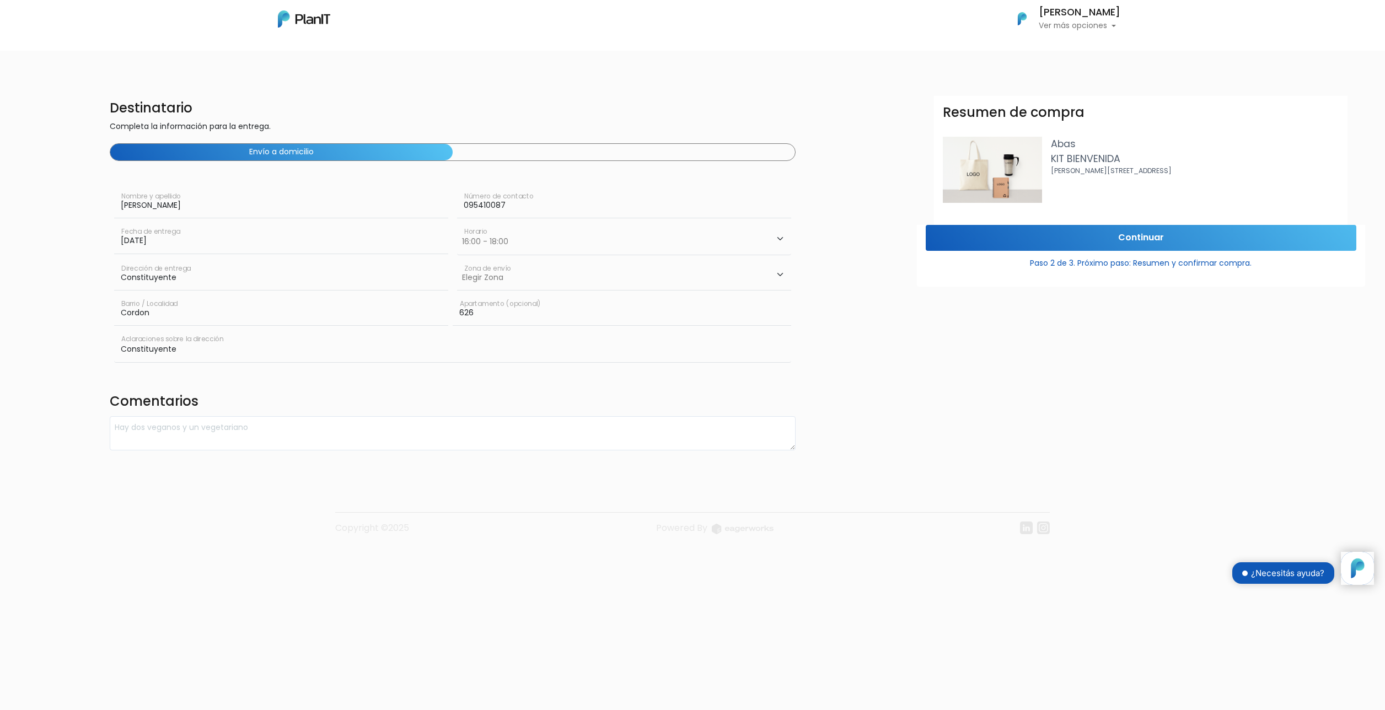
select select "8"
click at [457, 260] on select "Elegir Zona Zona américa Oficina Montevideo" at bounding box center [624, 275] width 334 height 31
click at [1204, 237] on input "Continuar" at bounding box center [1141, 238] width 431 height 26
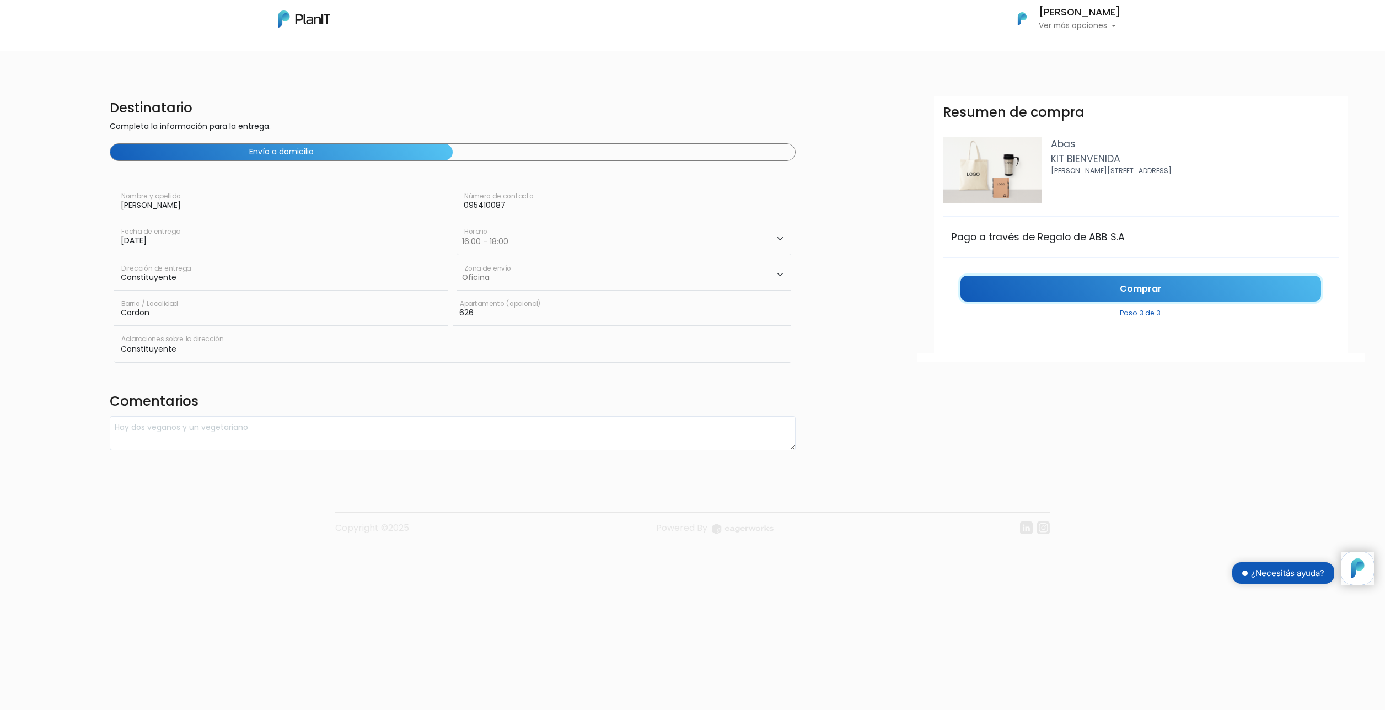
click at [1177, 284] on link "Comprar" at bounding box center [1140, 289] width 361 height 26
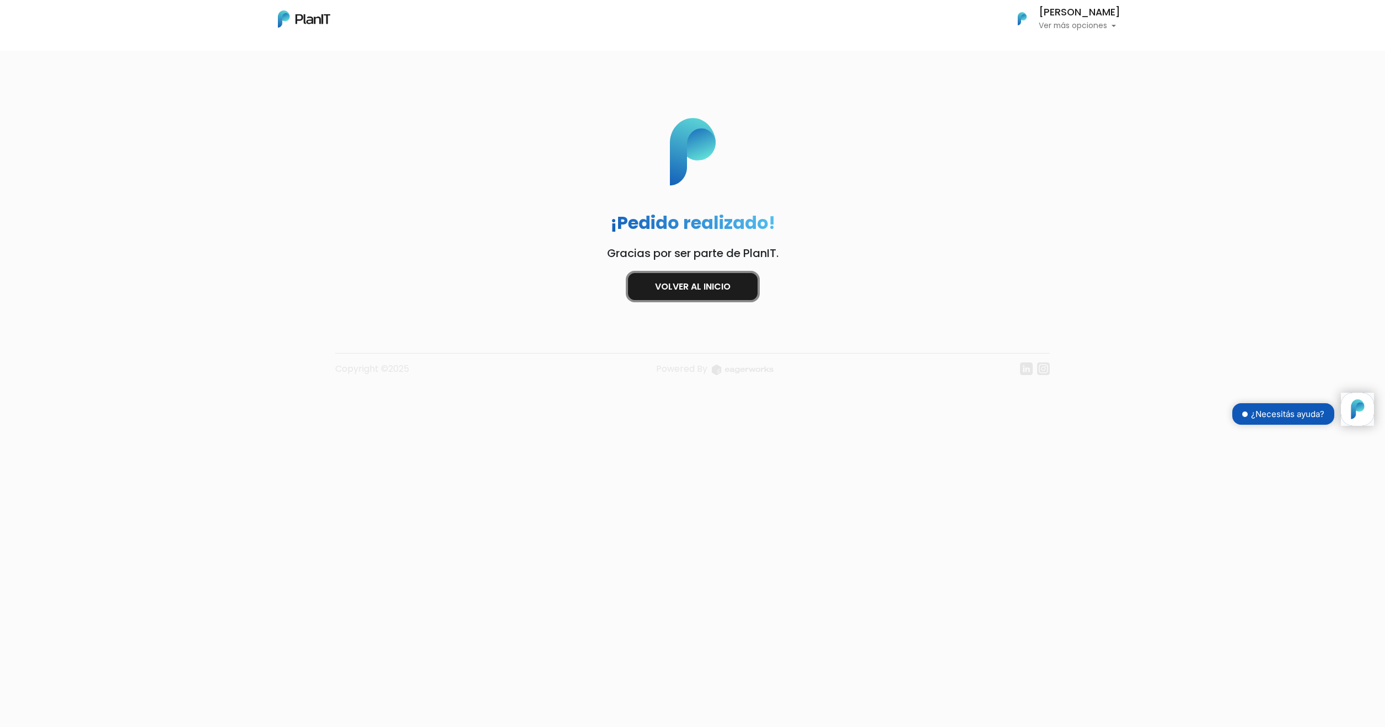
click at [696, 284] on link "Volver al inicio" at bounding box center [693, 286] width 130 height 27
